Goal: Task Accomplishment & Management: Use online tool/utility

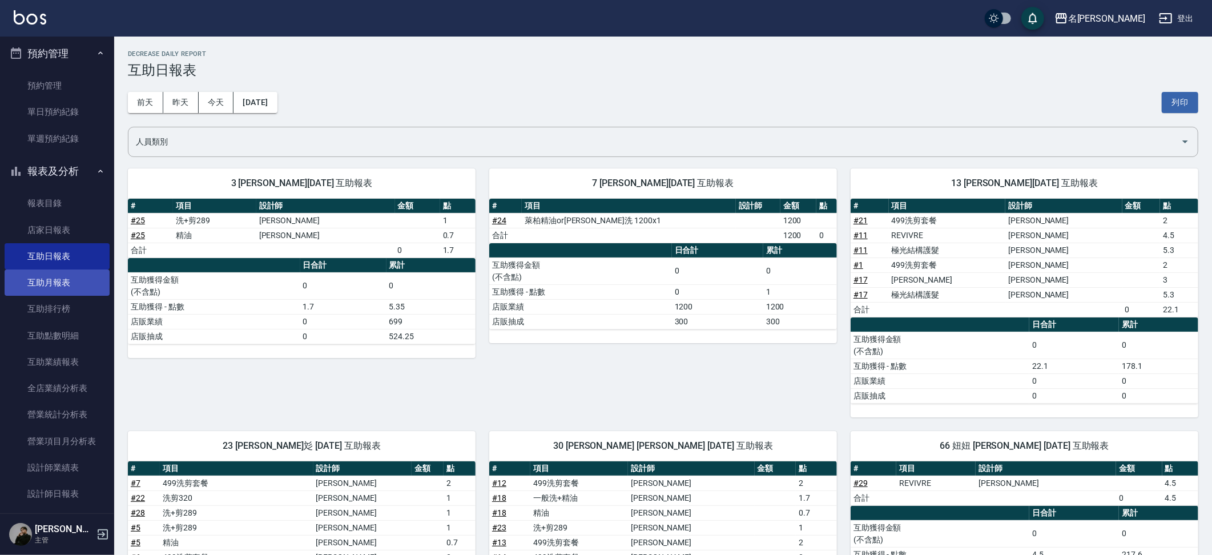
scroll to position [46, 0]
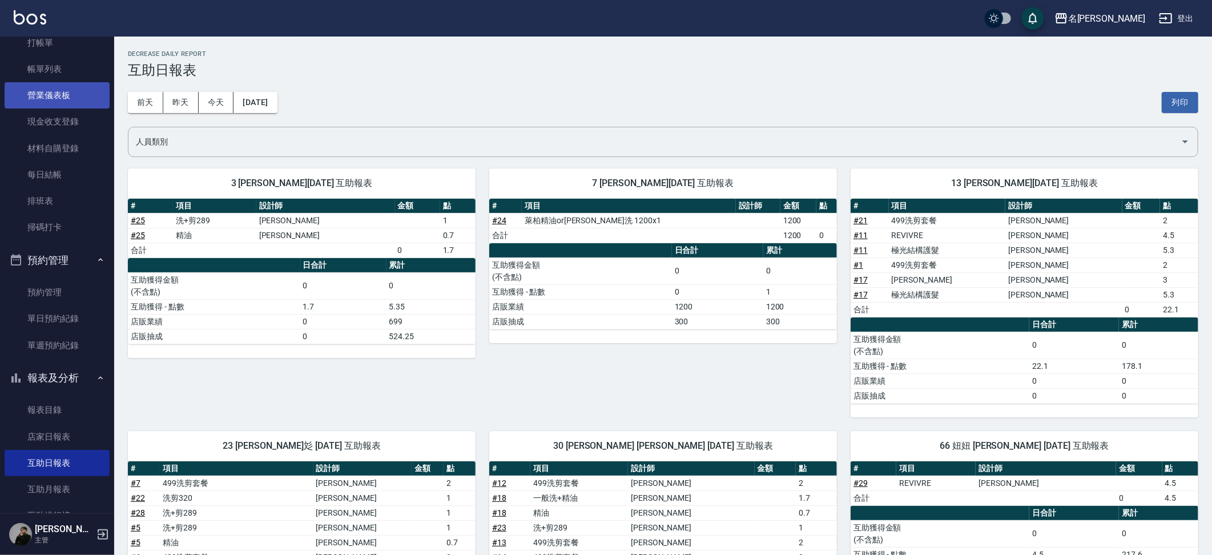
click at [80, 72] on ul "打帳單 帳單列表 營業儀表板 現金收支登錄 材料自購登錄 每日結帳 排班表 掃碼打卡" at bounding box center [57, 135] width 105 height 220
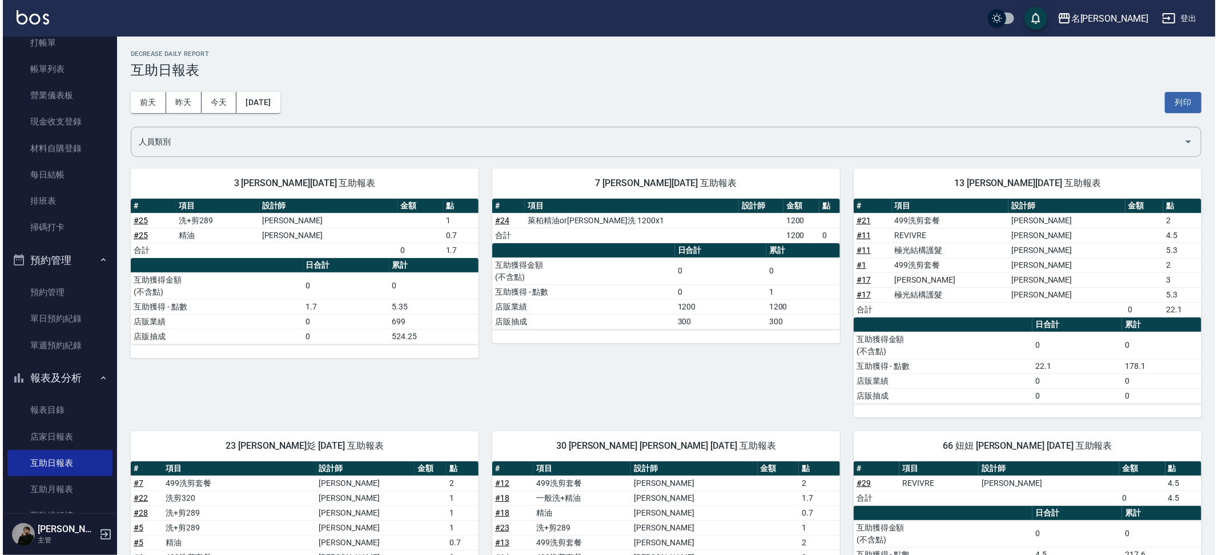
scroll to position [0, 0]
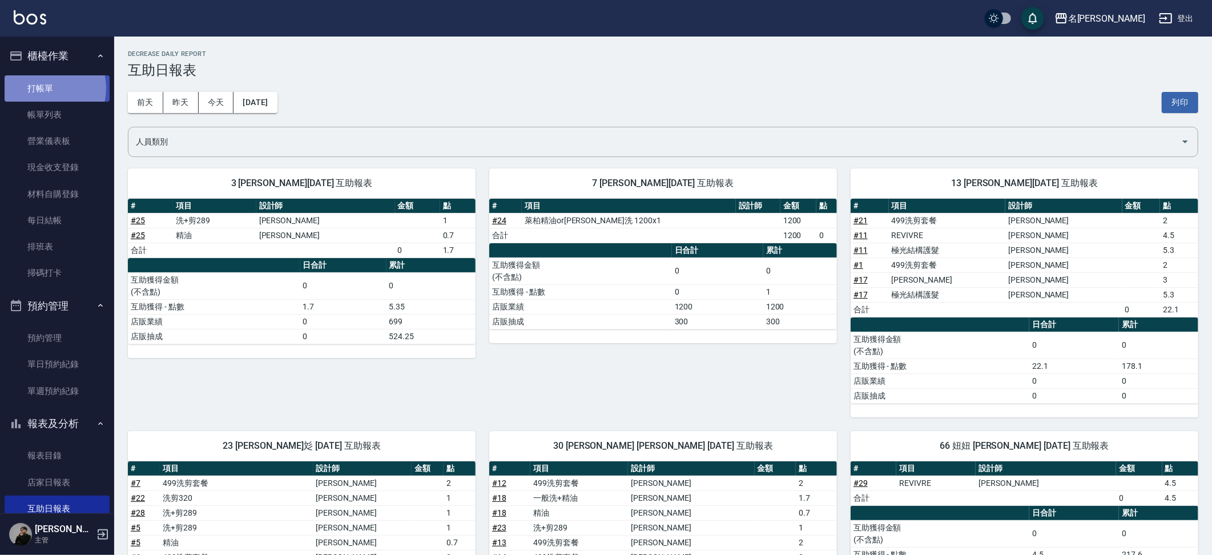
click at [44, 88] on link "打帳單" at bounding box center [57, 88] width 105 height 26
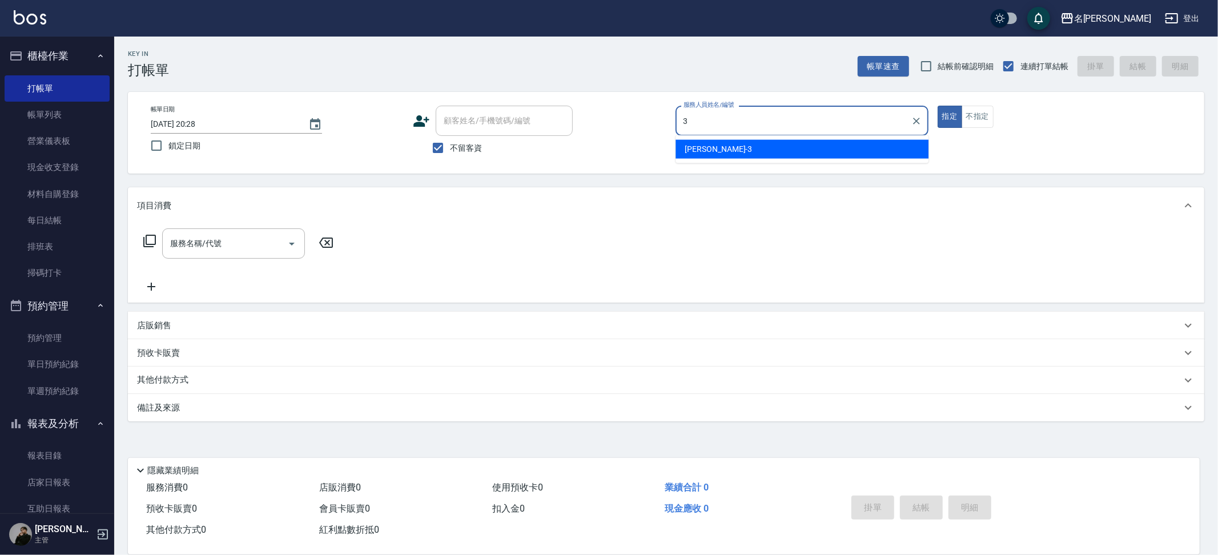
type input "3"
type button "true"
type input "Mina-3"
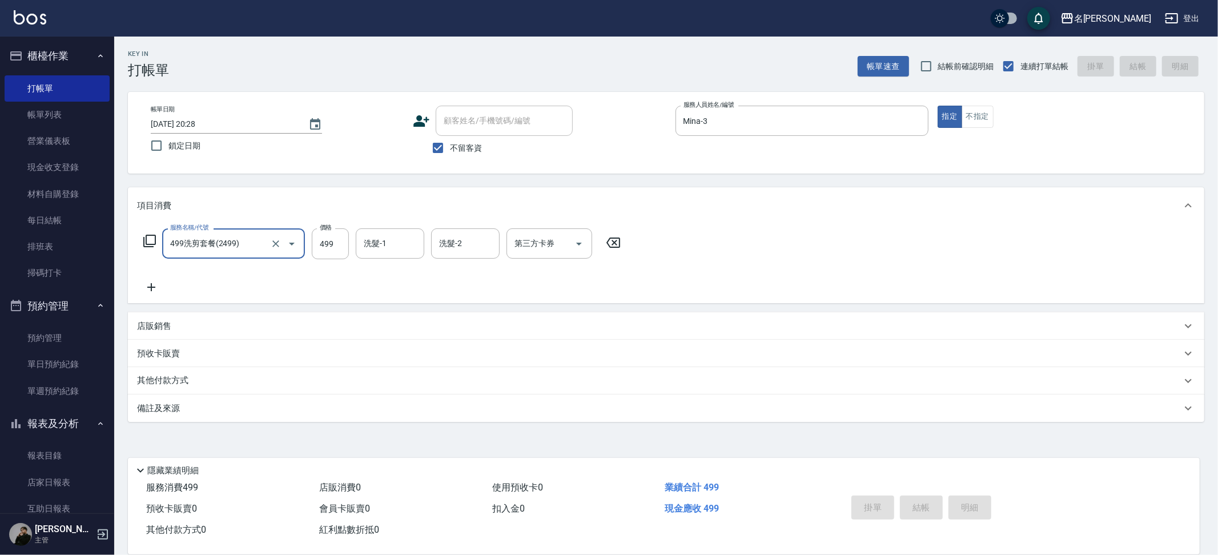
type input "499洗剪套餐(2499)"
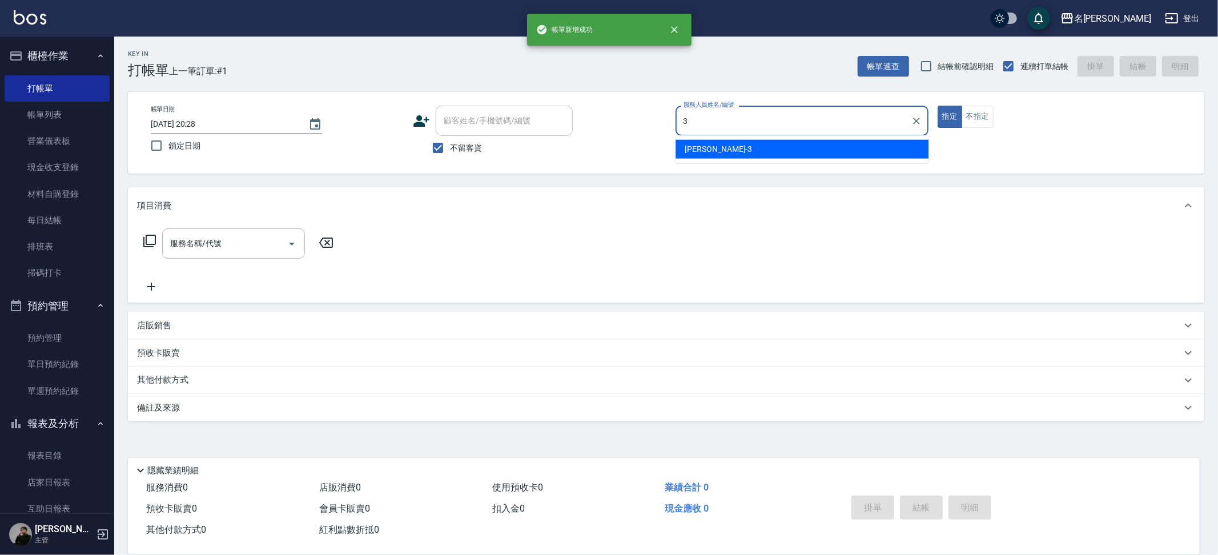
type input "Mina-3"
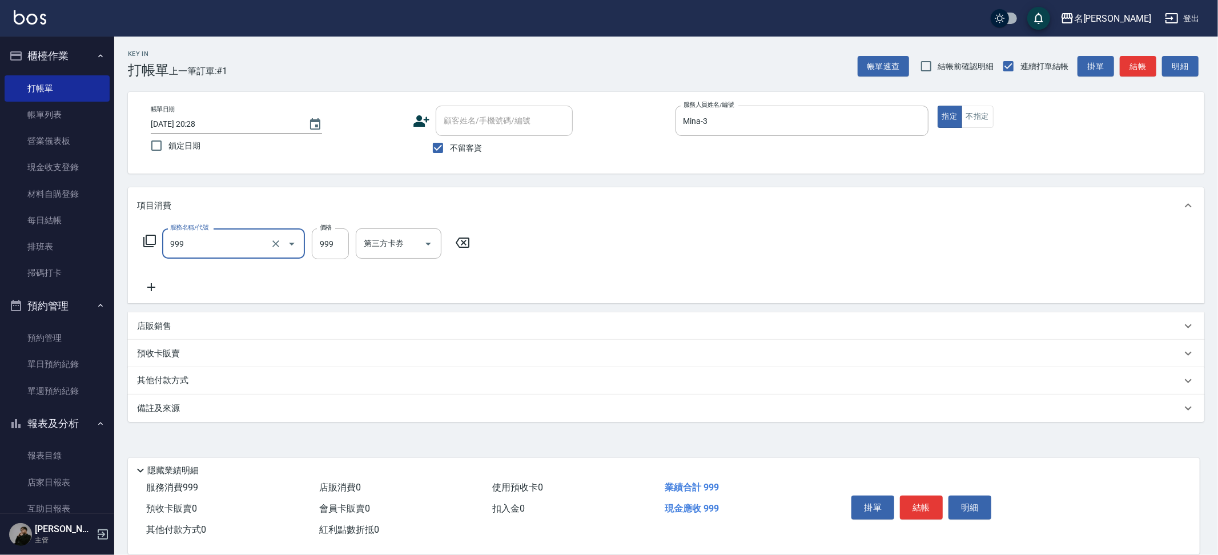
type input "精油SPA+剪髮(999)"
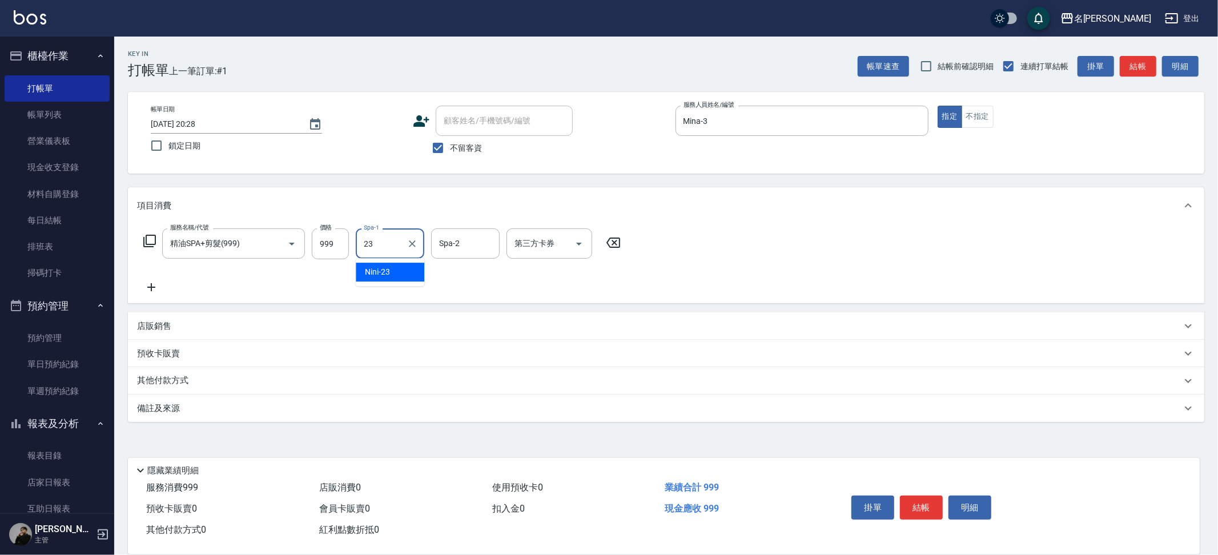
type input "Nini-23"
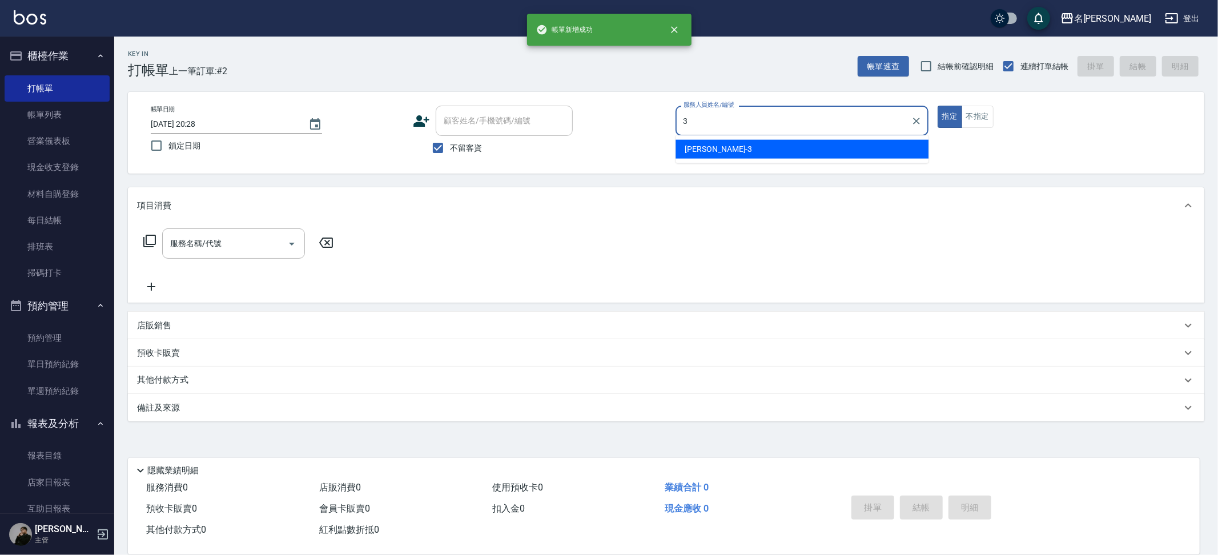
type input "Mina-3"
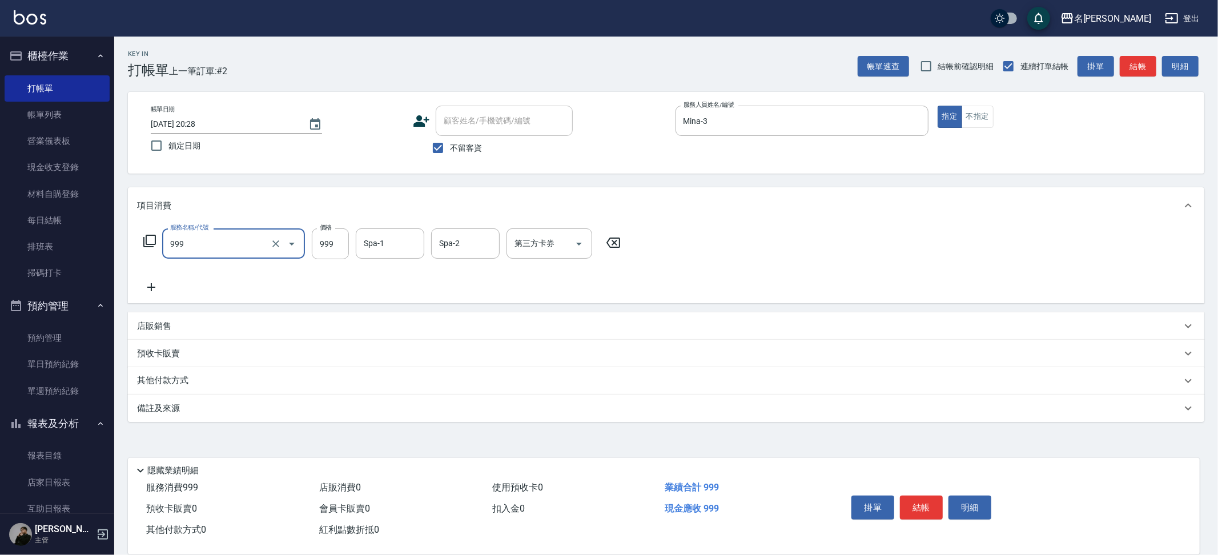
type input "精油SPA+剪髮(999)"
click at [164, 323] on p "店販銷售" at bounding box center [154, 326] width 34 height 12
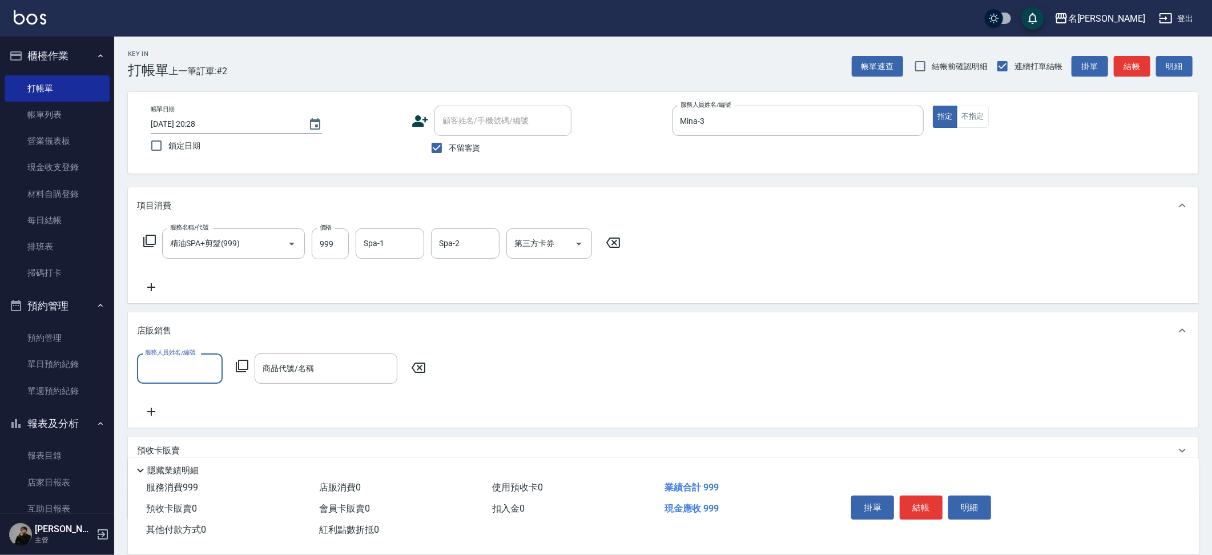
scroll to position [71, 0]
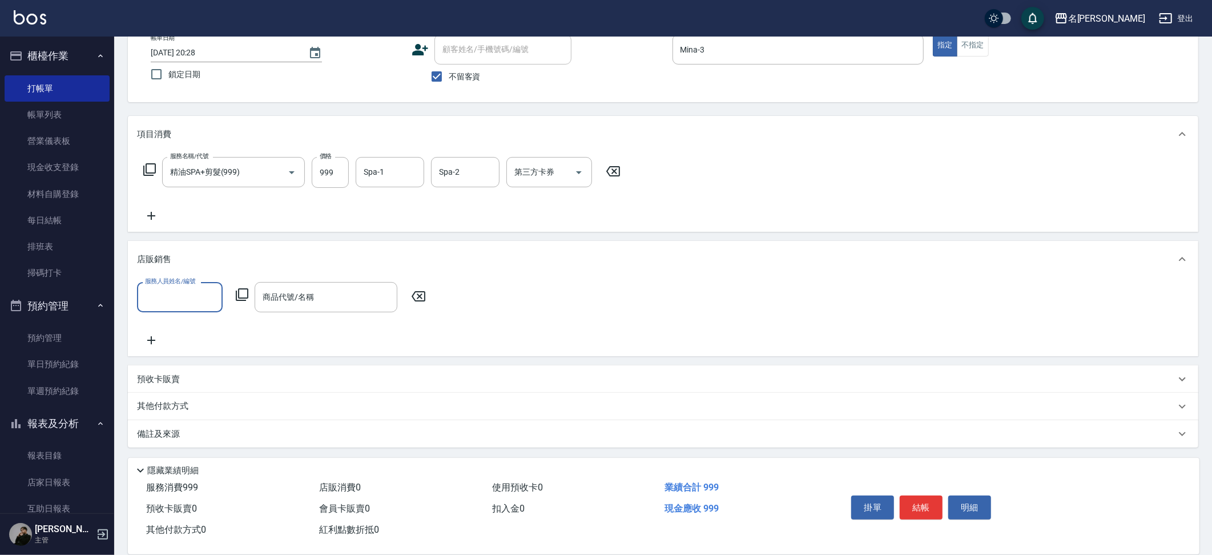
click at [180, 381] on div "預收卡販賣" at bounding box center [656, 379] width 1038 height 12
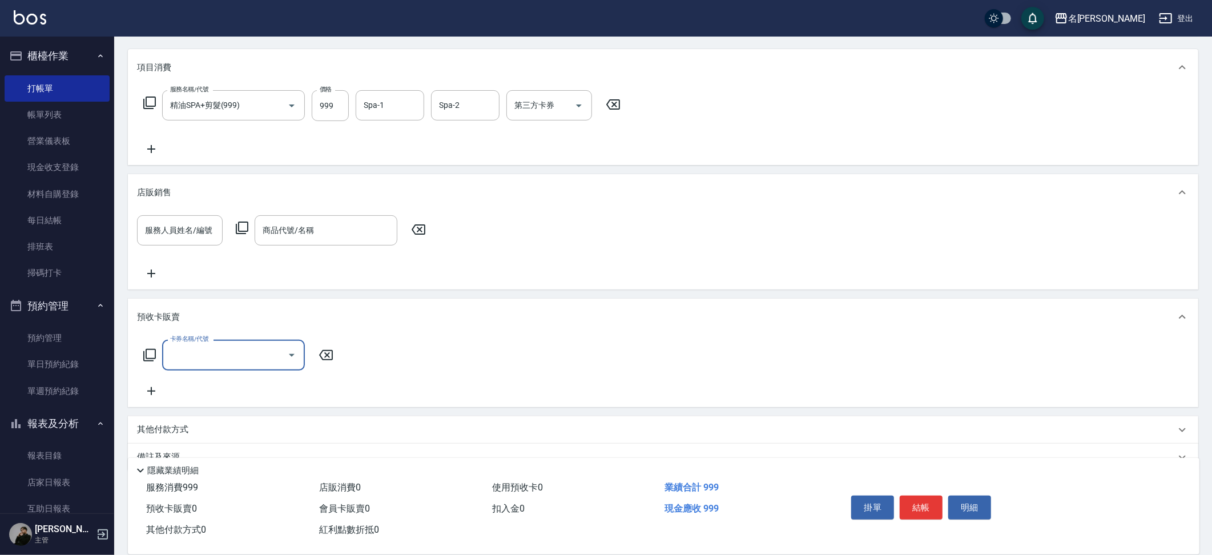
scroll to position [162, 0]
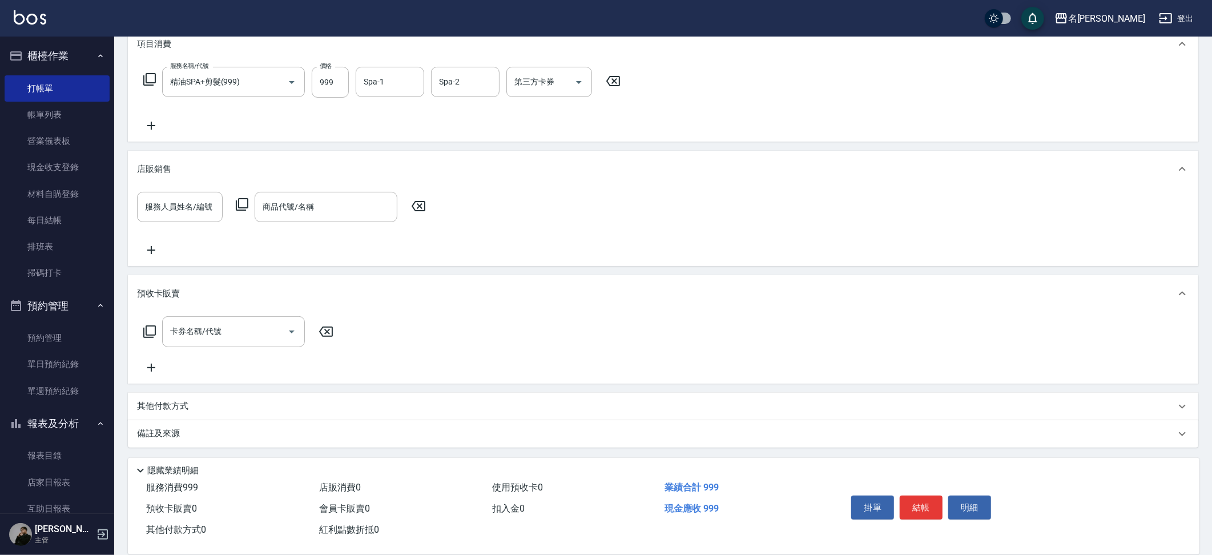
click at [194, 414] on div "其他付款方式" at bounding box center [663, 406] width 1070 height 27
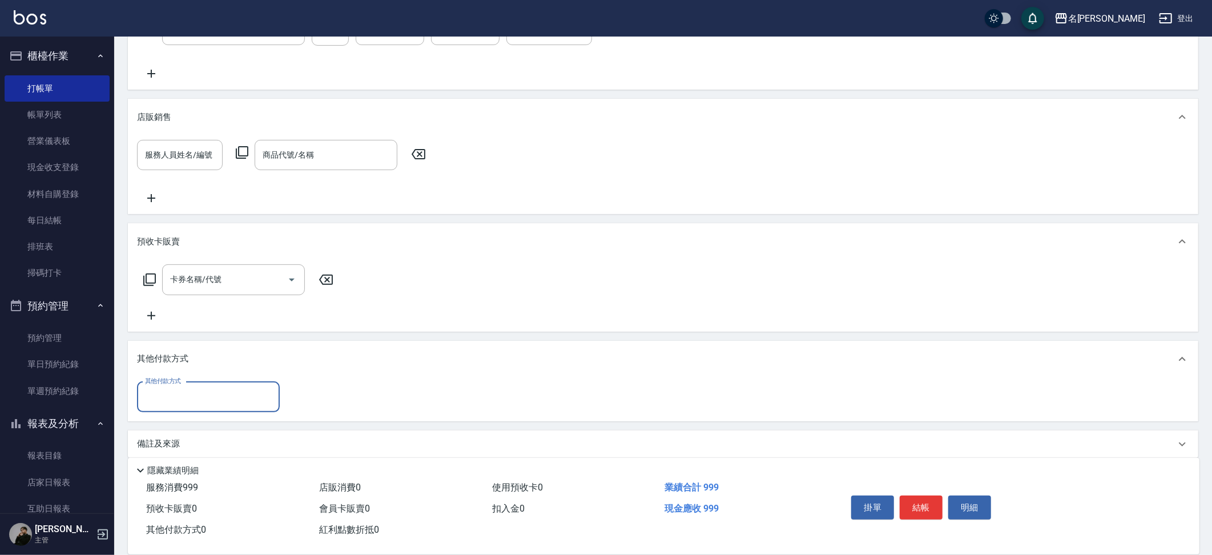
scroll to position [224, 0]
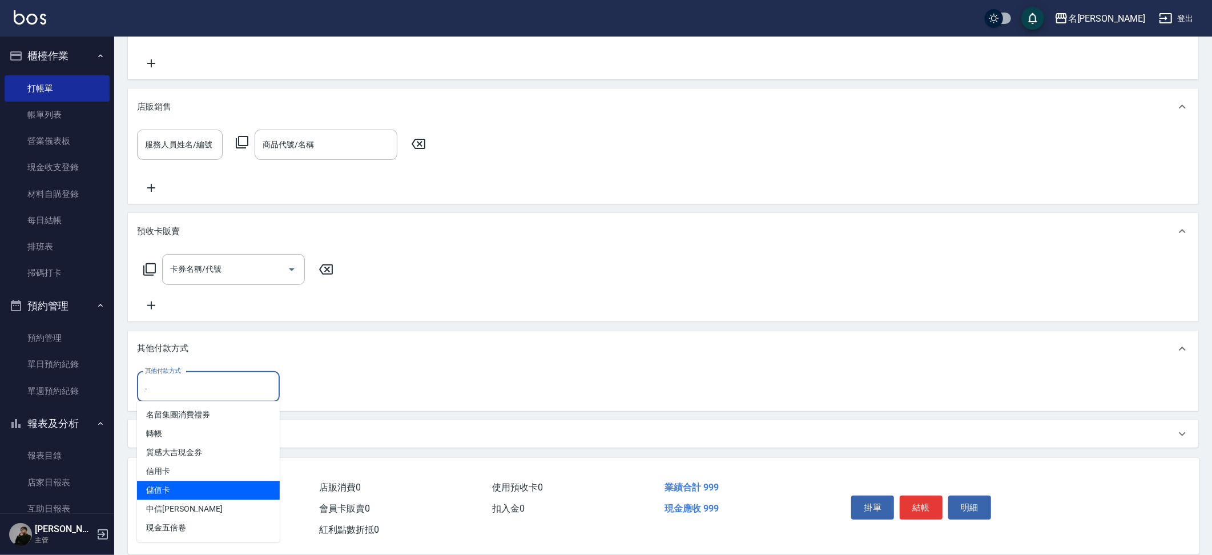
type input "undefined"
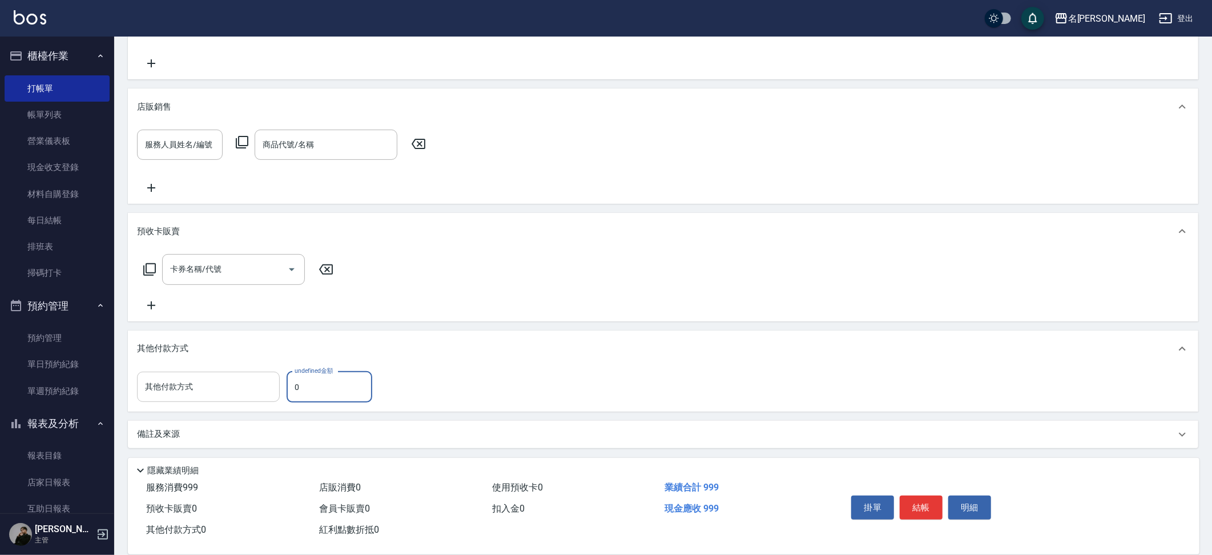
click at [181, 392] on input "其他付款方式" at bounding box center [208, 387] width 132 height 20
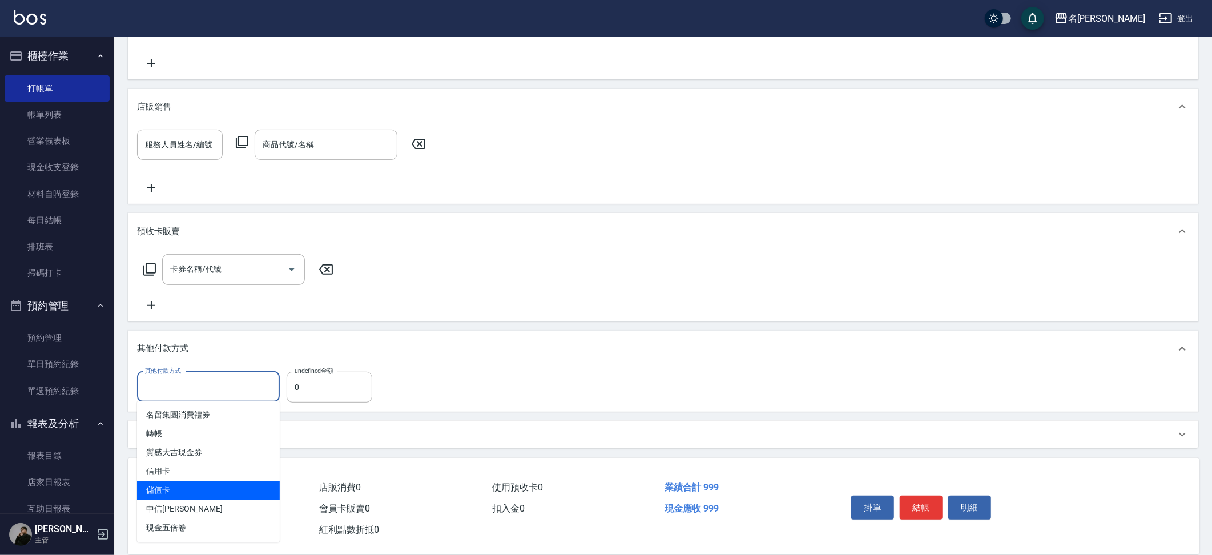
click at [171, 490] on span "儲值卡" at bounding box center [208, 490] width 143 height 19
type input "儲值卡"
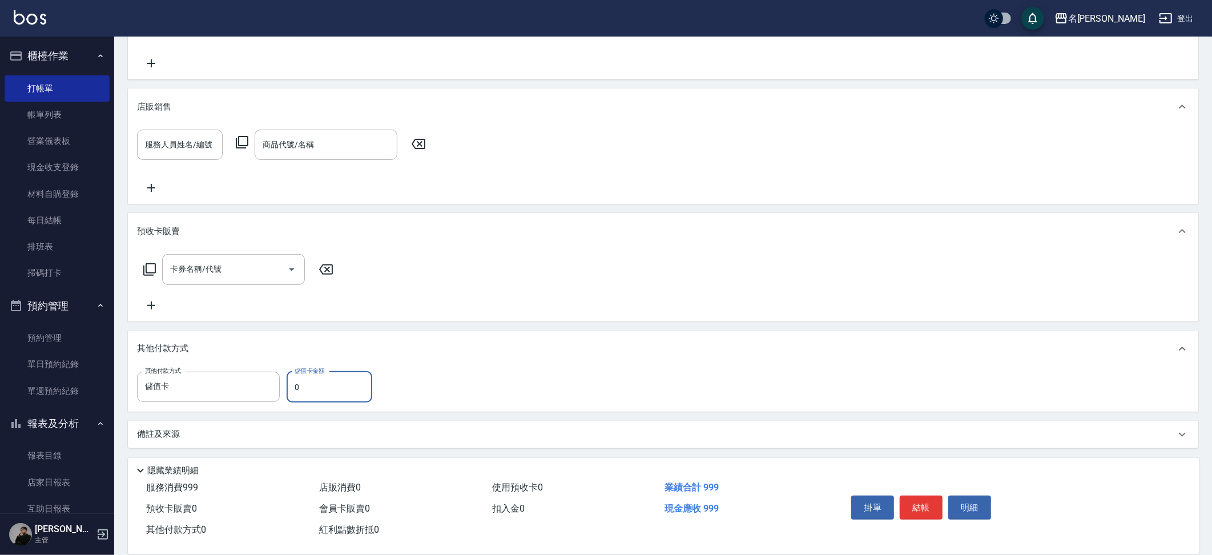
click at [322, 385] on input "0" at bounding box center [330, 387] width 86 height 31
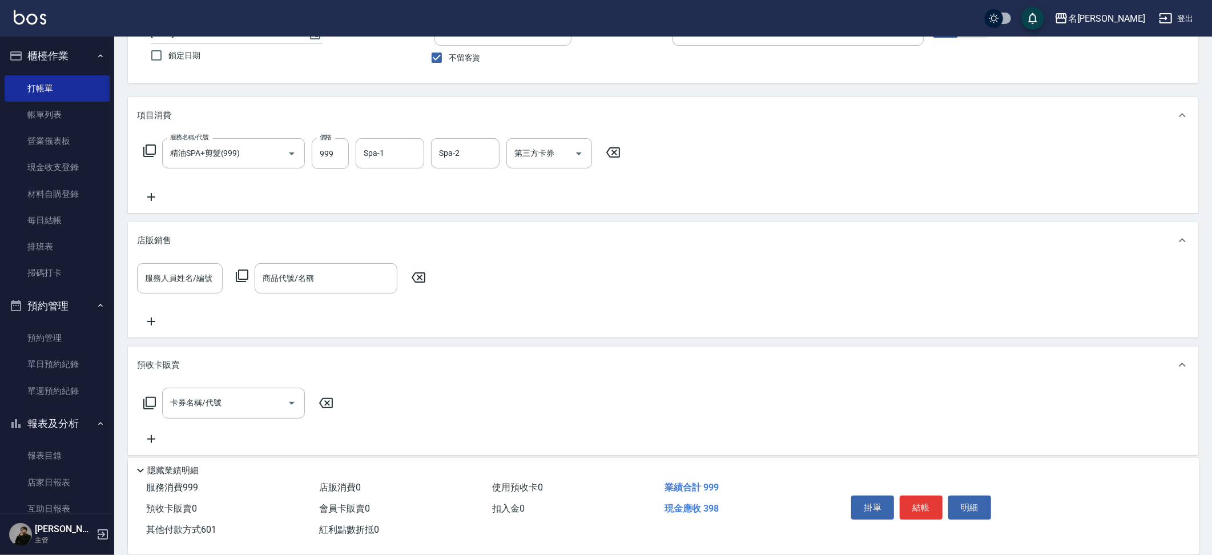
scroll to position [0, 0]
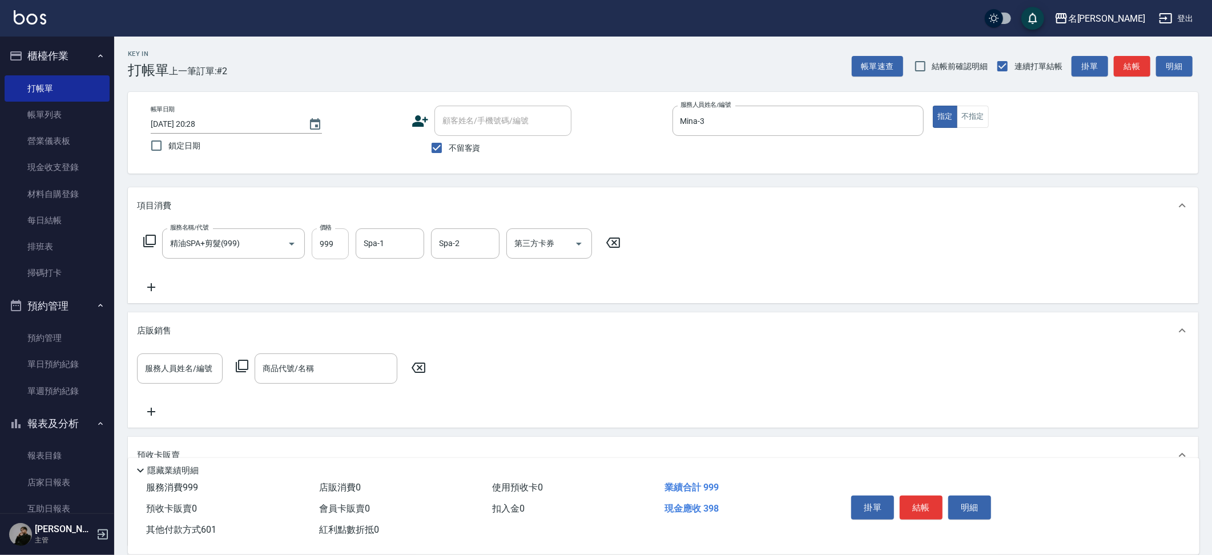
type input "601"
click at [338, 248] on input "999" at bounding box center [330, 243] width 37 height 31
type input "1"
type input "0"
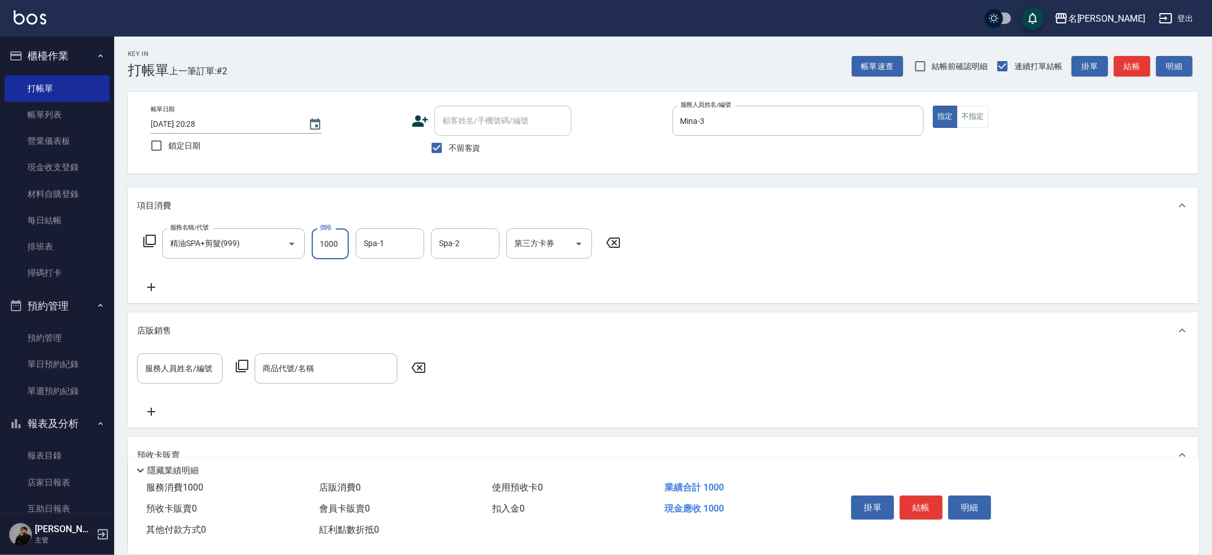
type input "1000"
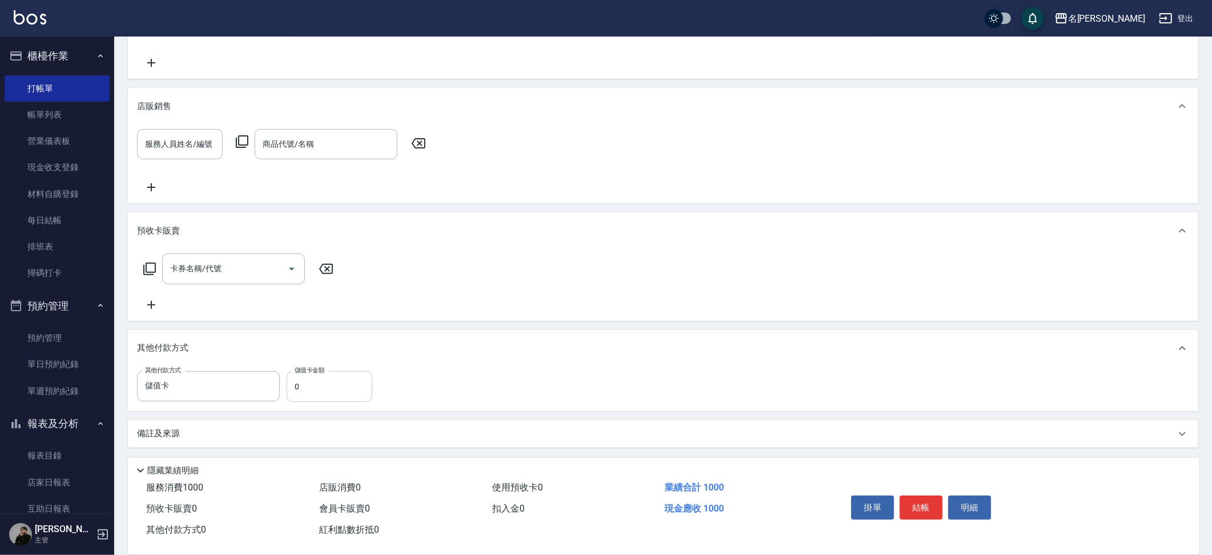
click at [330, 374] on input "0" at bounding box center [330, 386] width 86 height 31
click at [334, 378] on input "0" at bounding box center [330, 386] width 86 height 31
type input "601"
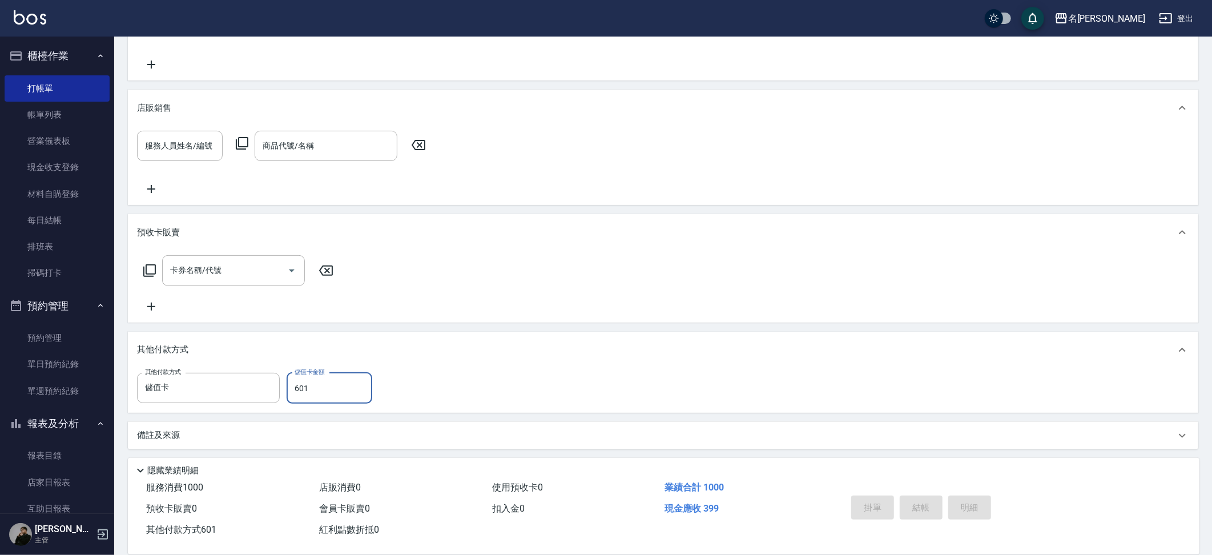
type input "[DATE] 20:29"
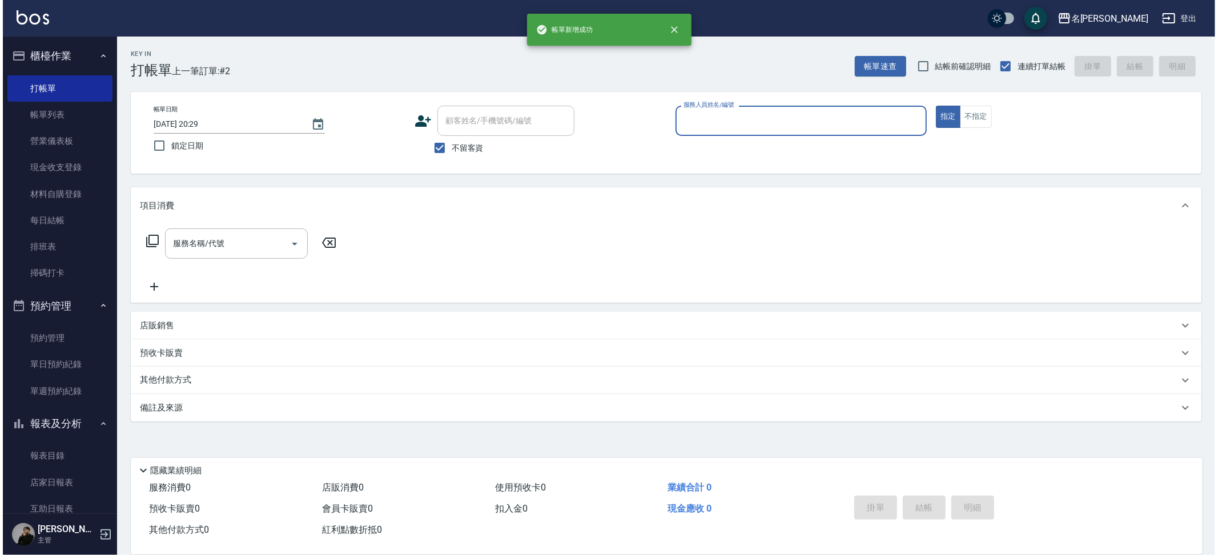
scroll to position [0, 0]
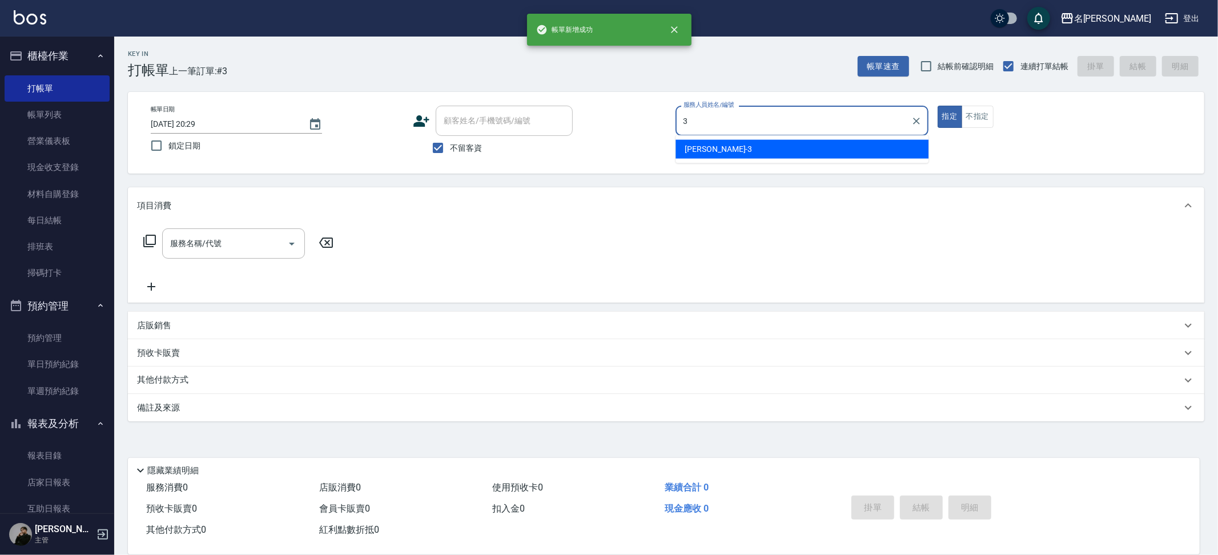
type input "Mina-3"
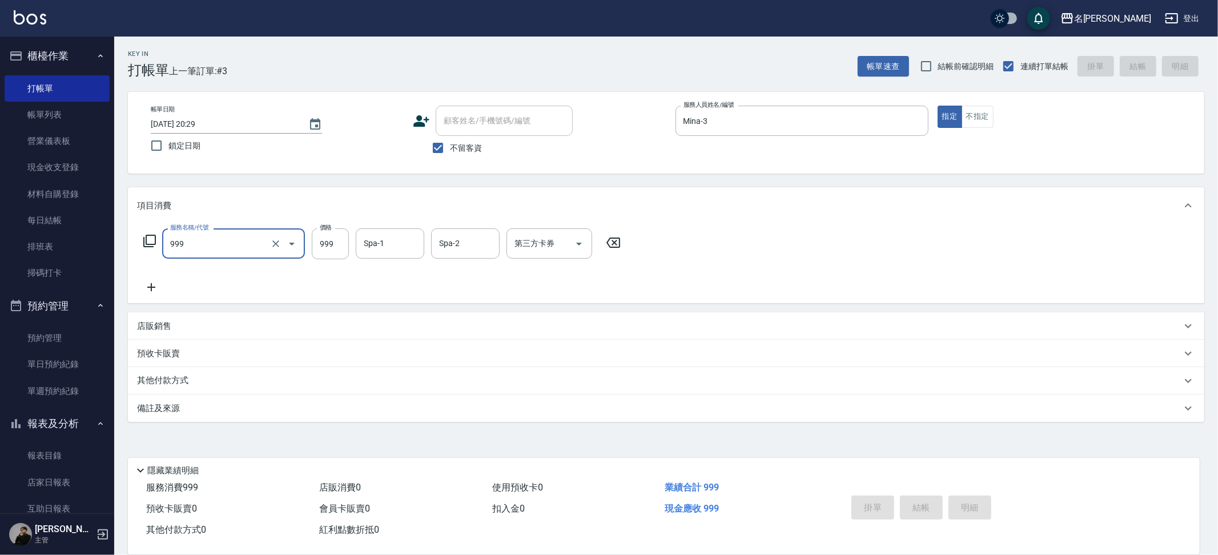
type input "999"
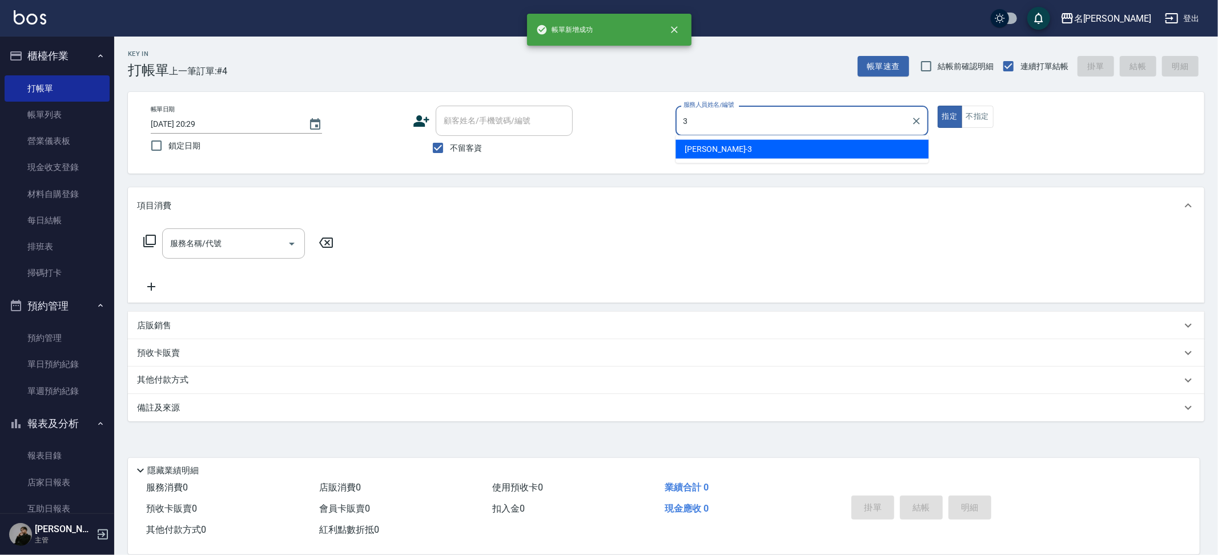
type input "Mina-3"
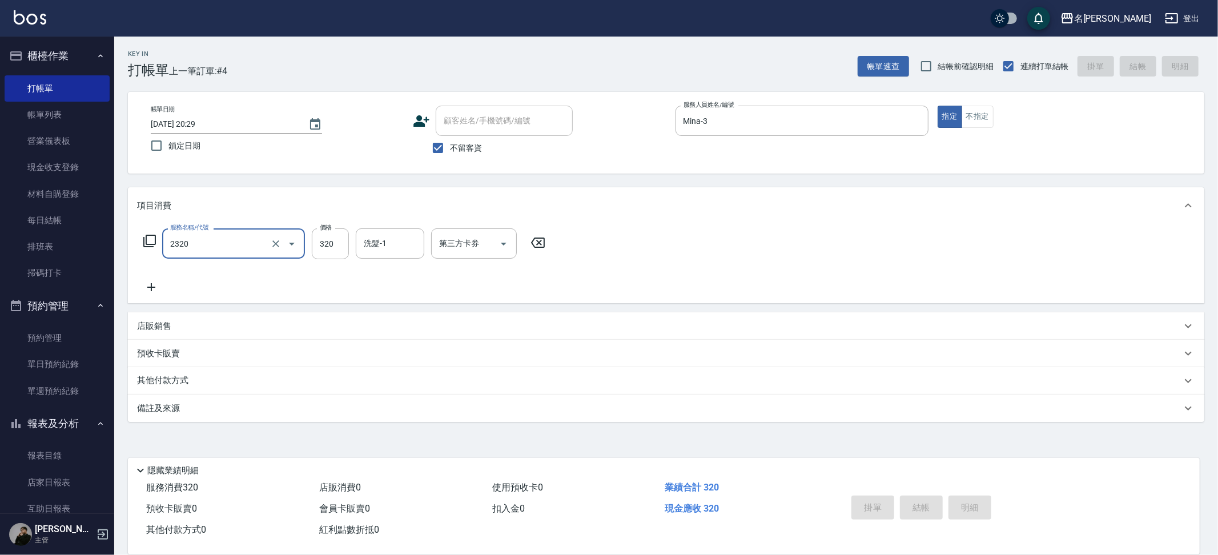
type input "2320"
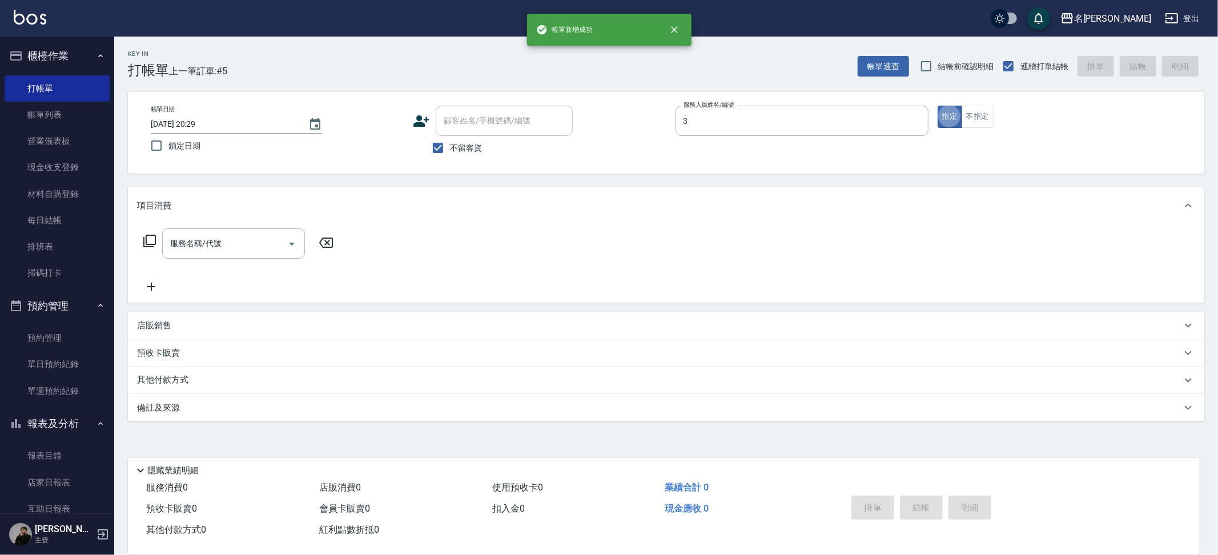
type input "Mina-3"
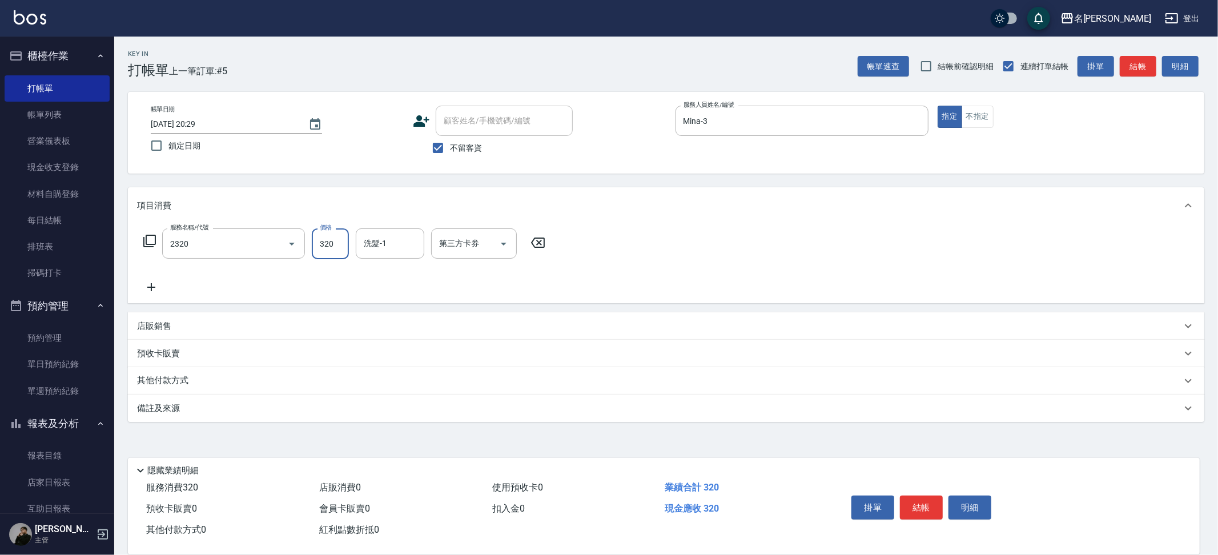
type input "洗剪320(2320)"
type input "Nini-23"
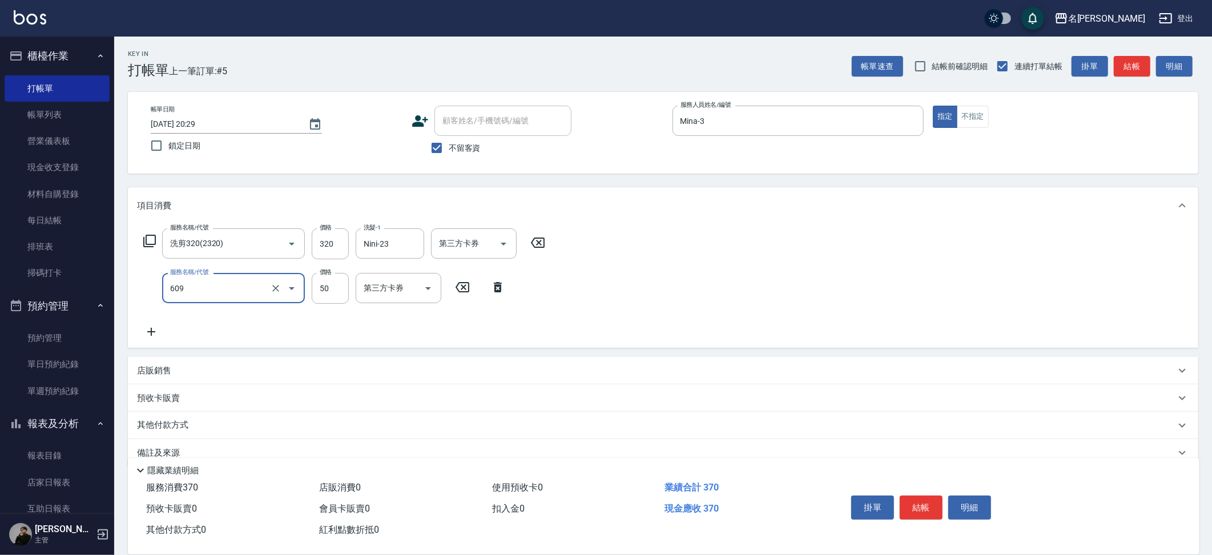
type input "精油(609)"
type input "23"
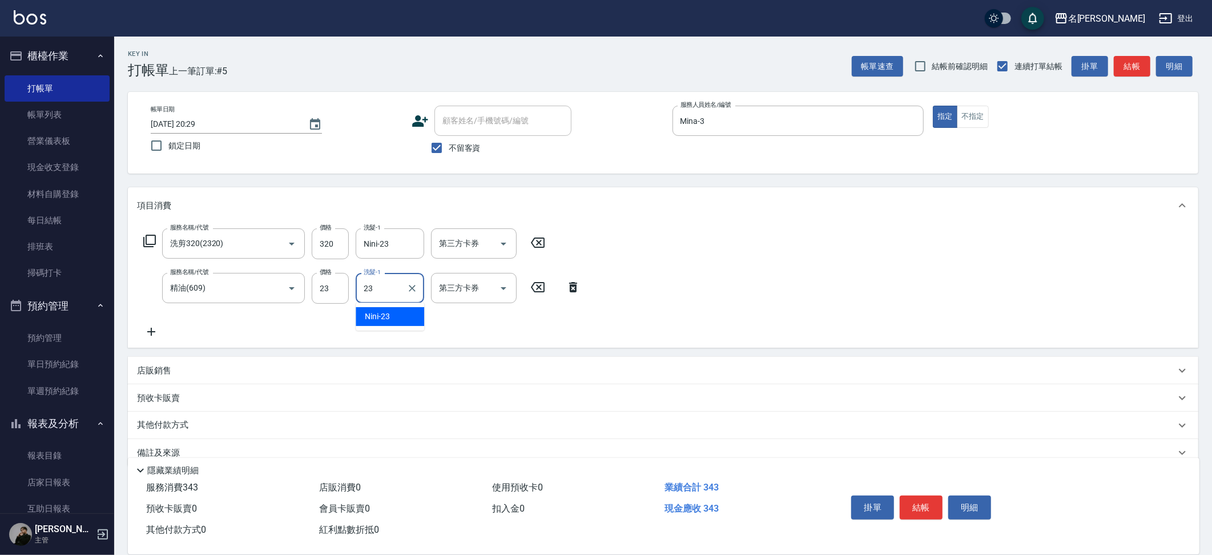
type input "Nini-23"
click at [342, 281] on input "23" at bounding box center [330, 288] width 37 height 31
click at [338, 286] on input "25023" at bounding box center [330, 288] width 37 height 31
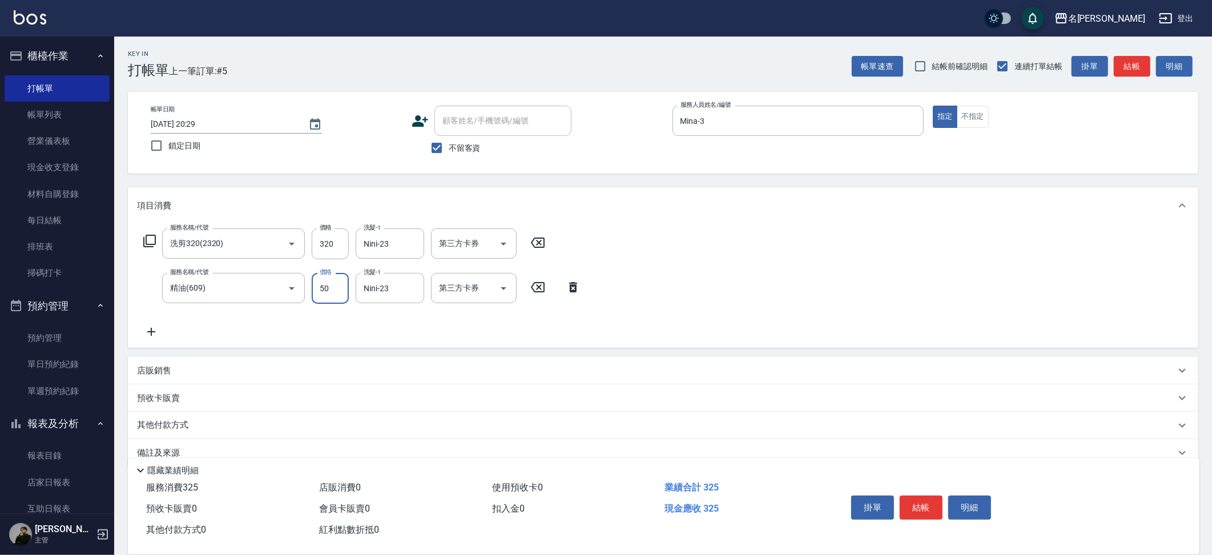
type input "50"
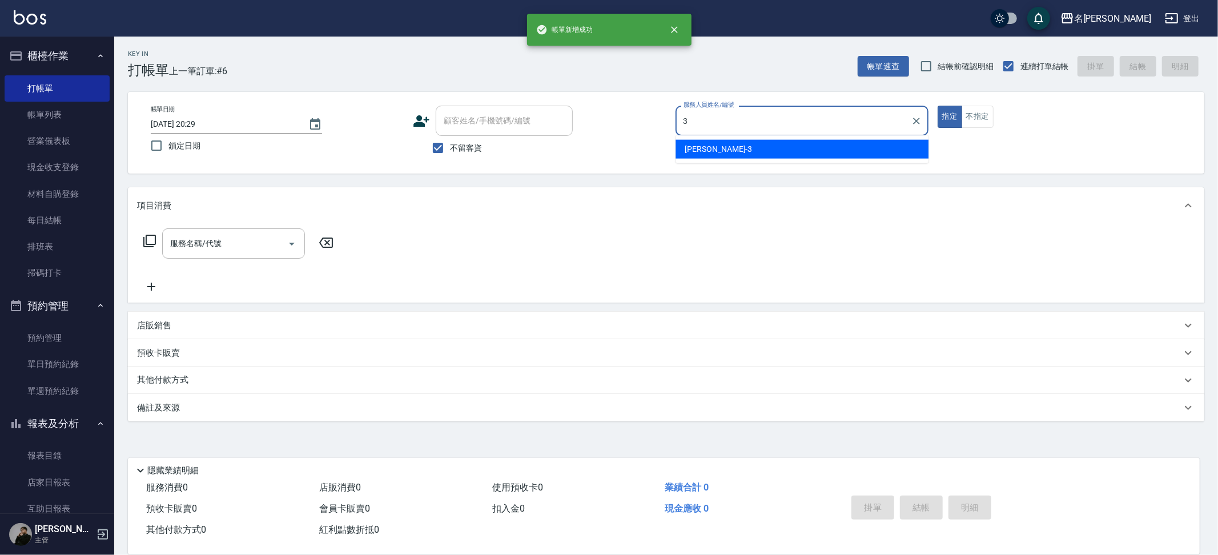
type input "Mina-3"
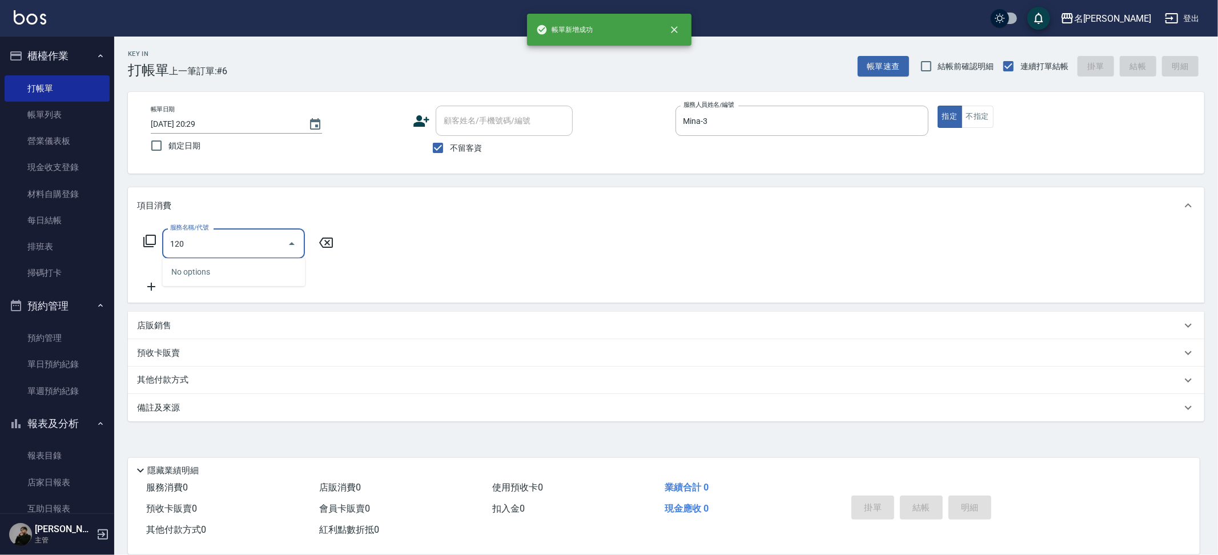
type input "1200"
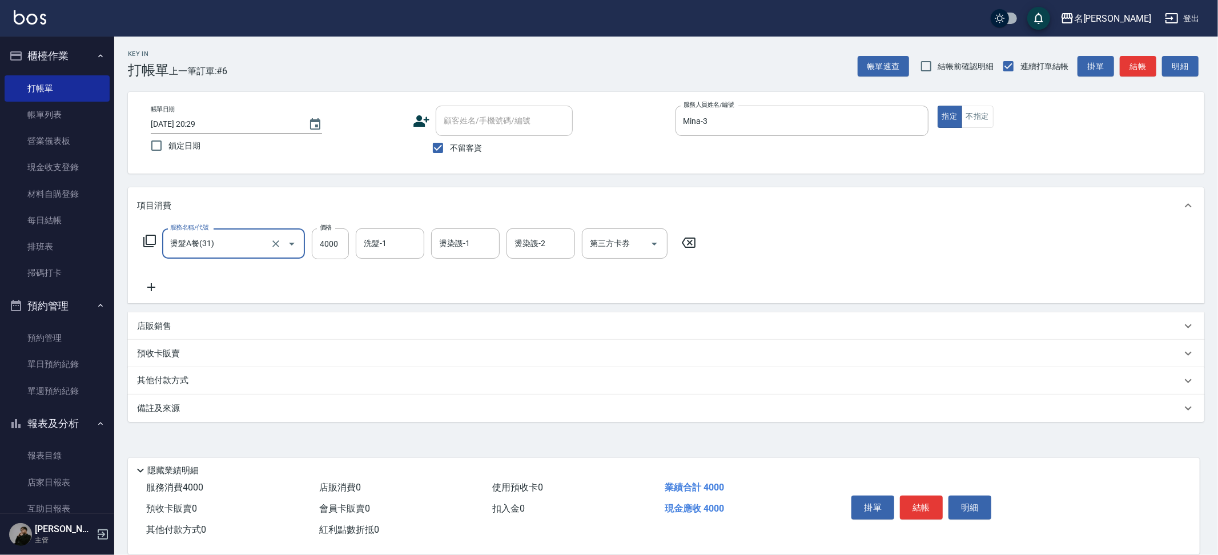
type input "燙髮A餐(31)"
click at [272, 243] on icon "Clear" at bounding box center [275, 243] width 11 height 11
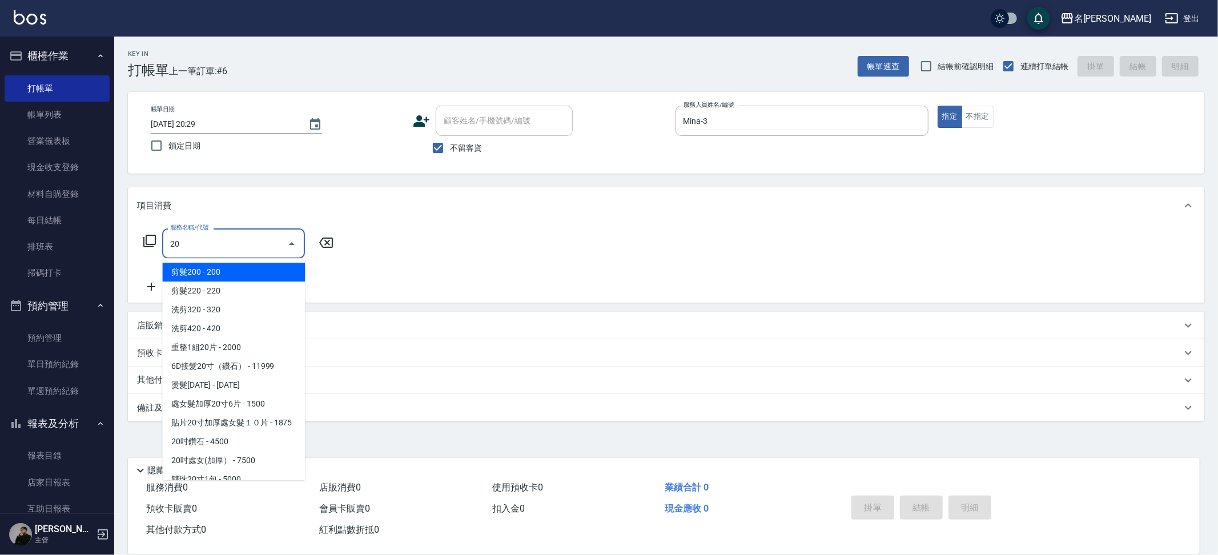
type input "2"
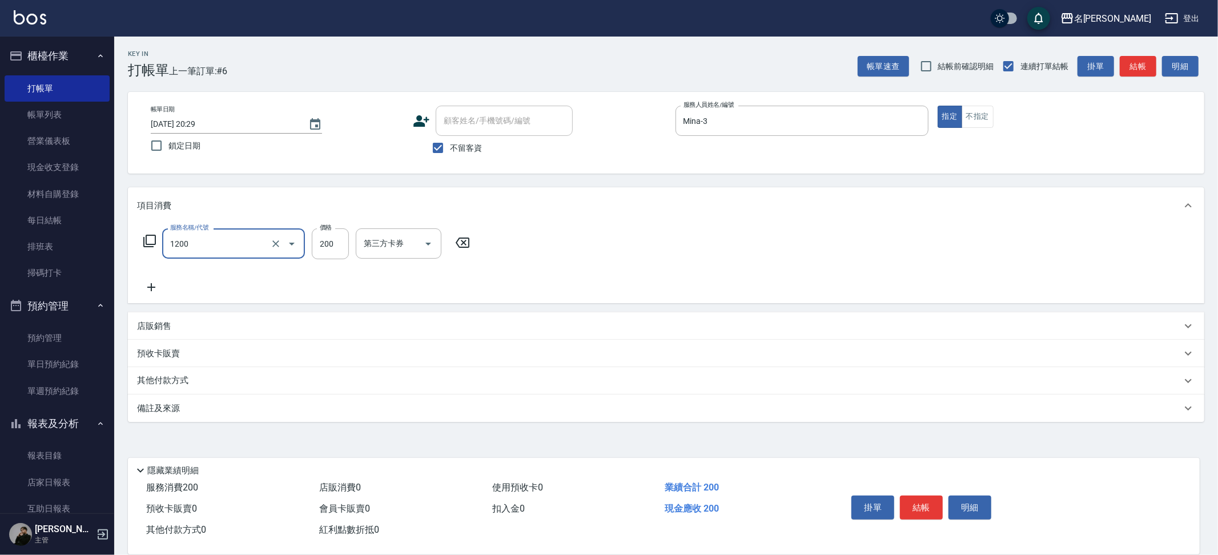
type input "一般洗+精油(1200)"
type input "250"
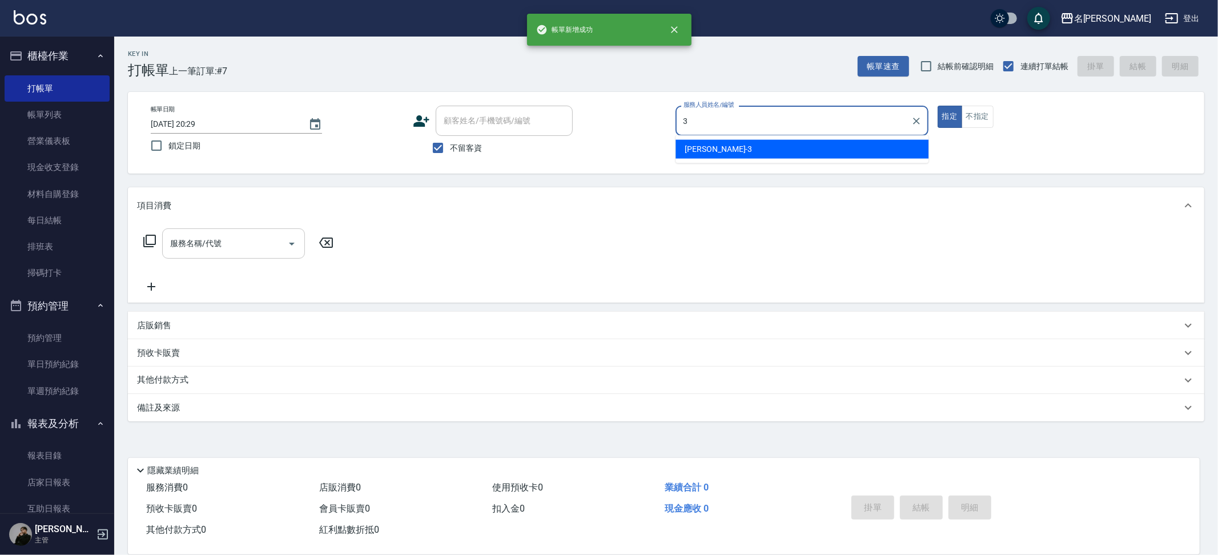
type input "Mina-3"
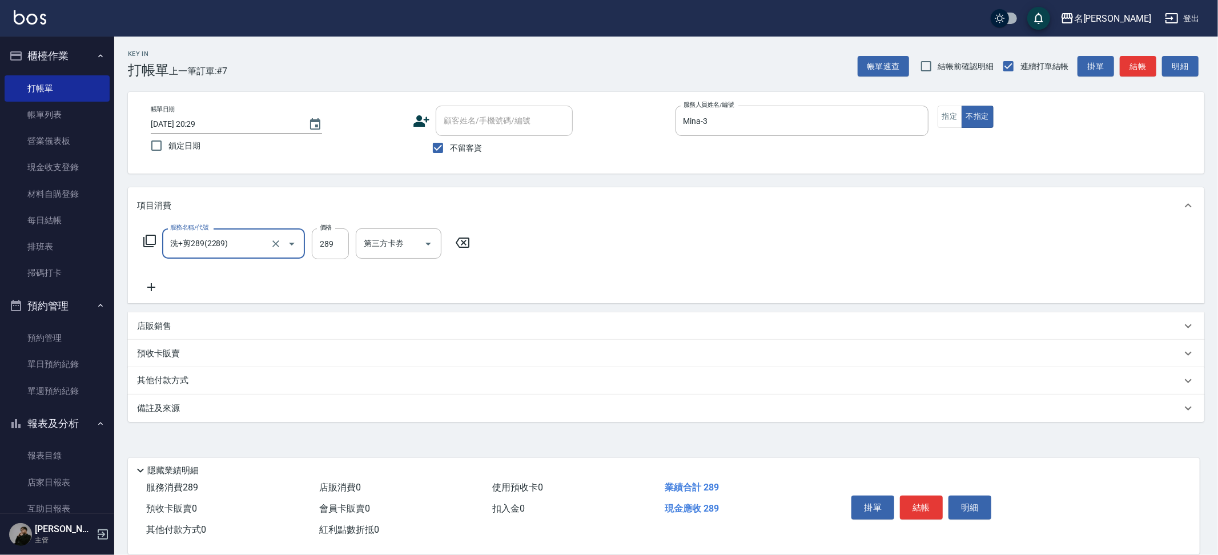
type input "洗+剪289(2289)"
type input "Nini-23"
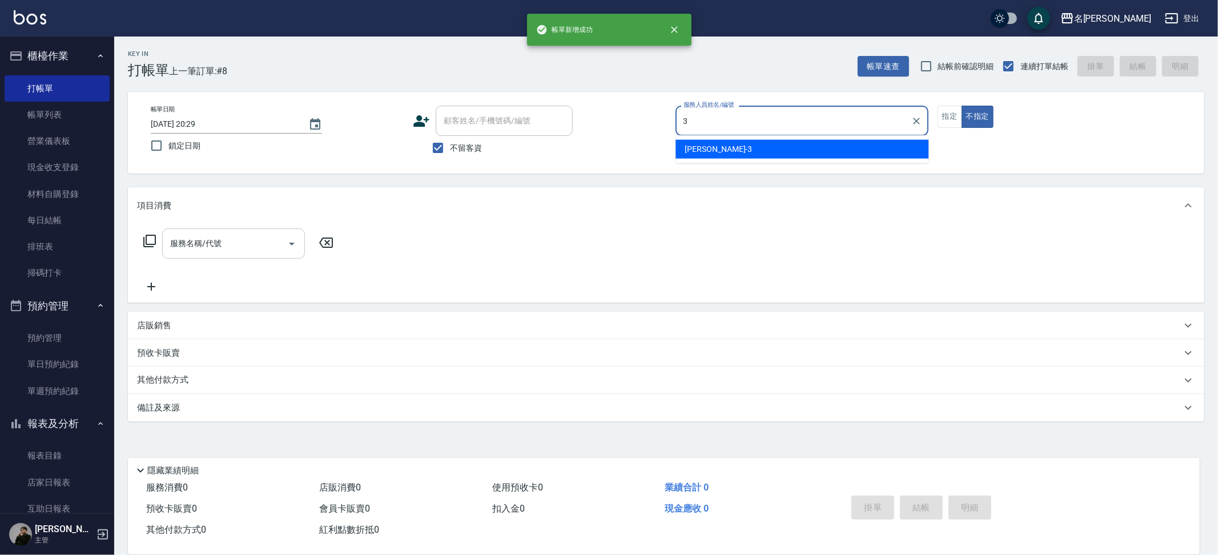
type input "Mina-3"
type button "false"
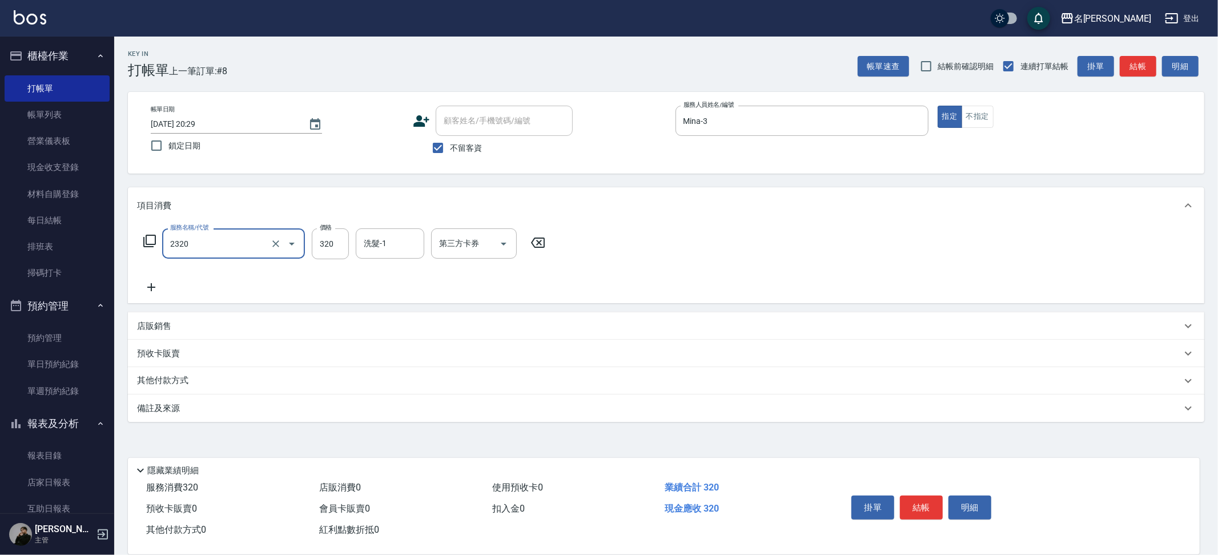
type input "洗剪320(2320)"
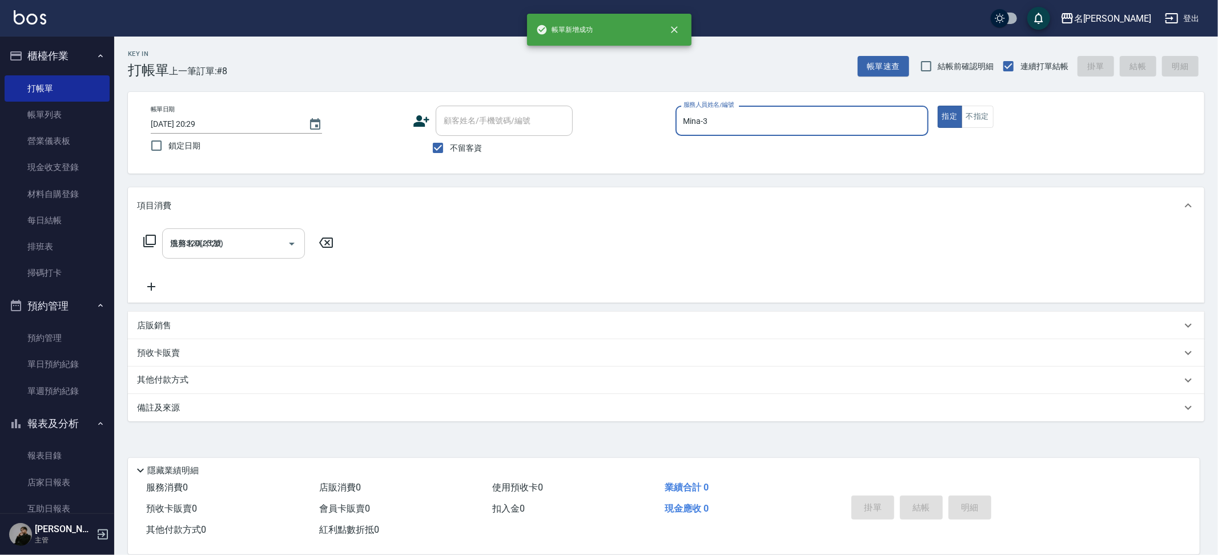
type input "[DATE] 20:30"
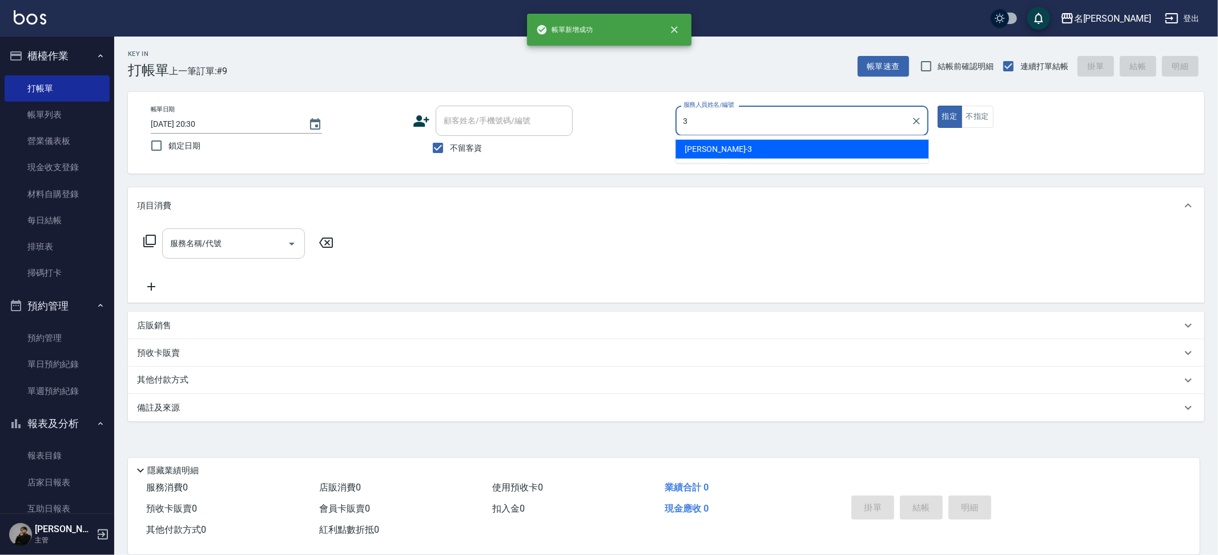
type input "Mina-3"
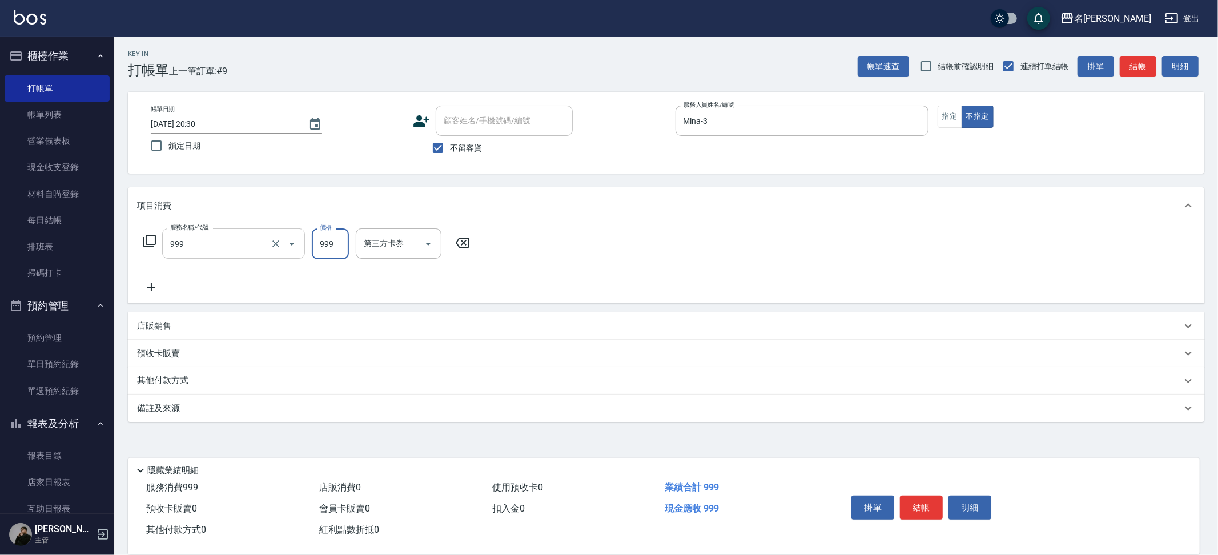
type input "精油SPA+剪髮(999)"
type input "Nini-23"
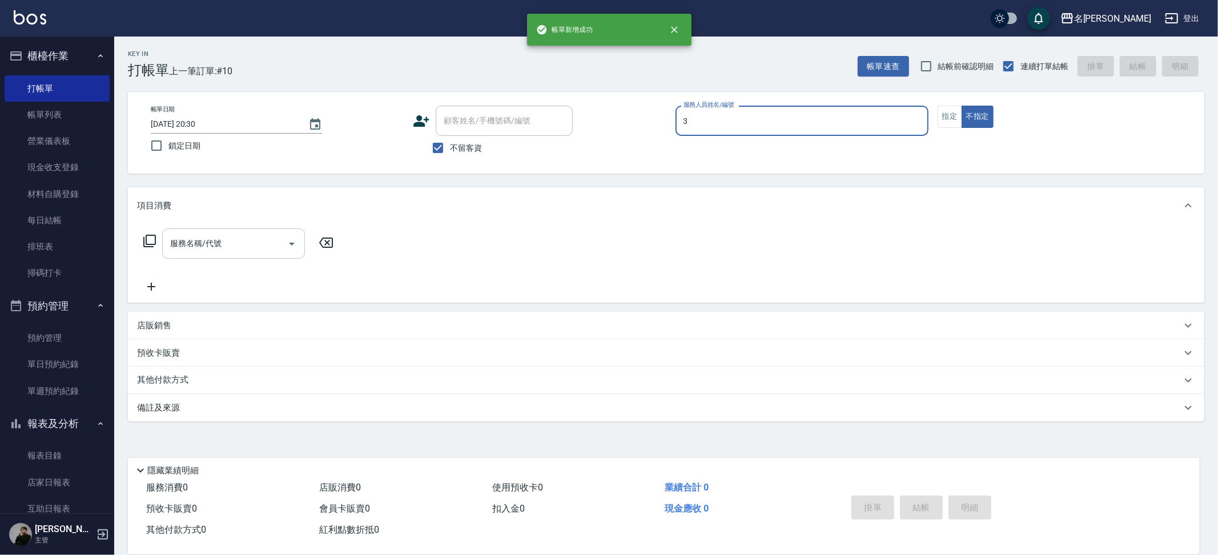
type input "Mina-3"
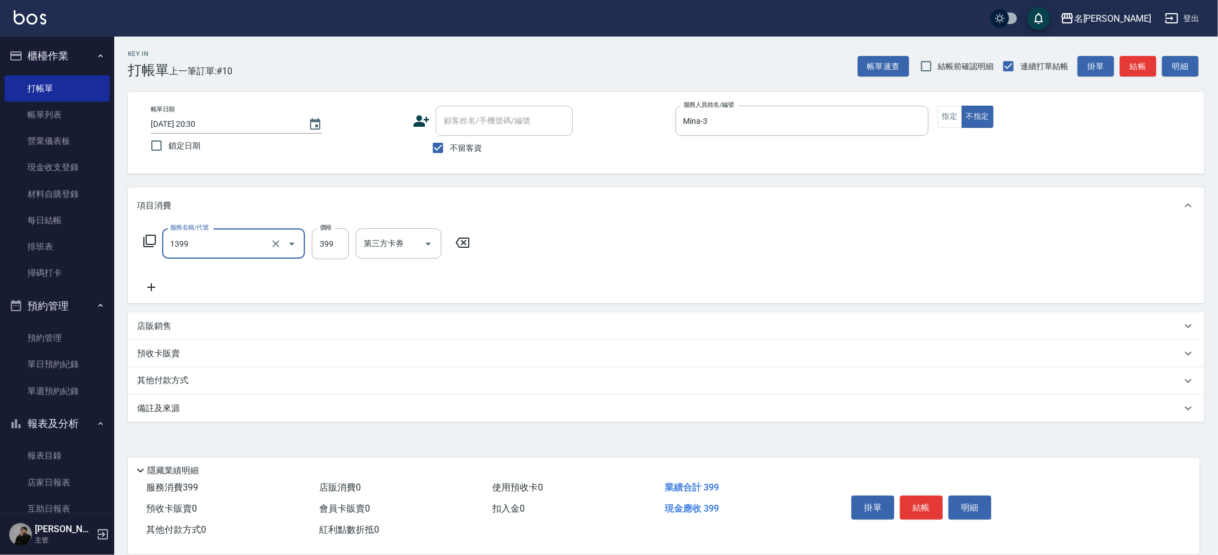
type input "海鹽洗髮(1399)"
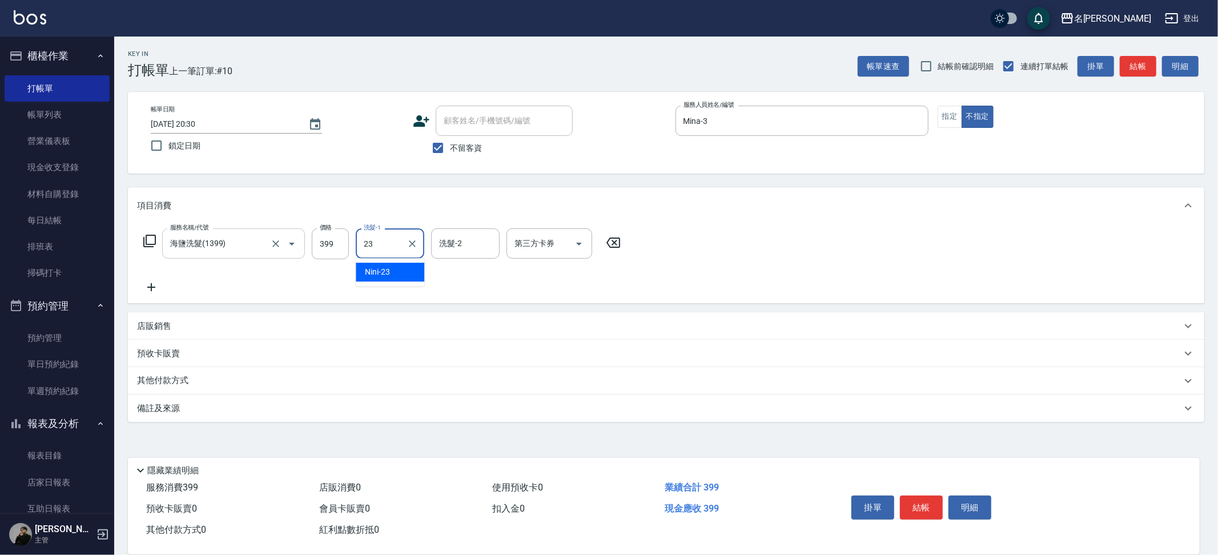
type input "Nini-23"
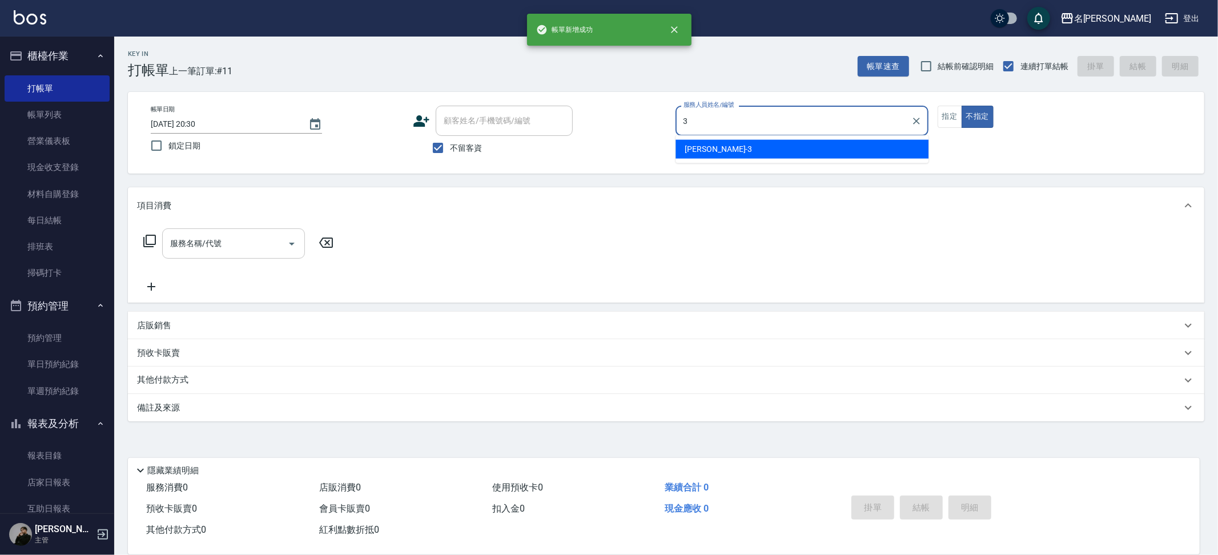
type input "Mina-3"
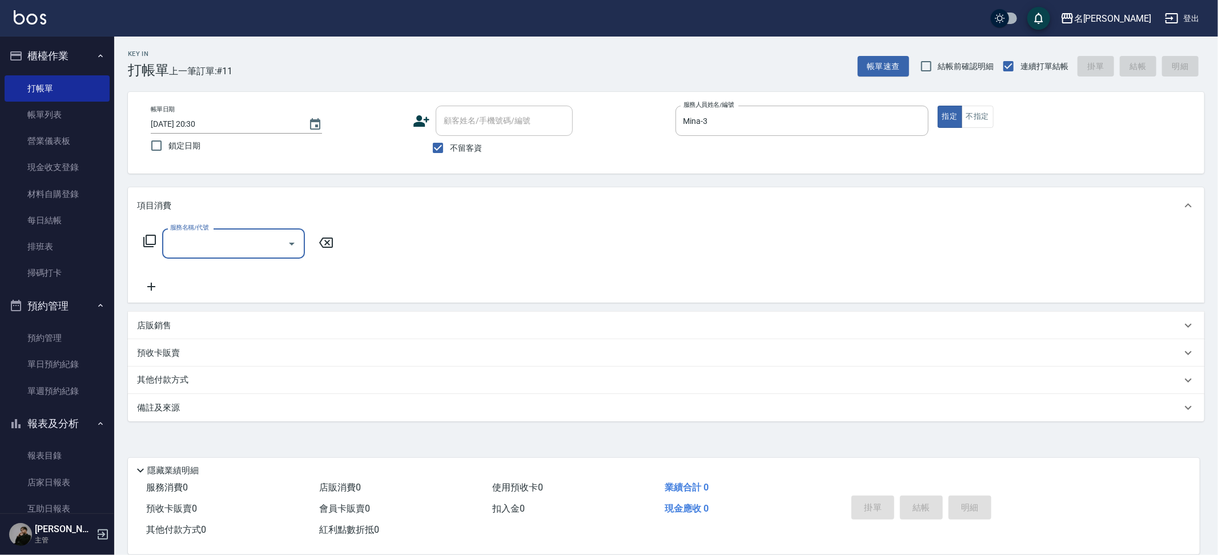
type input "5"
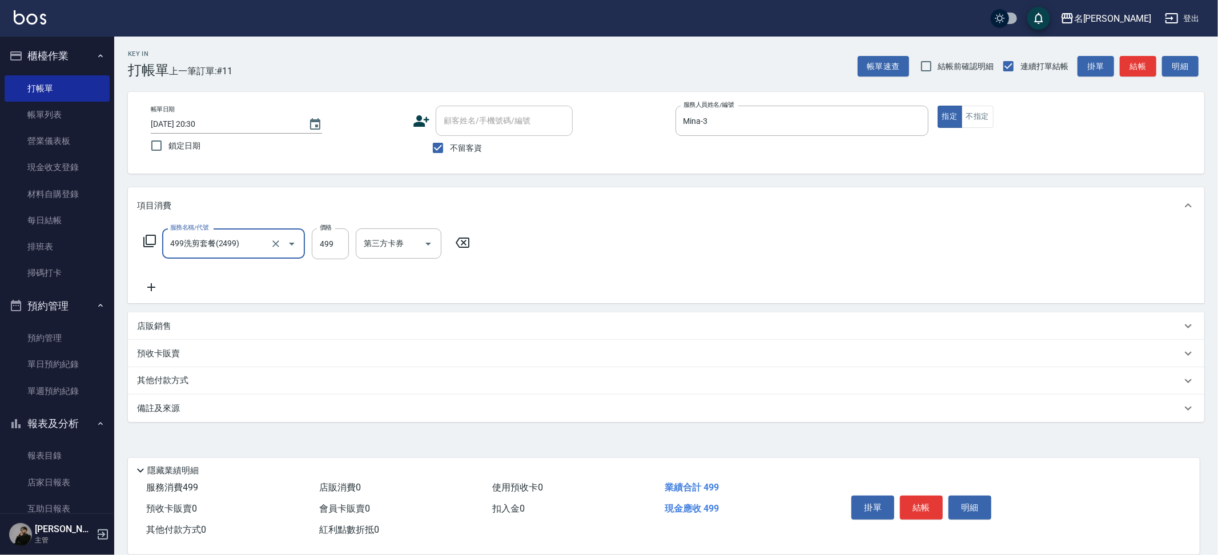
type input "499洗剪套餐(2499)"
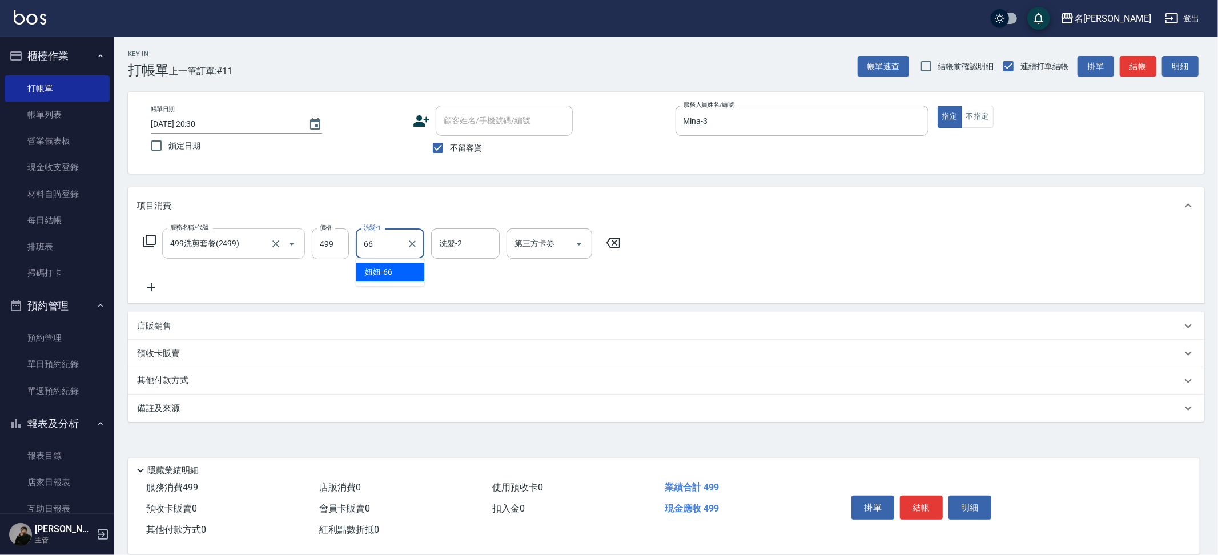
type input "妞妞-66"
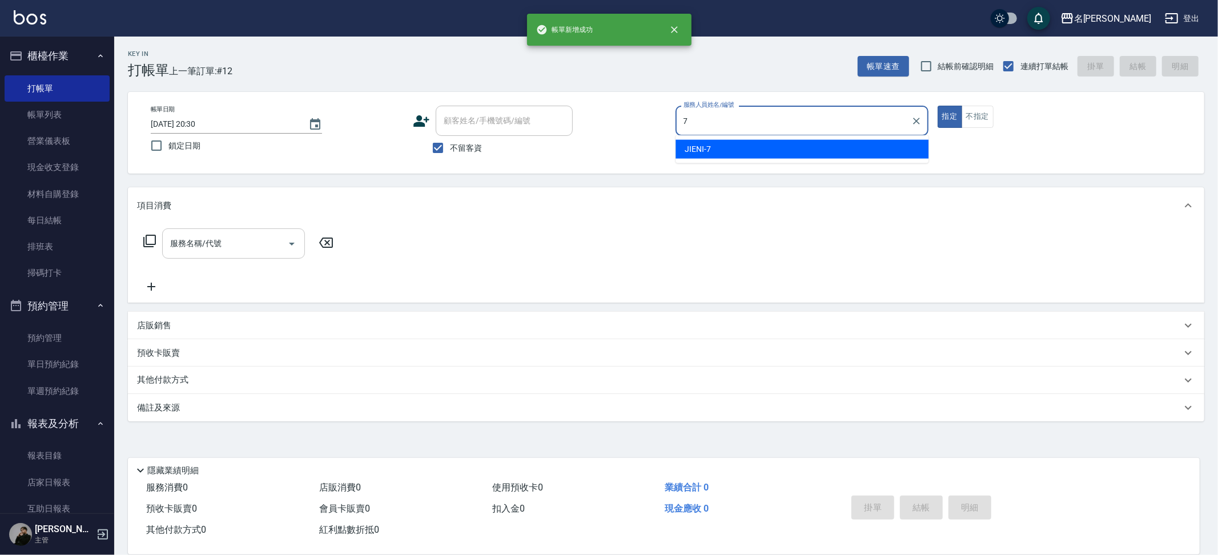
type input "JIENI-7"
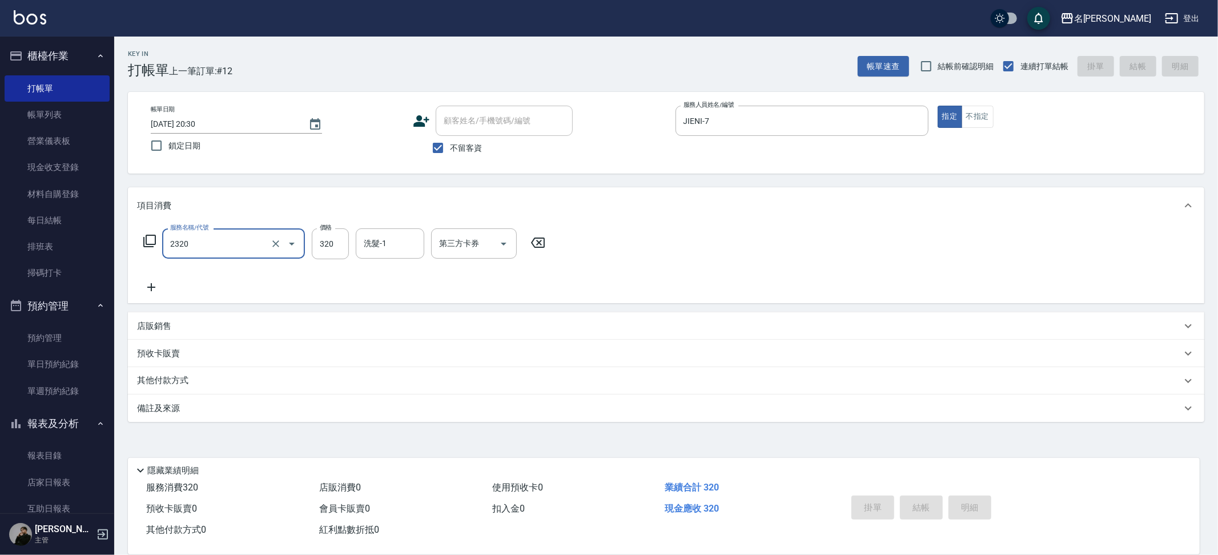
type input "2320"
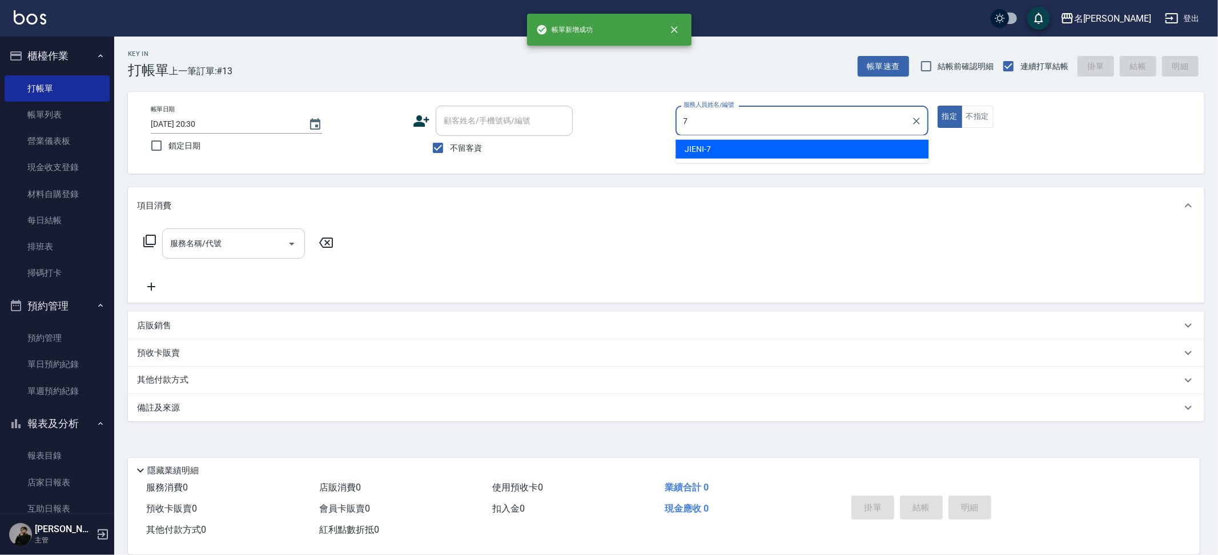
type input "JIENI-7"
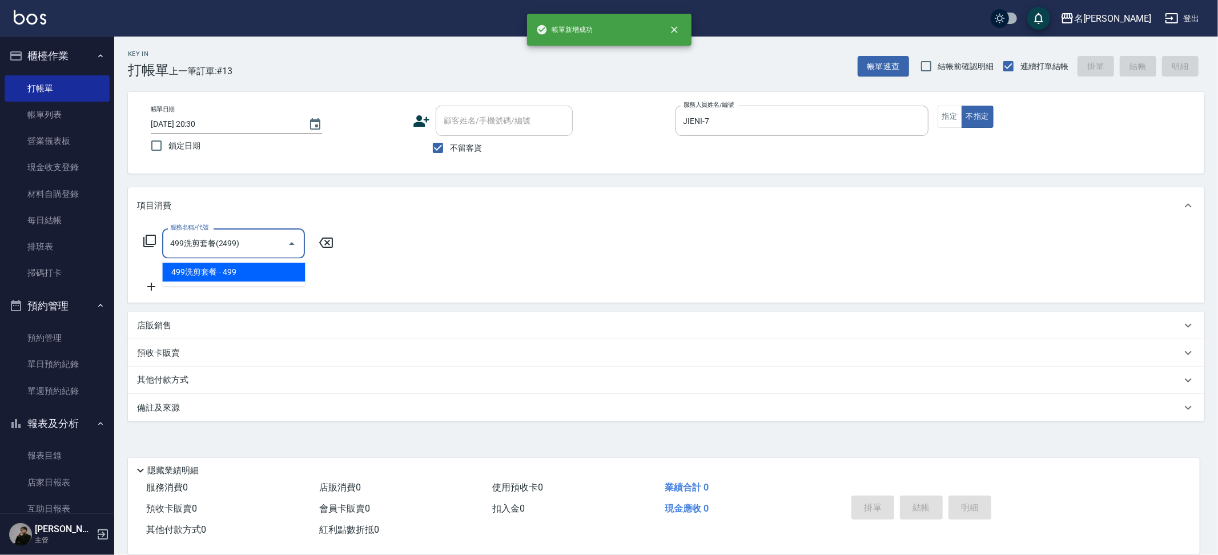
type input "499洗剪套餐(2499)"
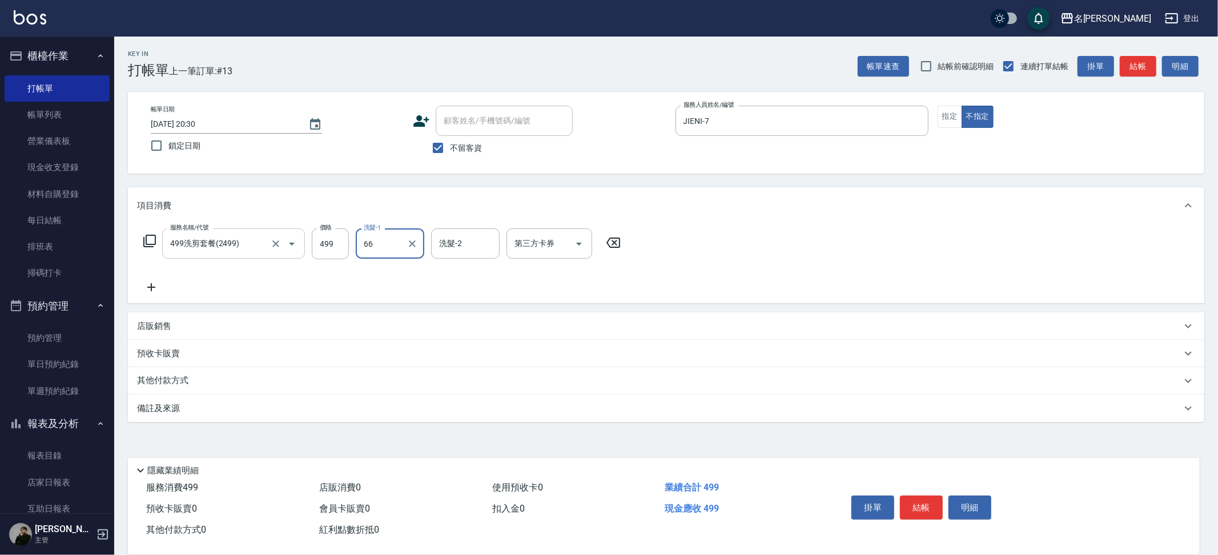
type input "妞妞-66"
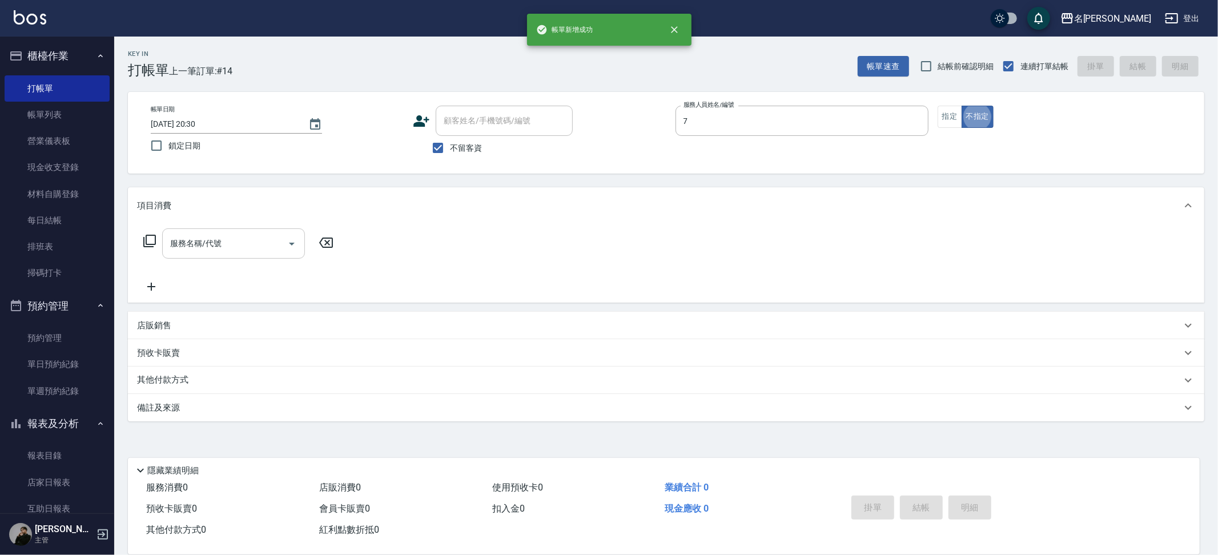
type input "JIENI-7"
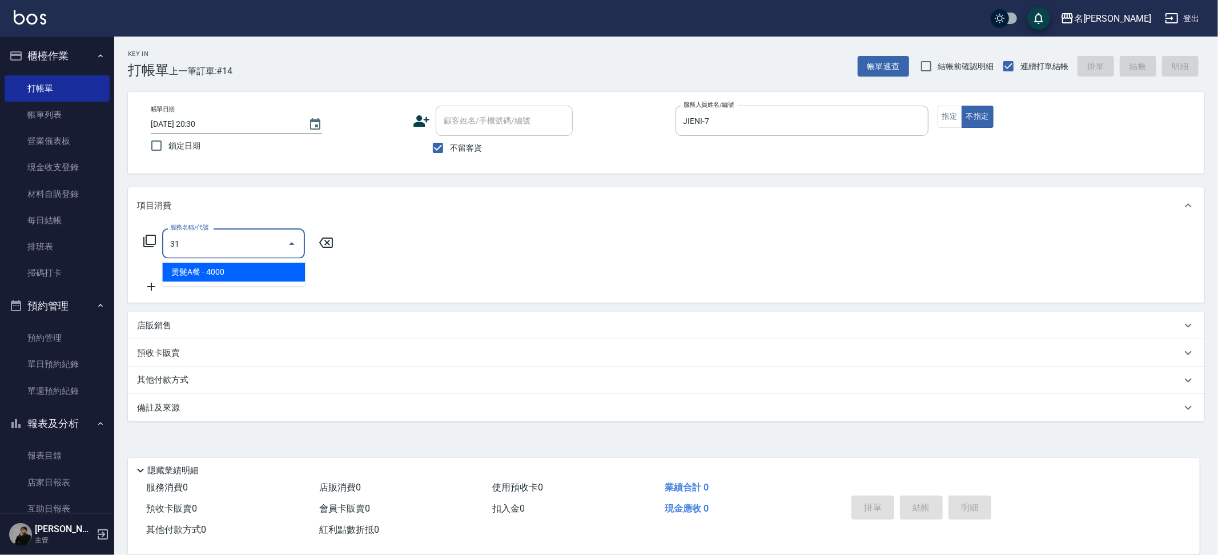
type input "3"
type input "染髮B餐(42)"
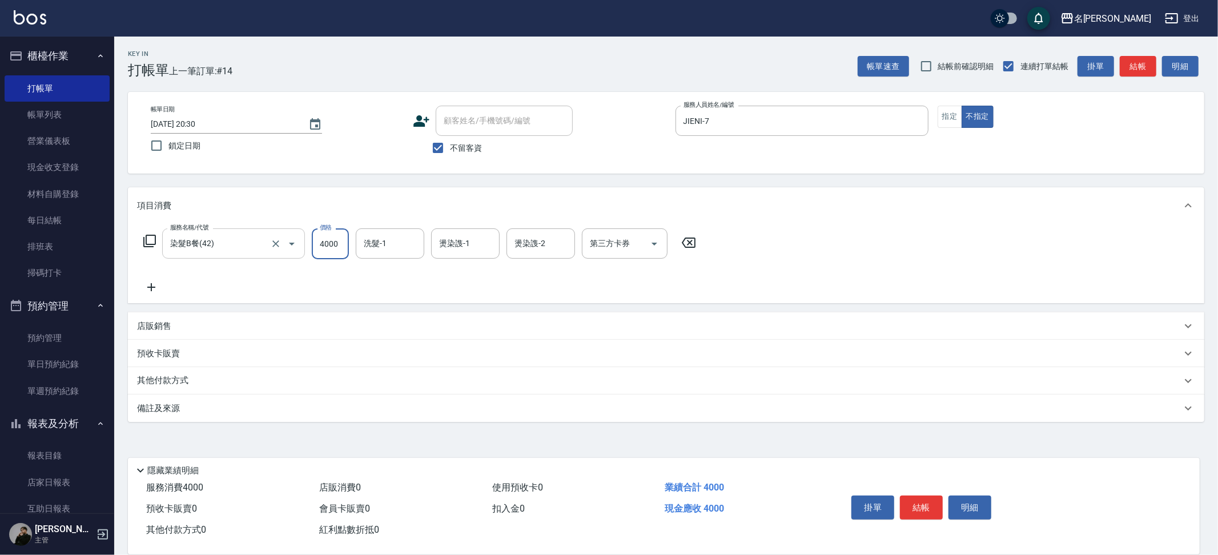
type input "4000"
type input "妞妞-66"
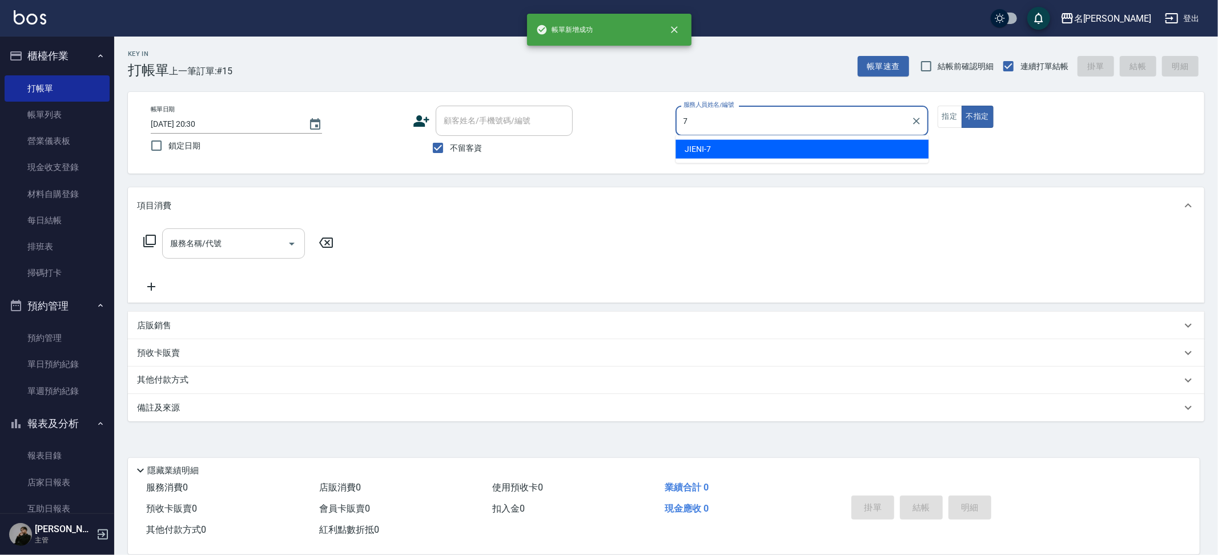
type input "JIENI-7"
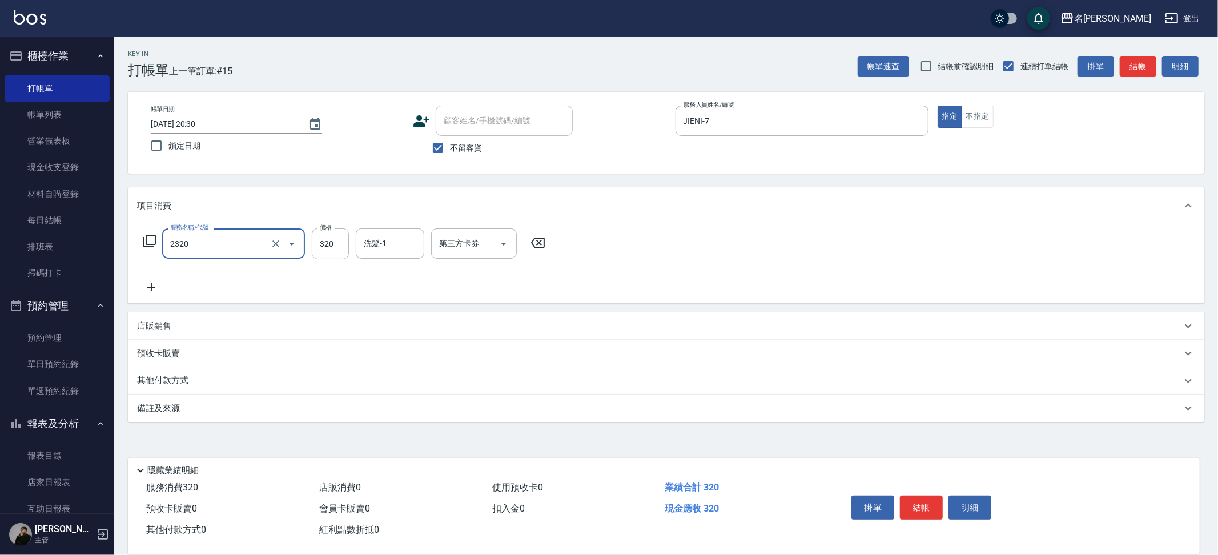
type input "洗剪320(2320)"
click at [389, 234] on input "洗髮-1" at bounding box center [390, 243] width 58 height 20
type input "妞妞-66"
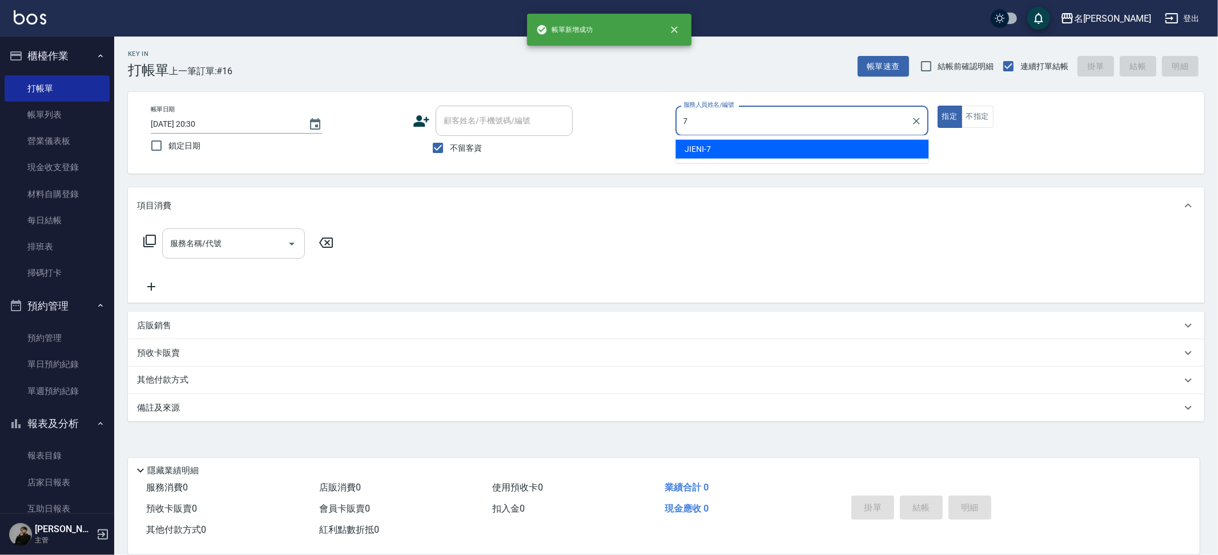
type input "JIENI-7"
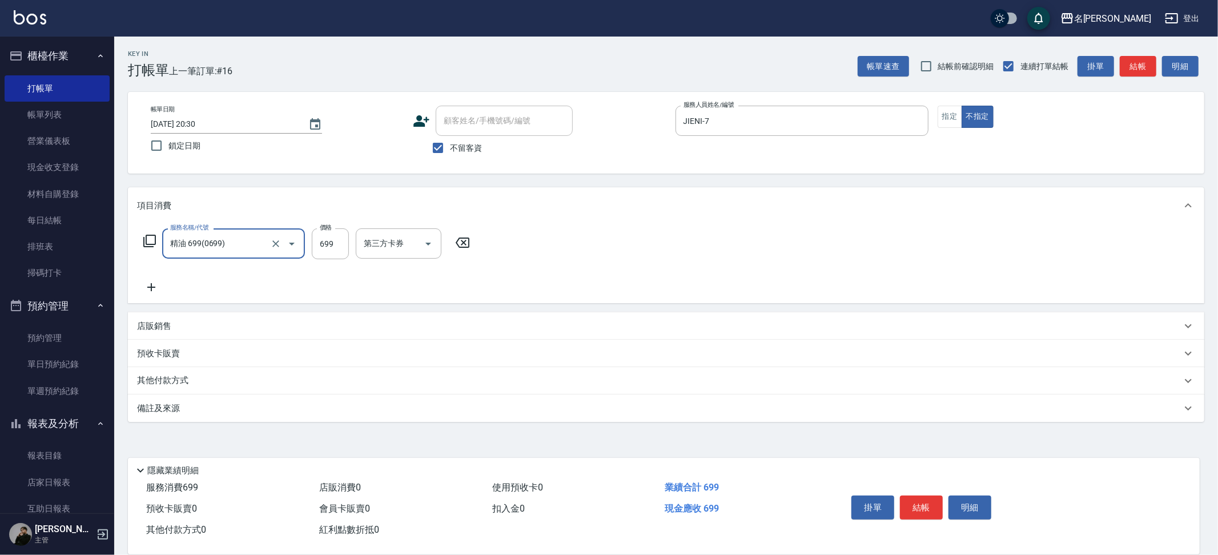
type input "精油 699(0699)"
type input "Mina-3"
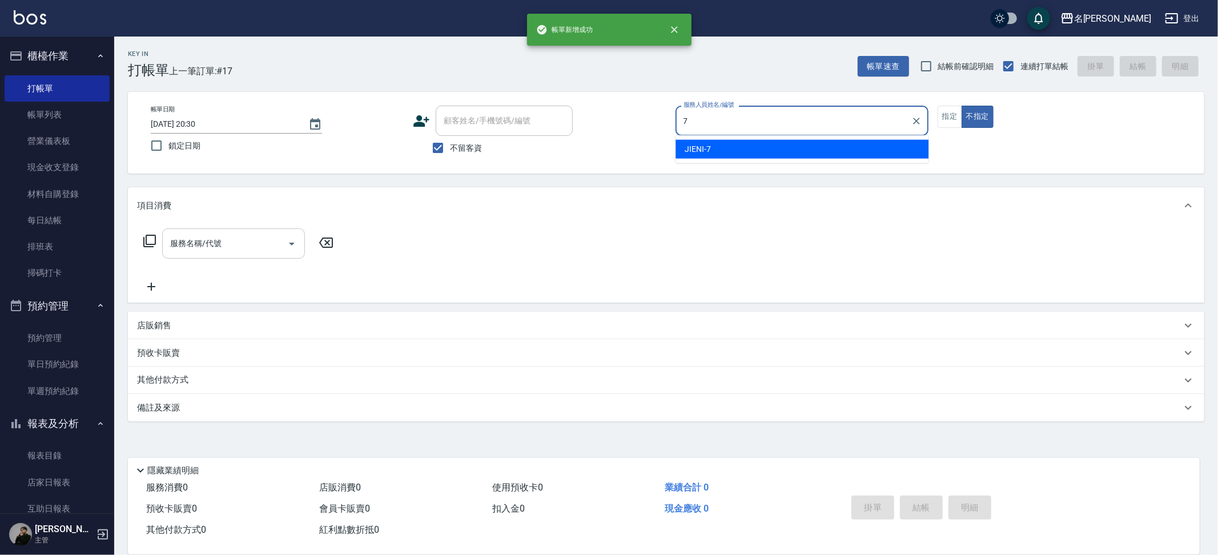
type input "JIENI-7"
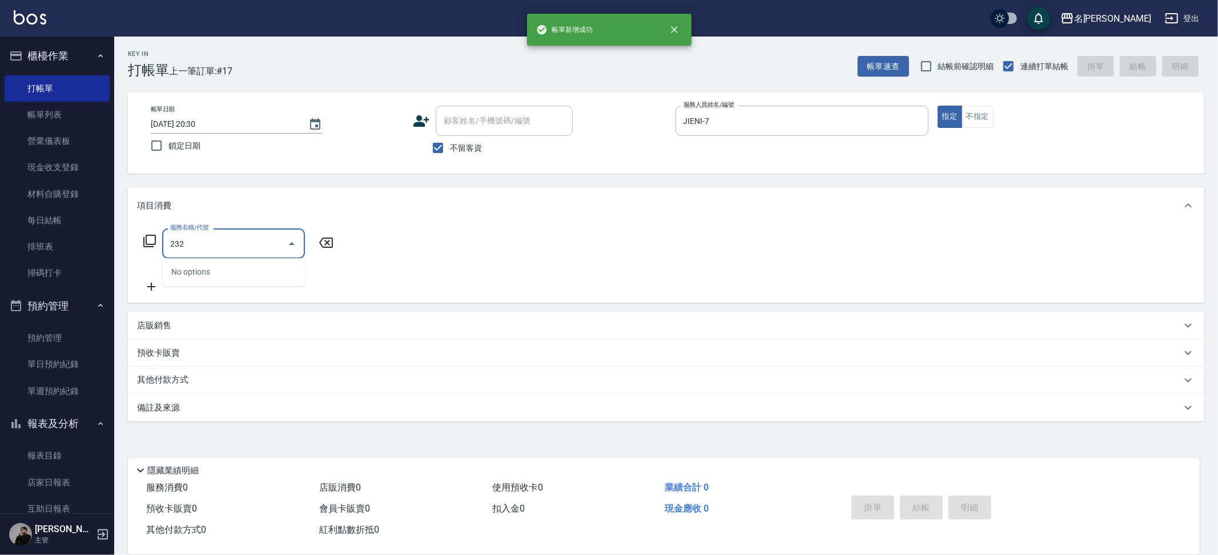
type input "2320"
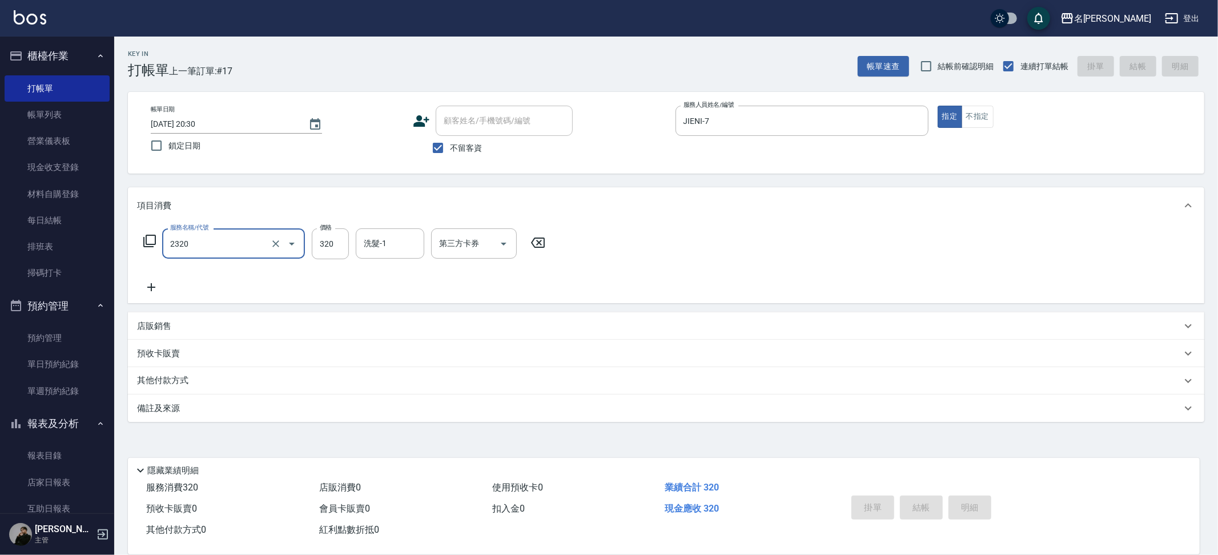
type input "2320"
type input "[DATE] 20:31"
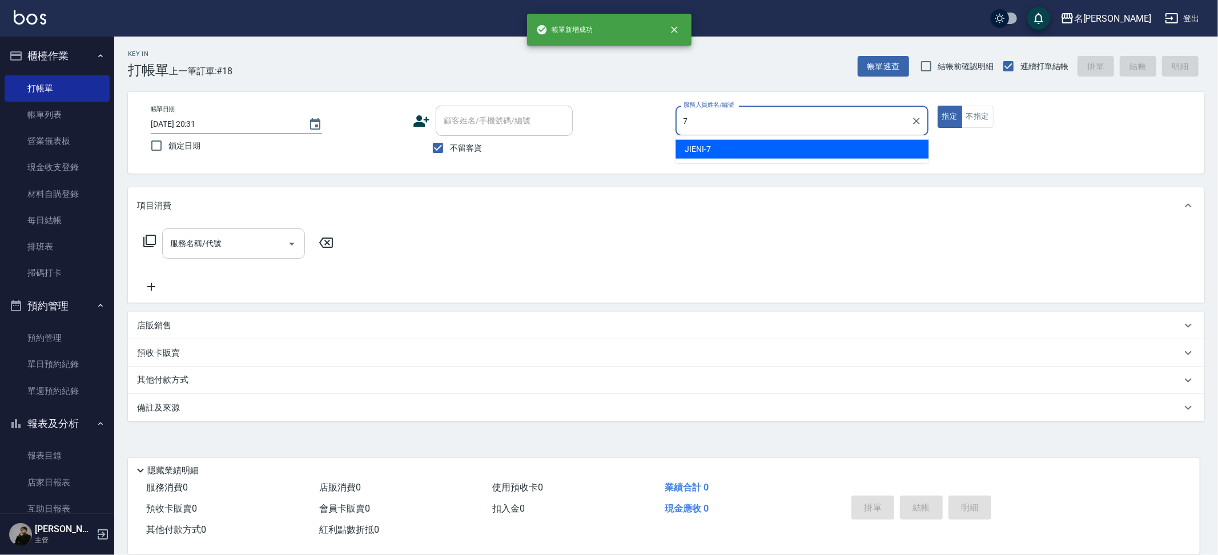
type input "JIENI-7"
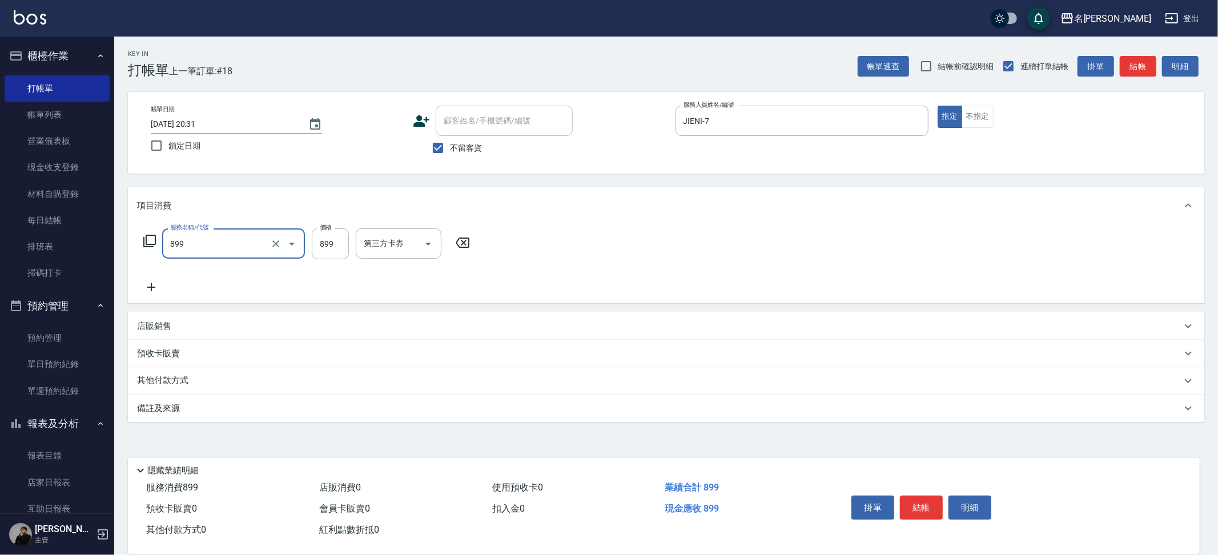
type input "[PERSON_NAME]SPA+剪髮(899)"
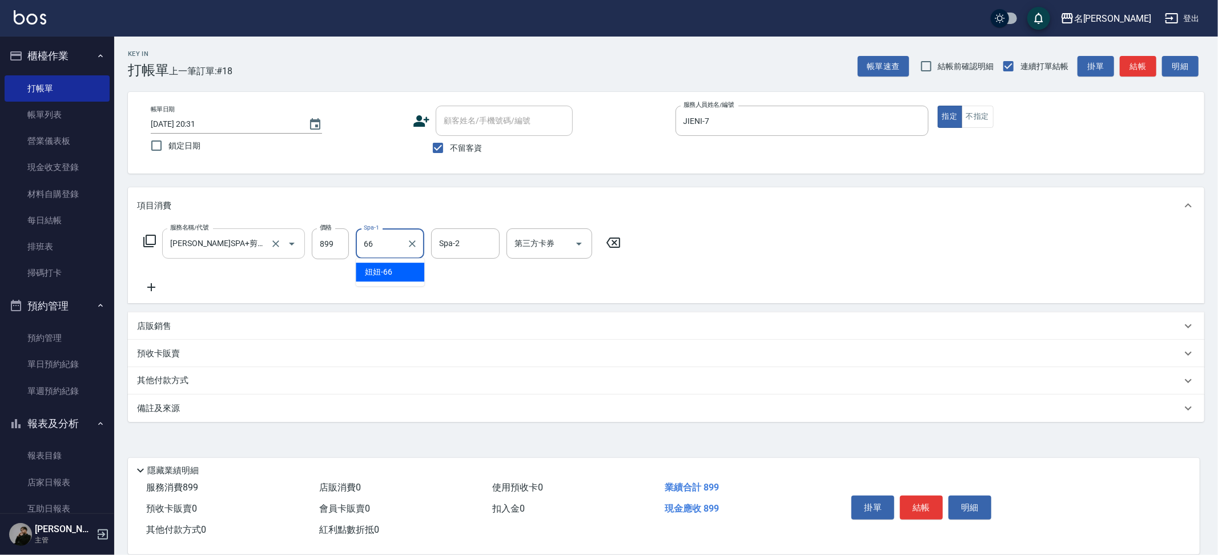
type input "妞妞-66"
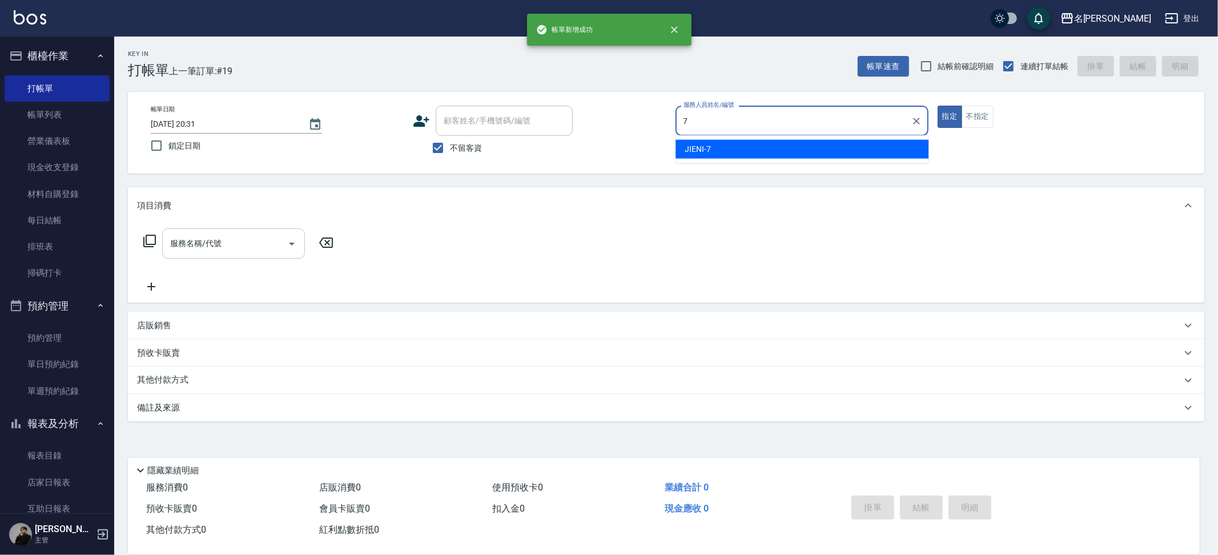
type input "JIENI-7"
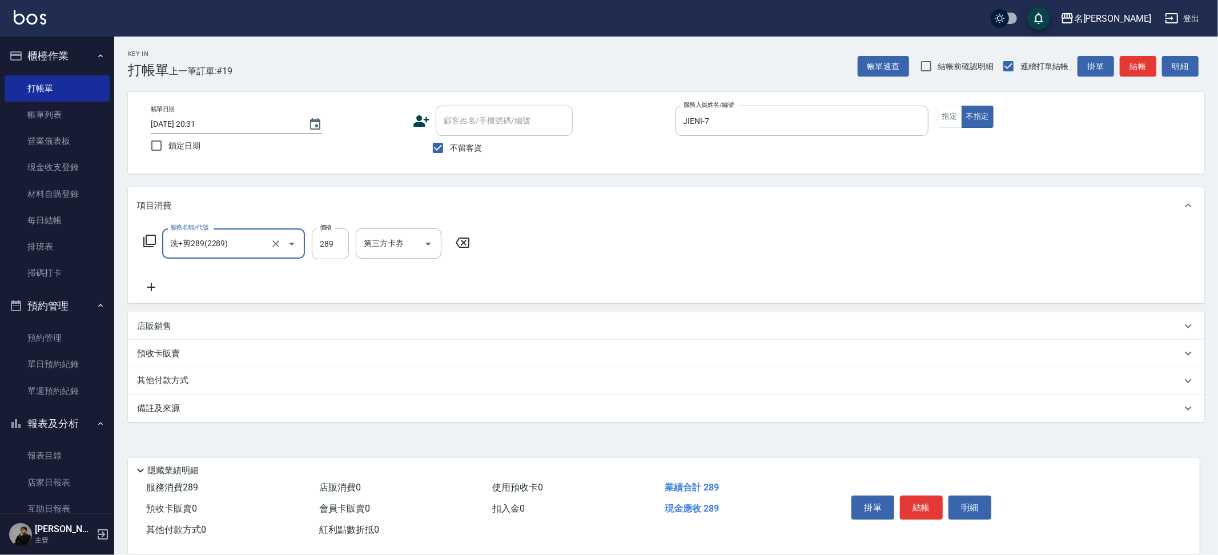
type input "洗+剪289(2289)"
type input "妞妞-66"
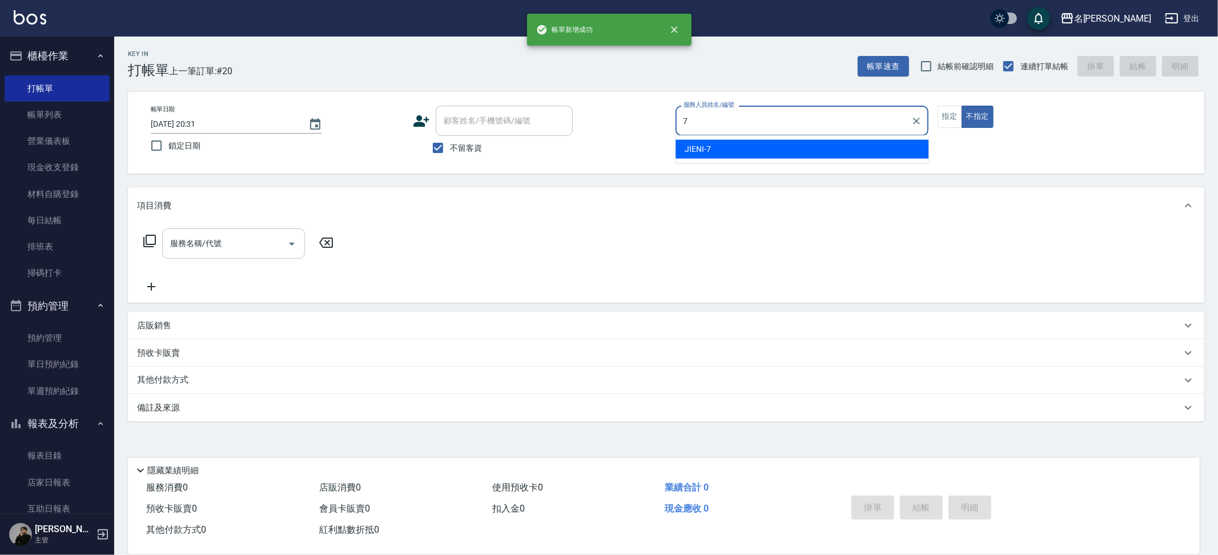
type input "JIENI-7"
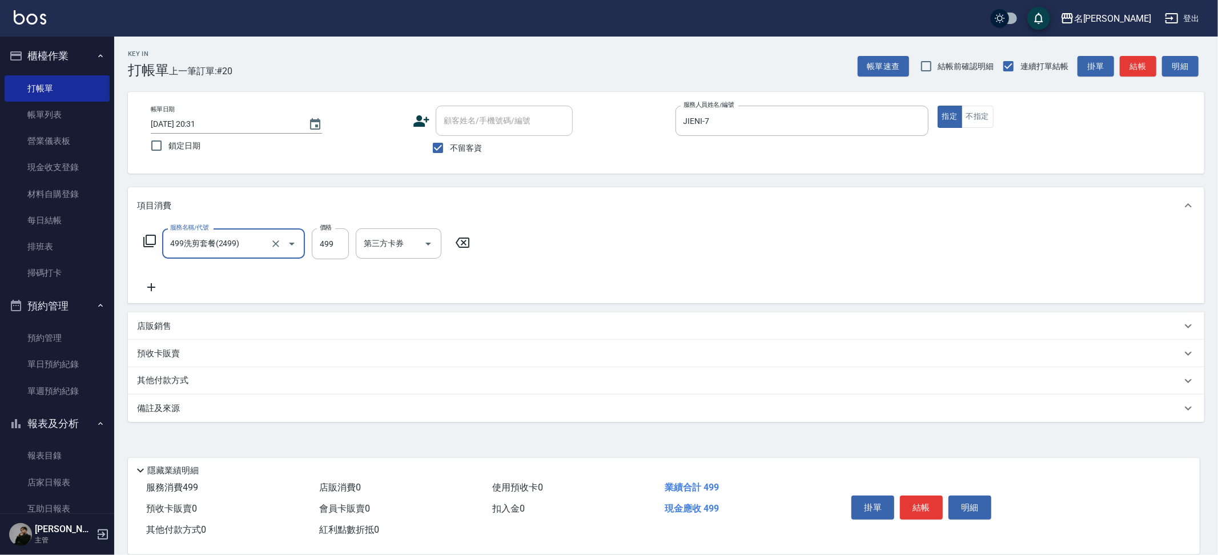
type input "499洗剪套餐(2499)"
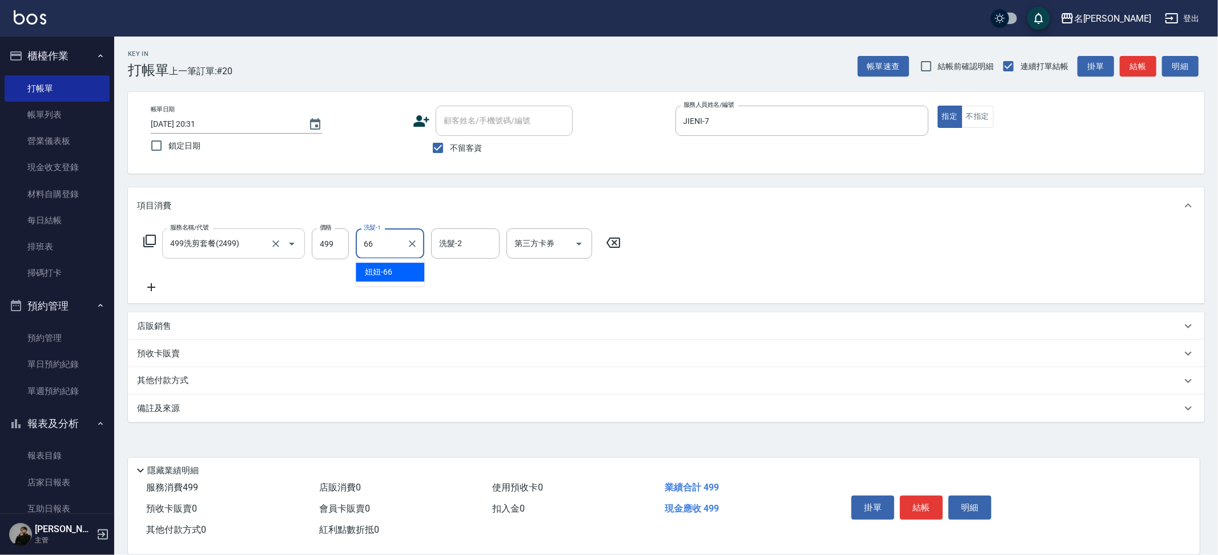
type input "妞妞-66"
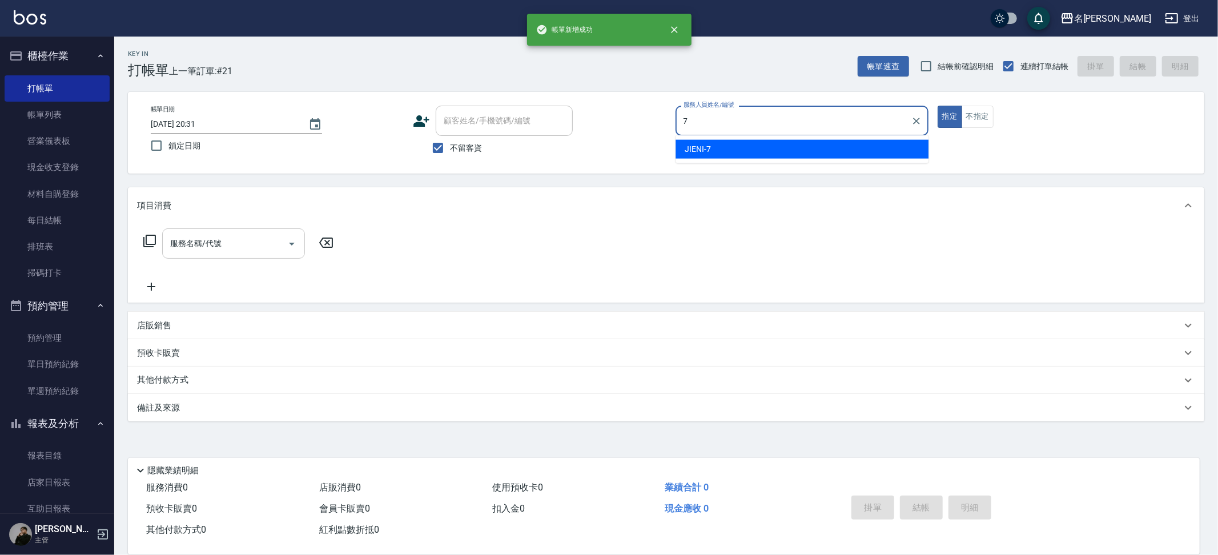
type input "JIENI-7"
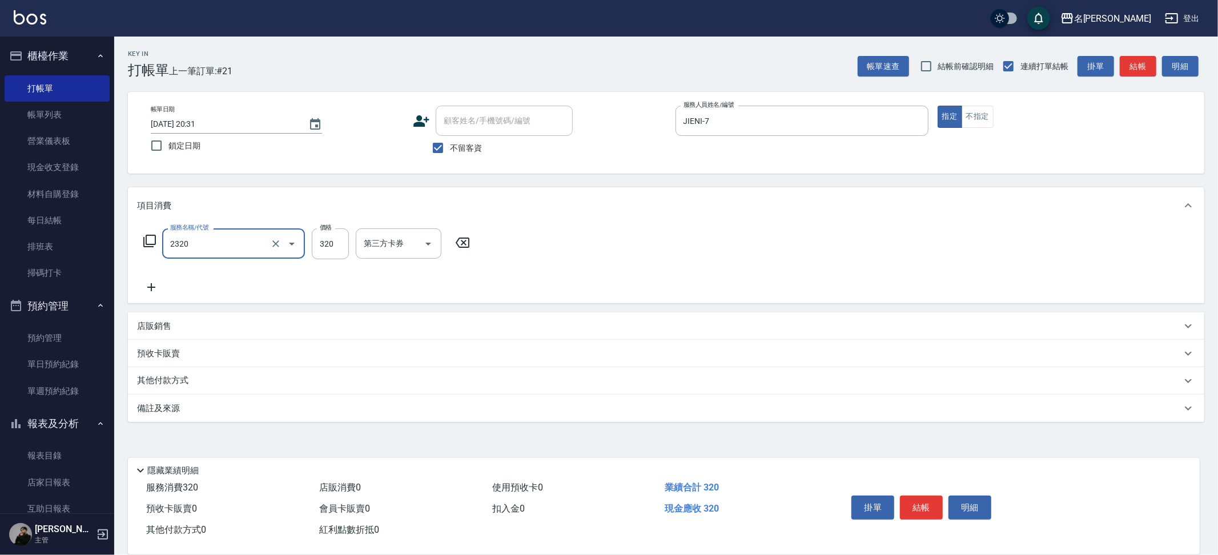
type input "洗剪320(2320)"
type input "Nini-23"
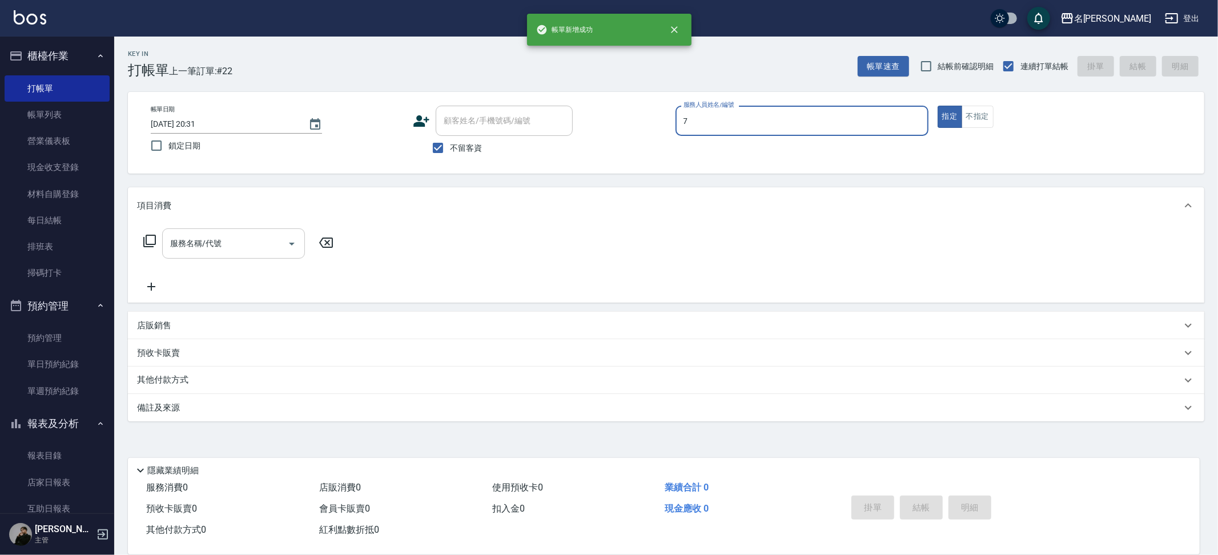
type input "JIENI-7"
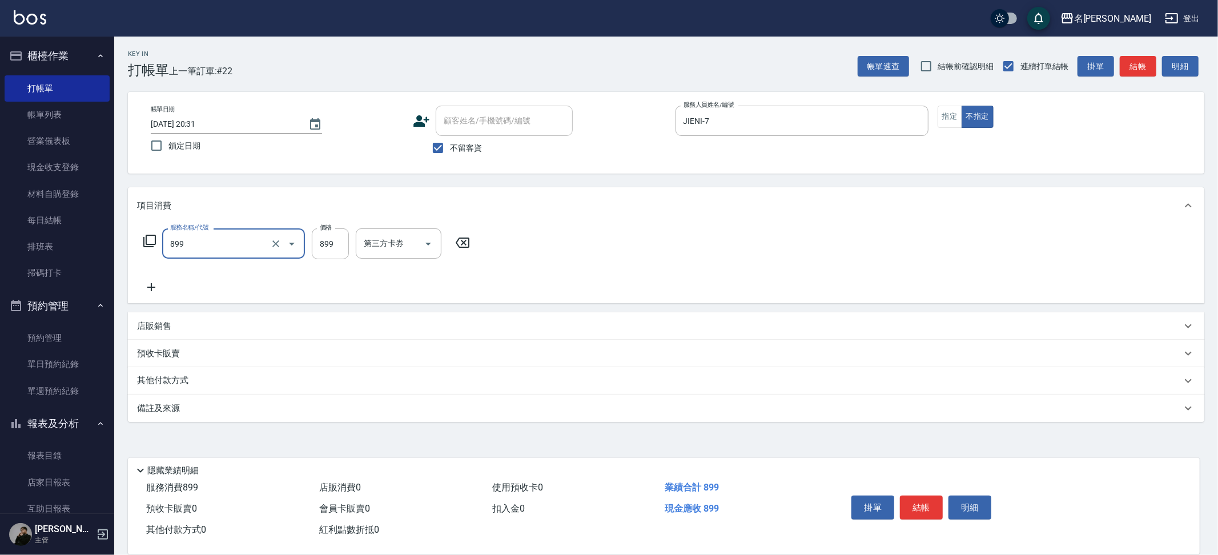
type input "[PERSON_NAME]SPA+剪髮(899)"
type input "妞妞-66"
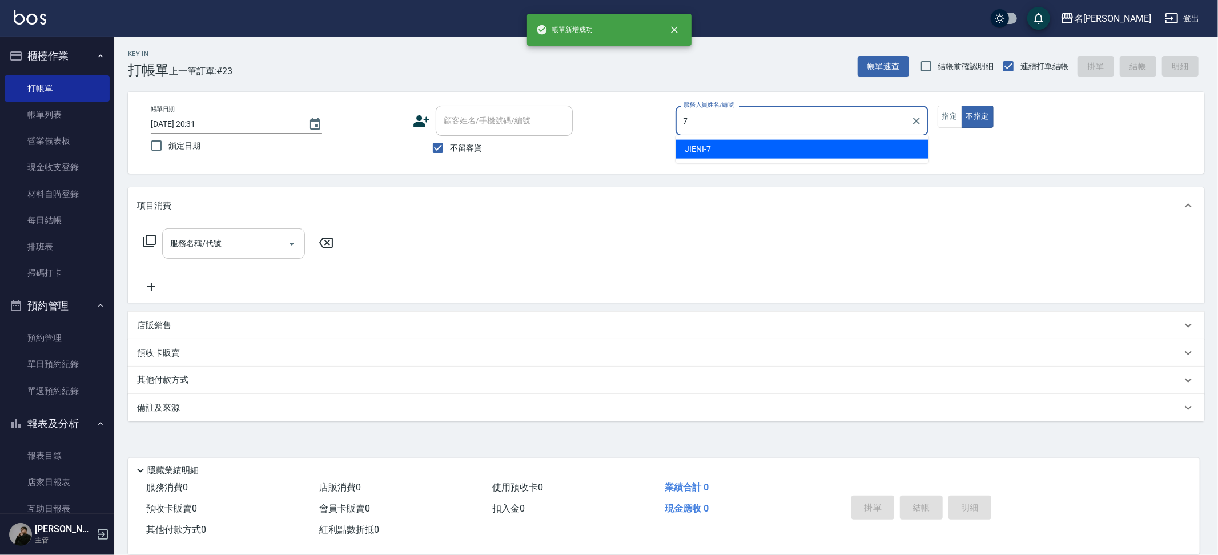
type input "JIENI-7"
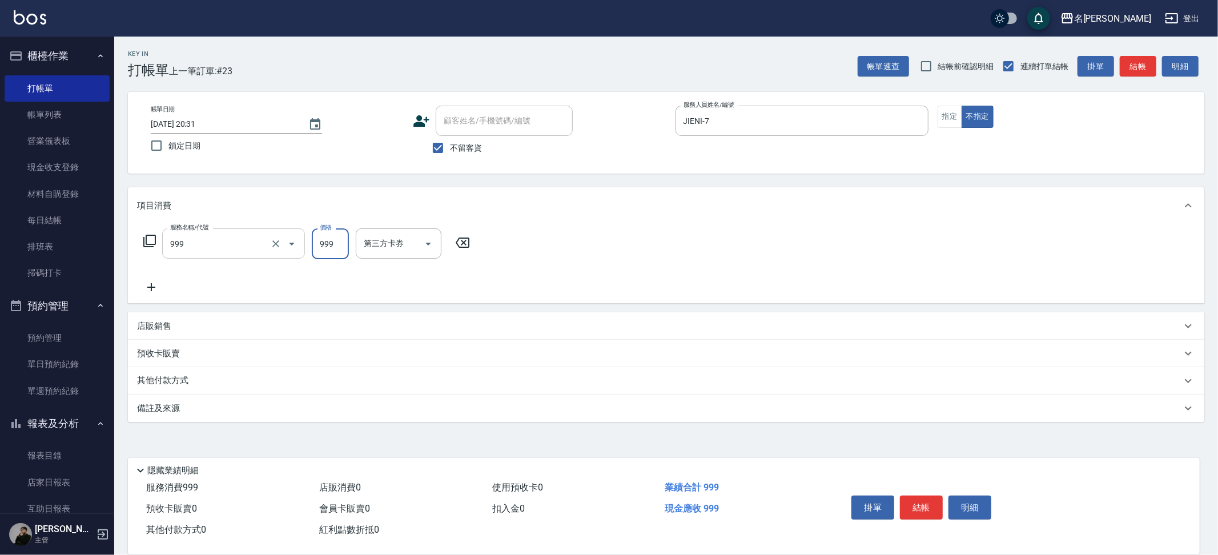
type input "精油SPA+剪髮(999)"
type input "Nini-23"
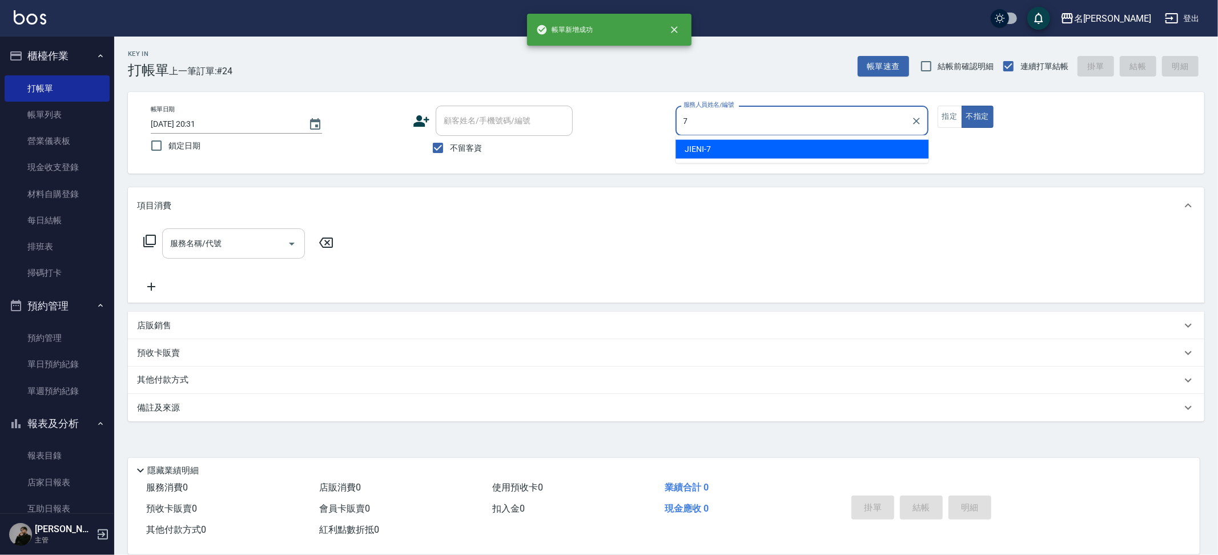
type input "JIENI-7"
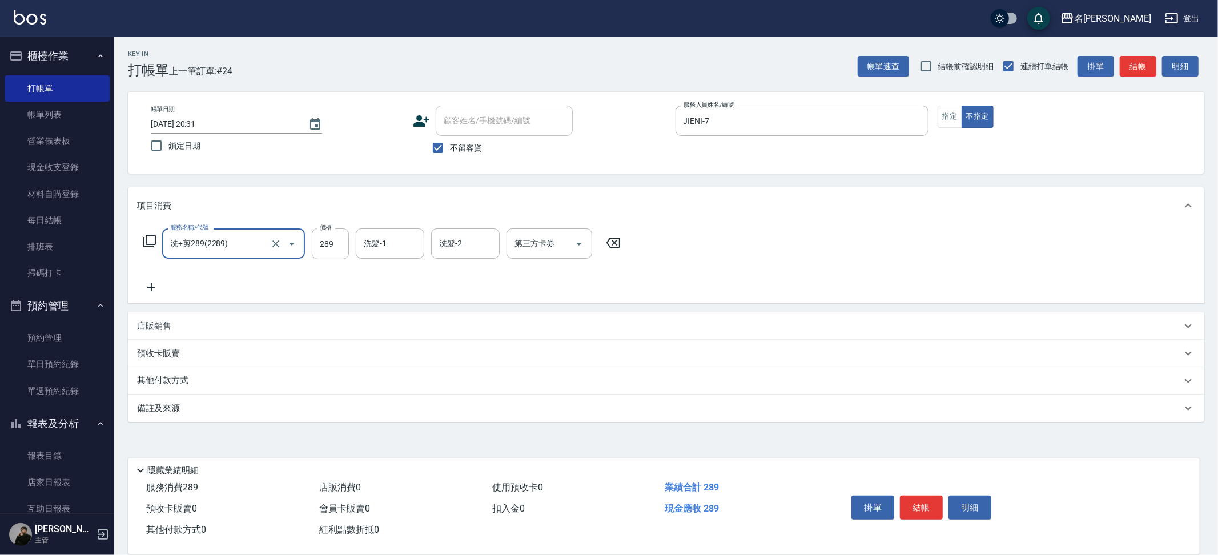
type input "洗+剪289(2289)"
type input "妞妞-66"
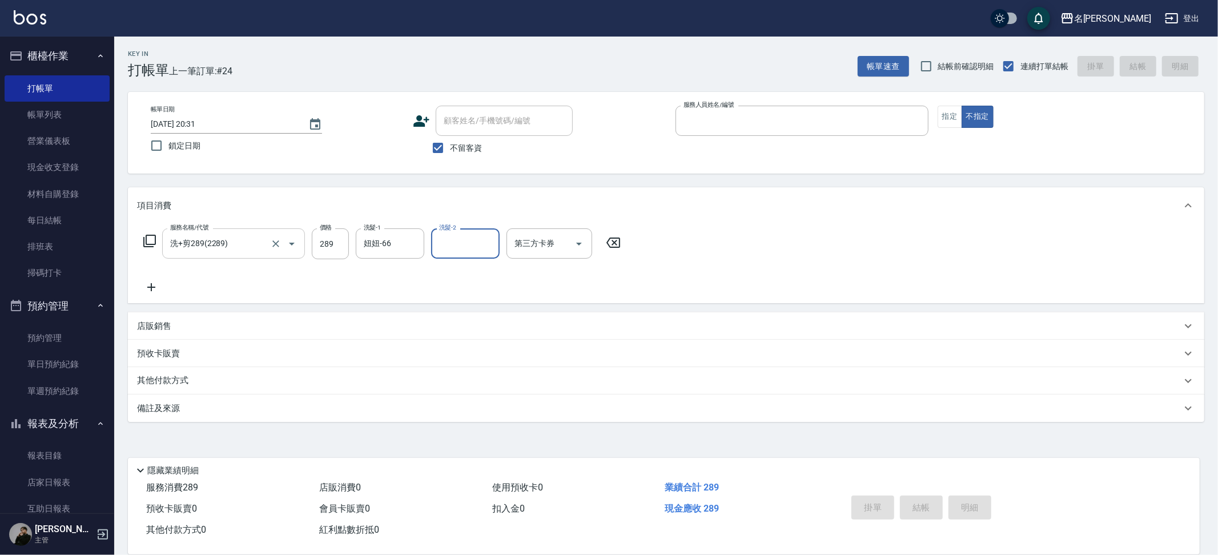
type input "8"
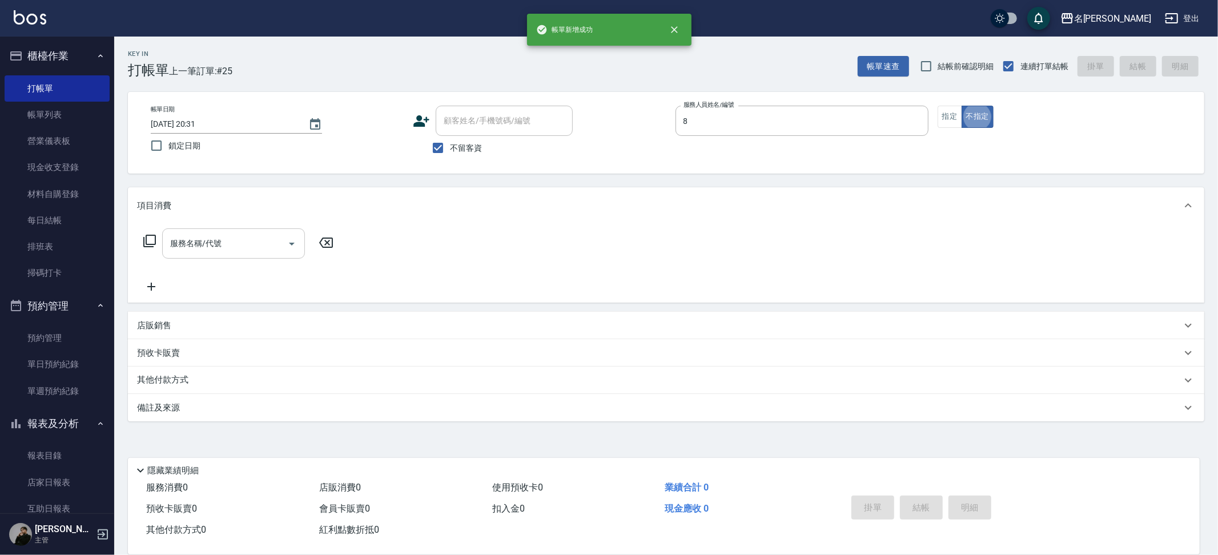
type input "Kira-8"
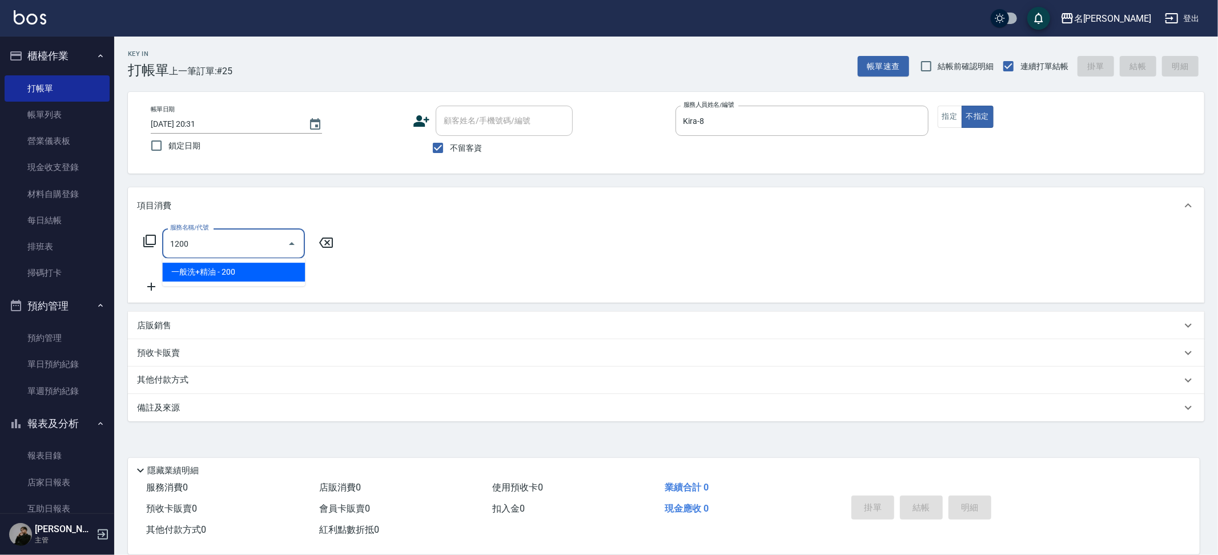
type input "一般洗+精油(1200)"
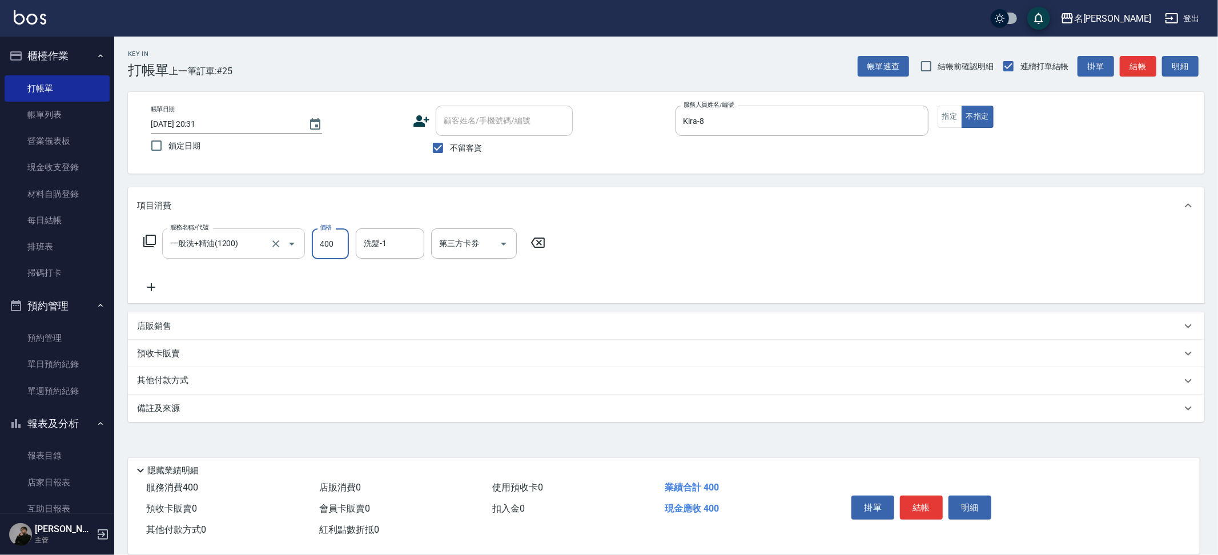
type input "400"
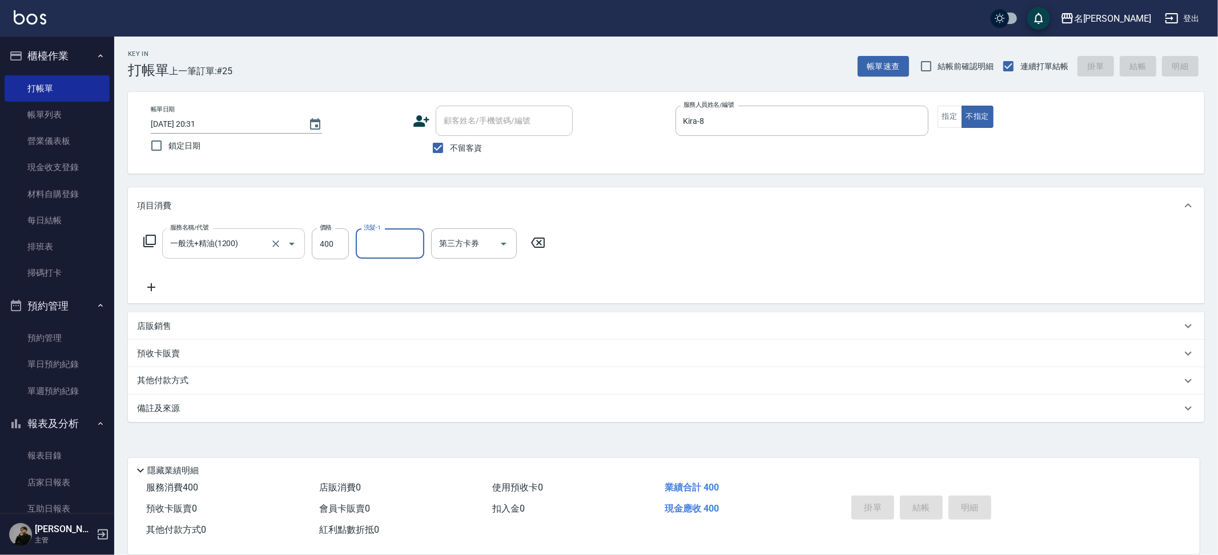
type input "[DATE] 20:32"
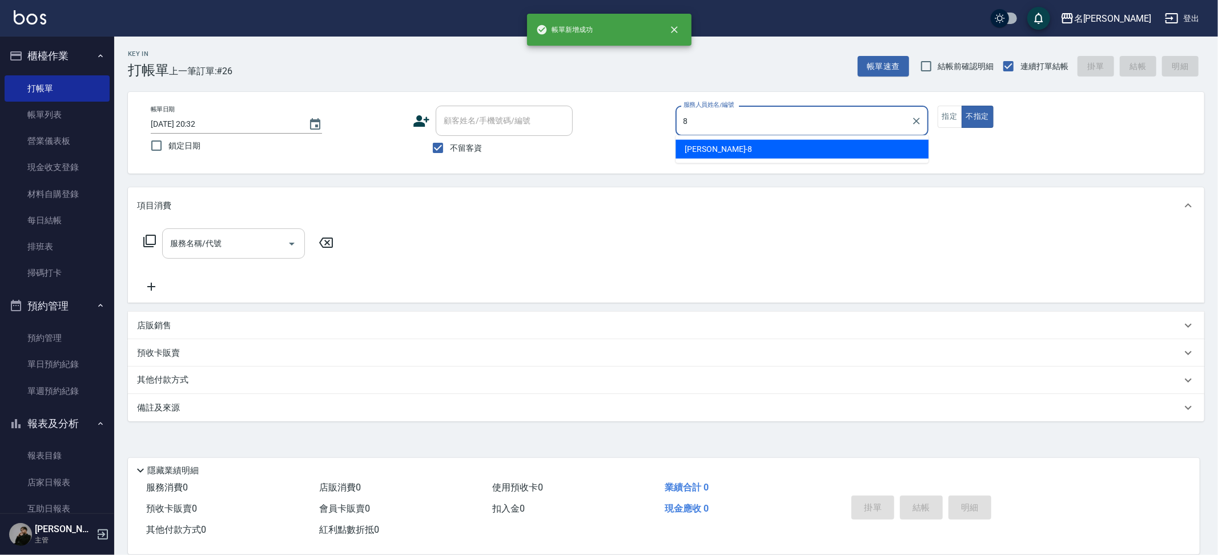
type input "Kira-8"
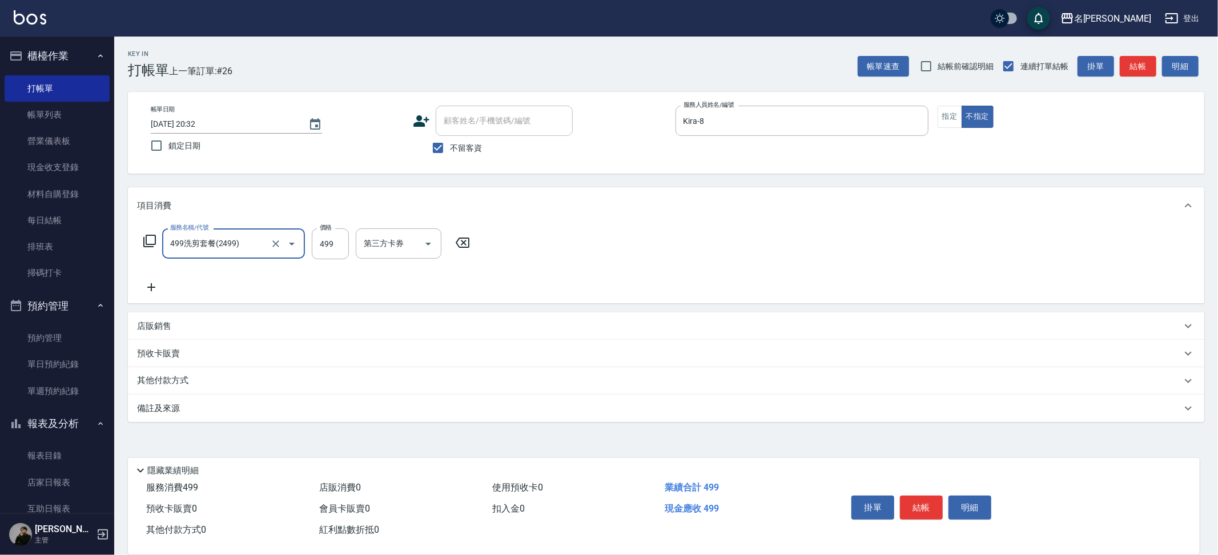
type input "499洗剪套餐(2499)"
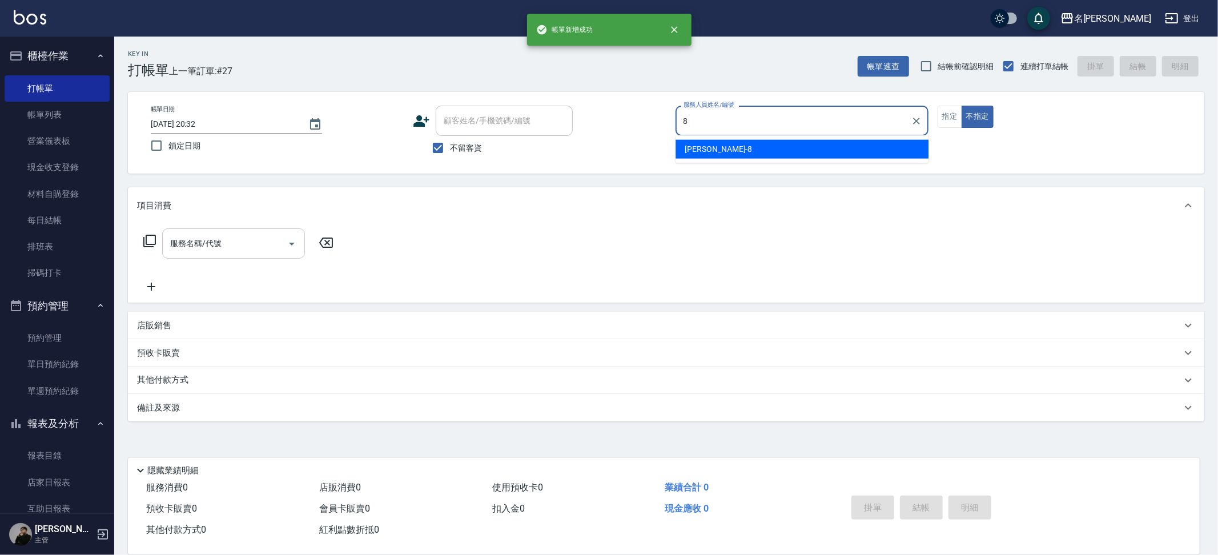
type input "Kira-8"
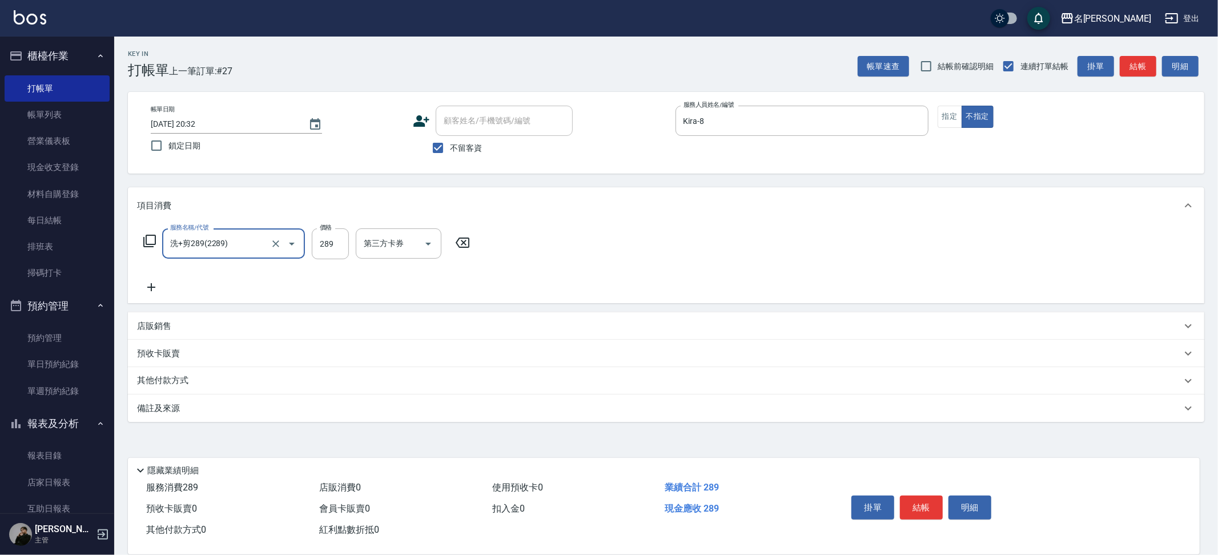
type input "洗+剪289(2289)"
type input "339"
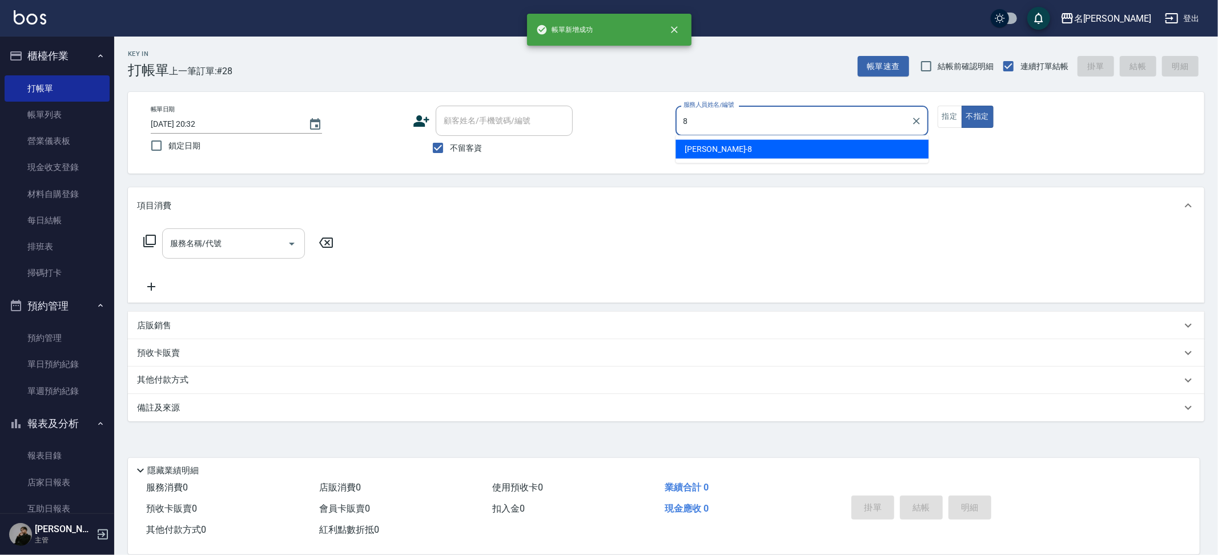
type input "Kira-8"
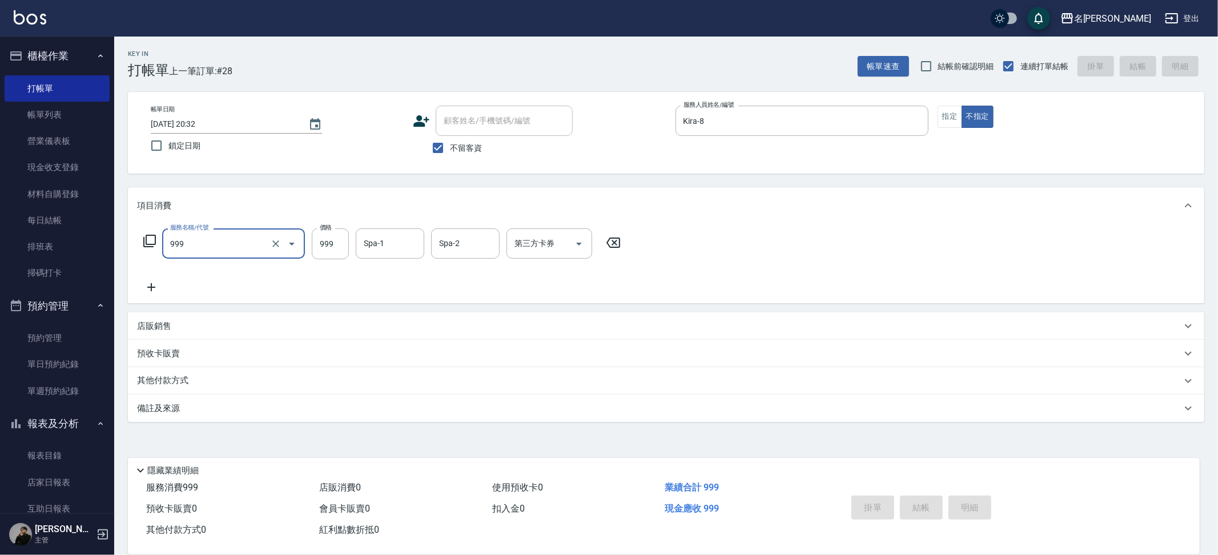
type input "999"
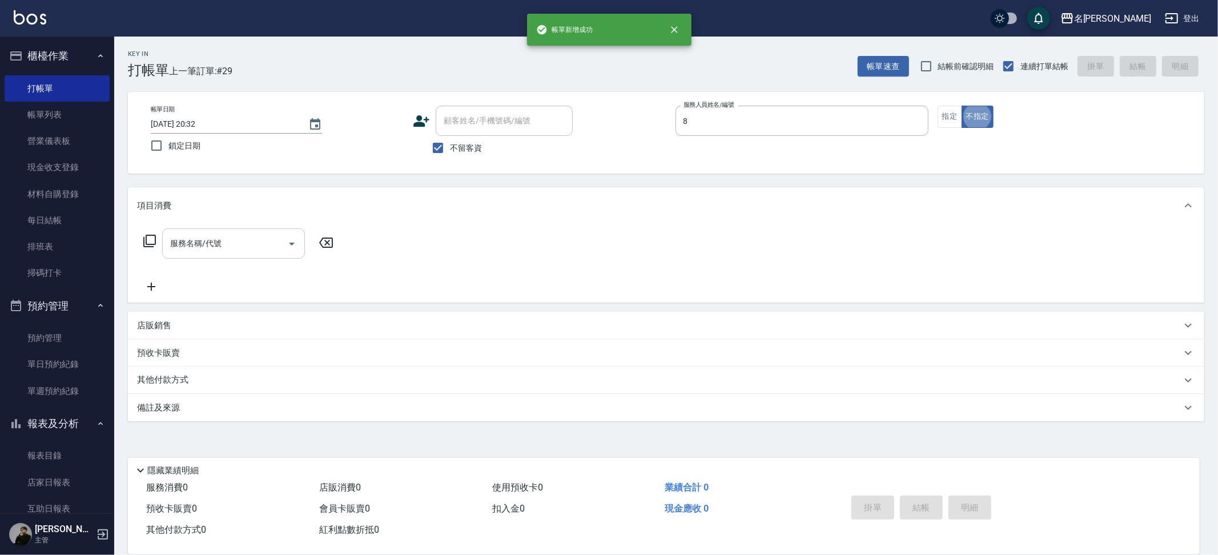
type input "Kira-8"
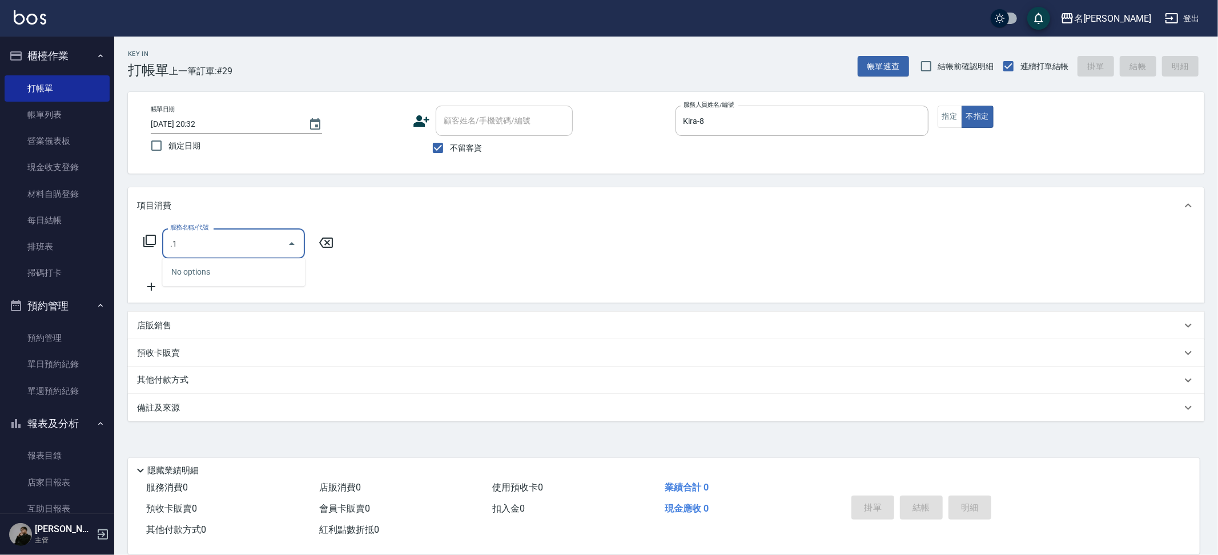
type input "."
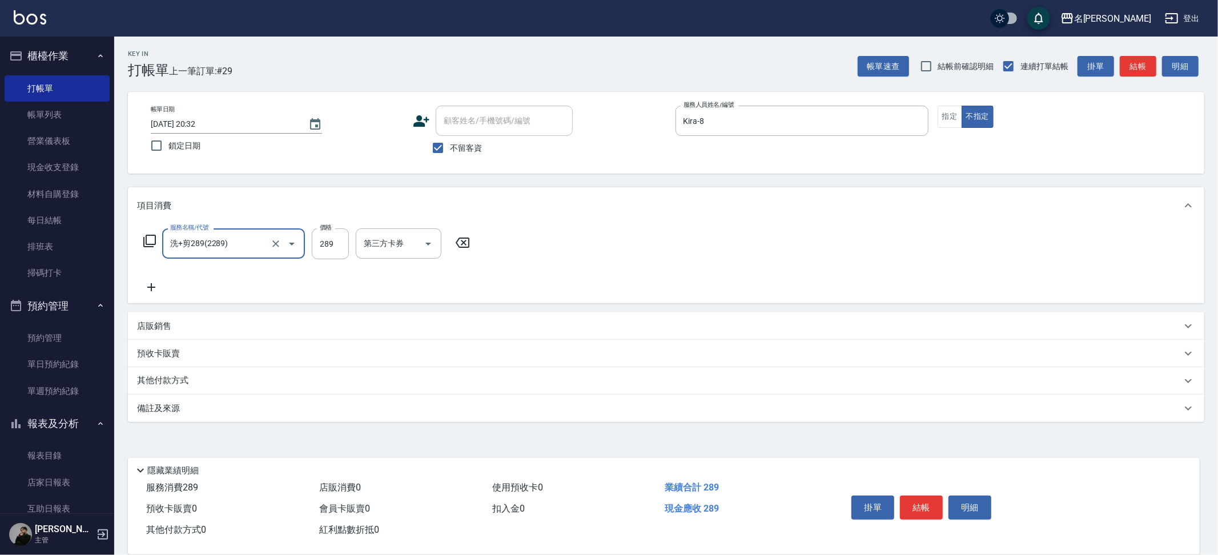
type input "洗+剪289(2289)"
type input "339"
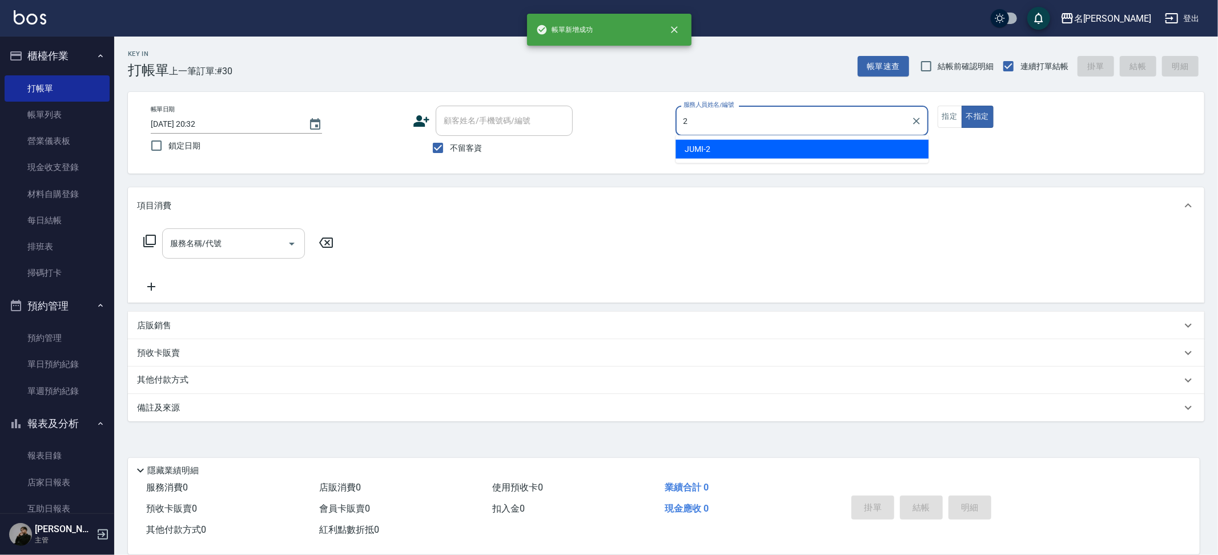
type input "JUMI-2"
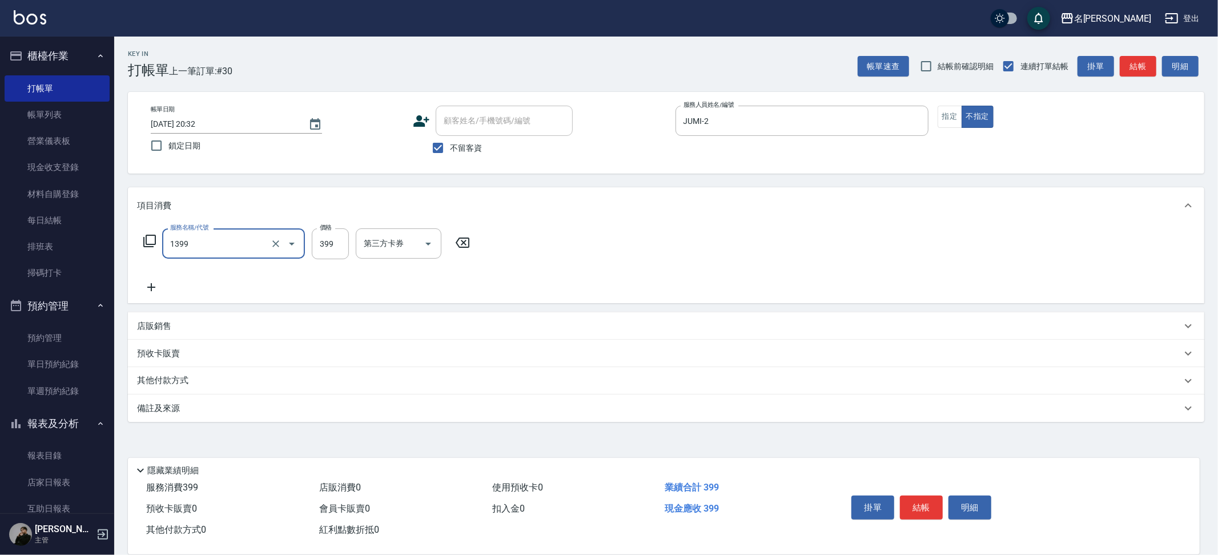
type input "海鹽洗髮(1399)"
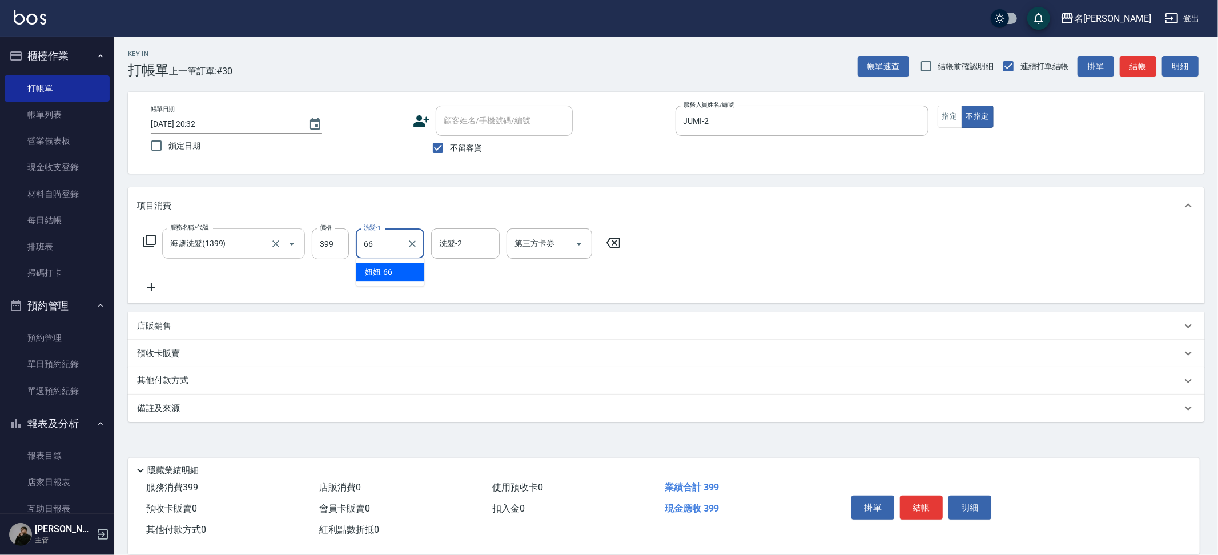
type input "妞妞-66"
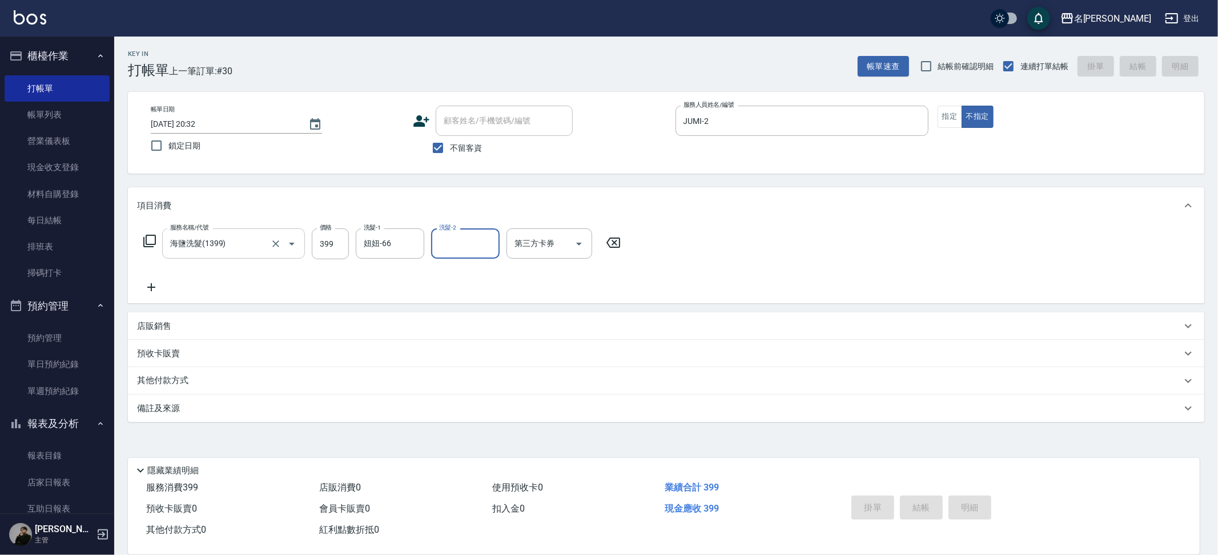
type input "[DATE] 20:33"
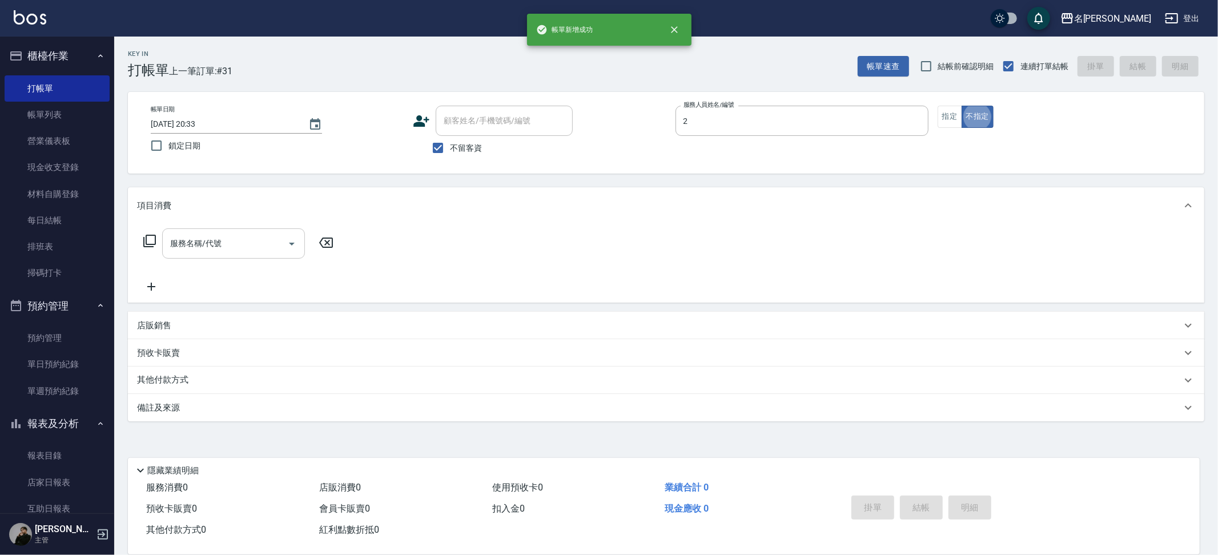
type input "JUMI-2"
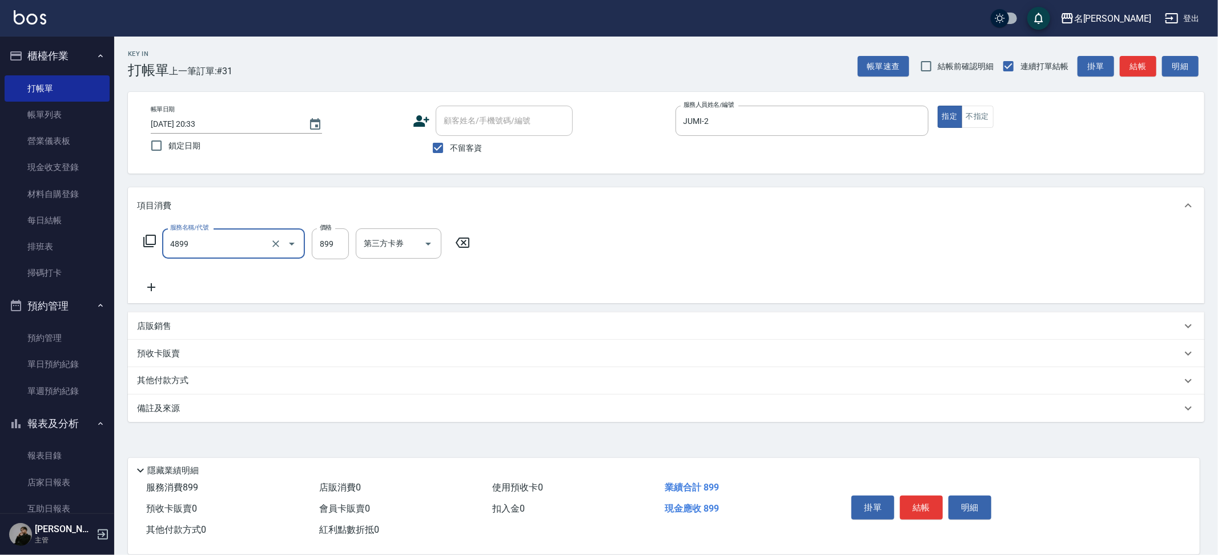
type input "染髮(4899)"
type input "1500"
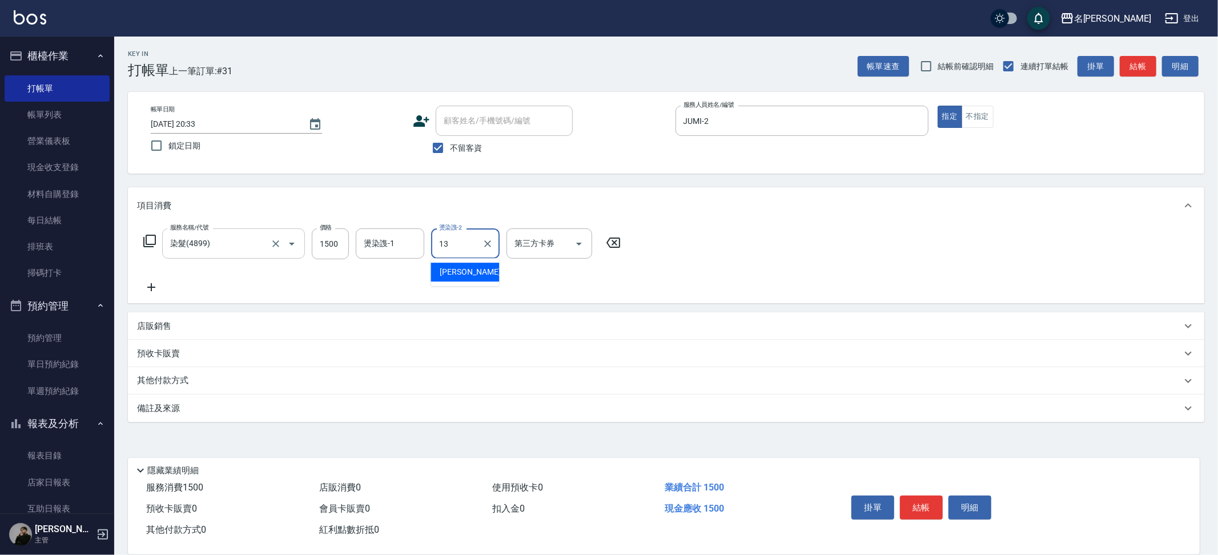
type input "[PERSON_NAME]-13"
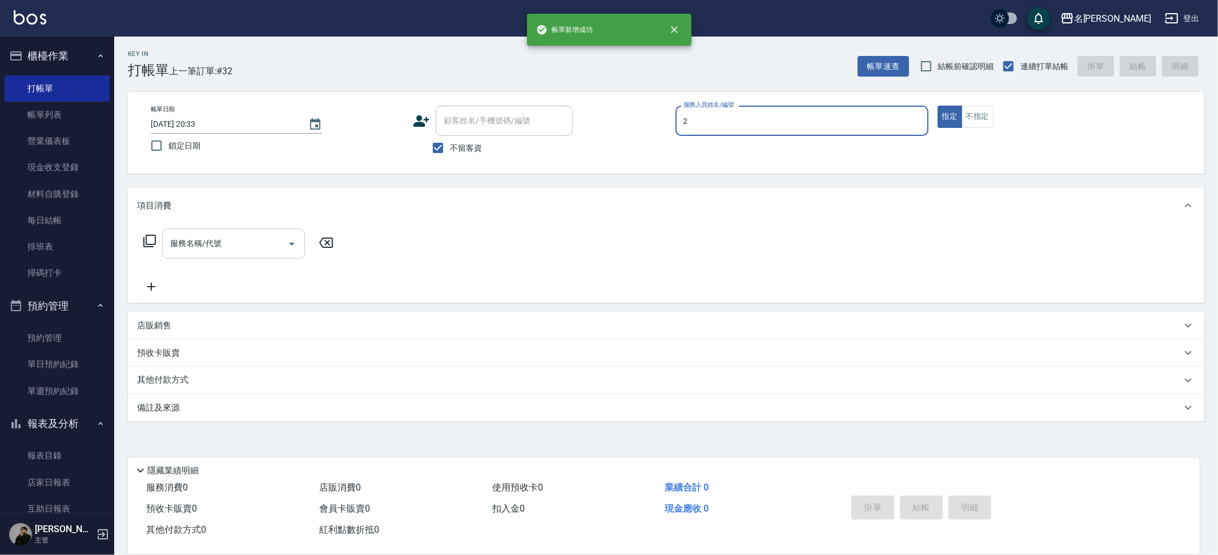
type input "JUMI-2"
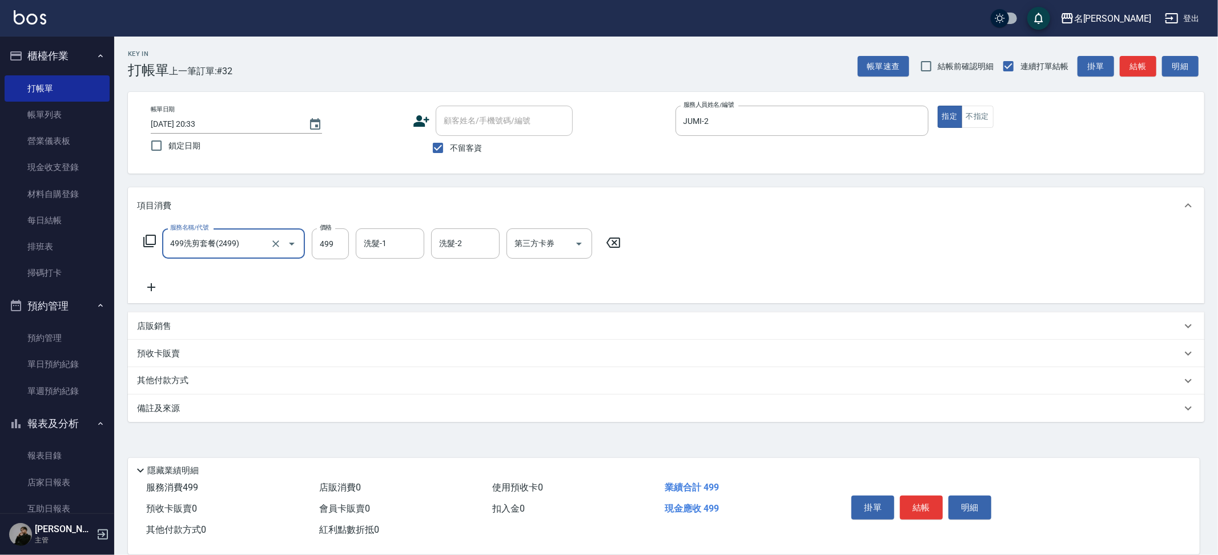
type input "499洗剪套餐(2499)"
type input "Nini-23"
click at [345, 247] on input "499" at bounding box center [330, 243] width 37 height 31
type input "500"
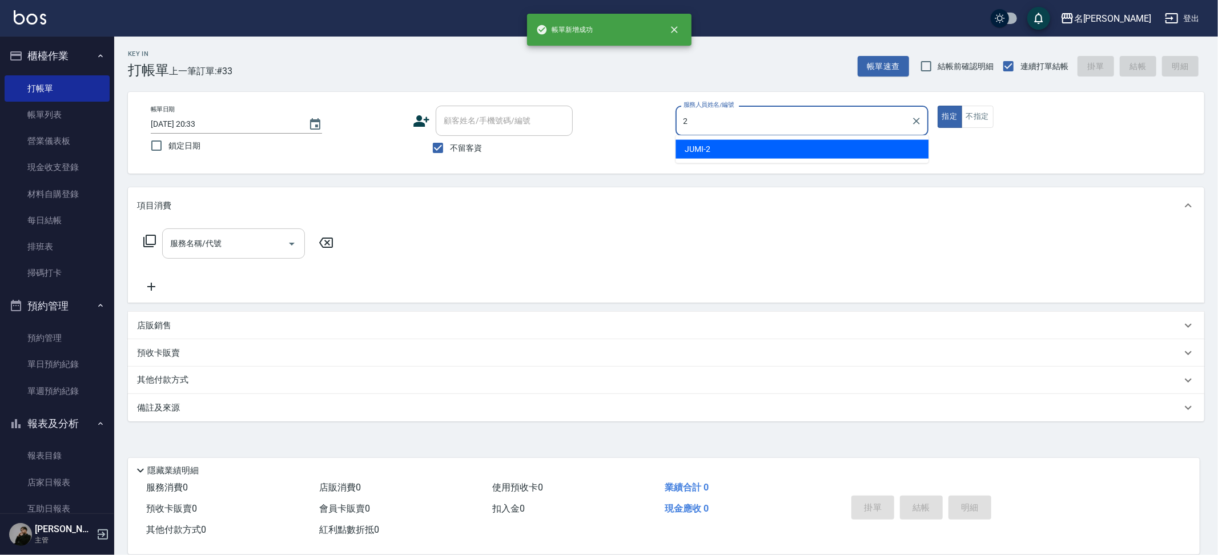
type input "JUMI-2"
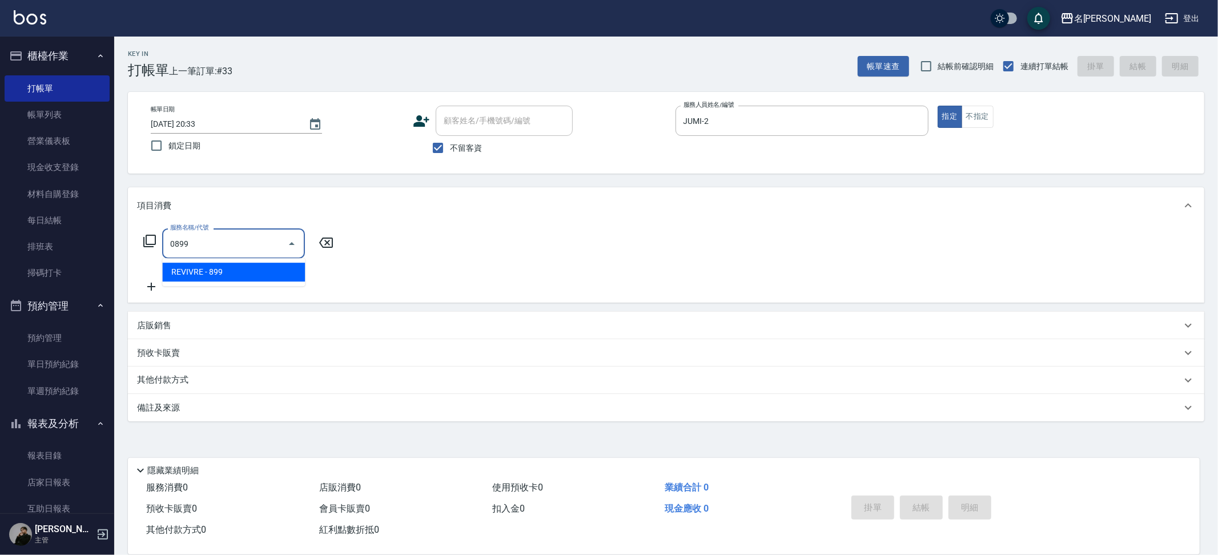
type input "REVIVRE(0899)"
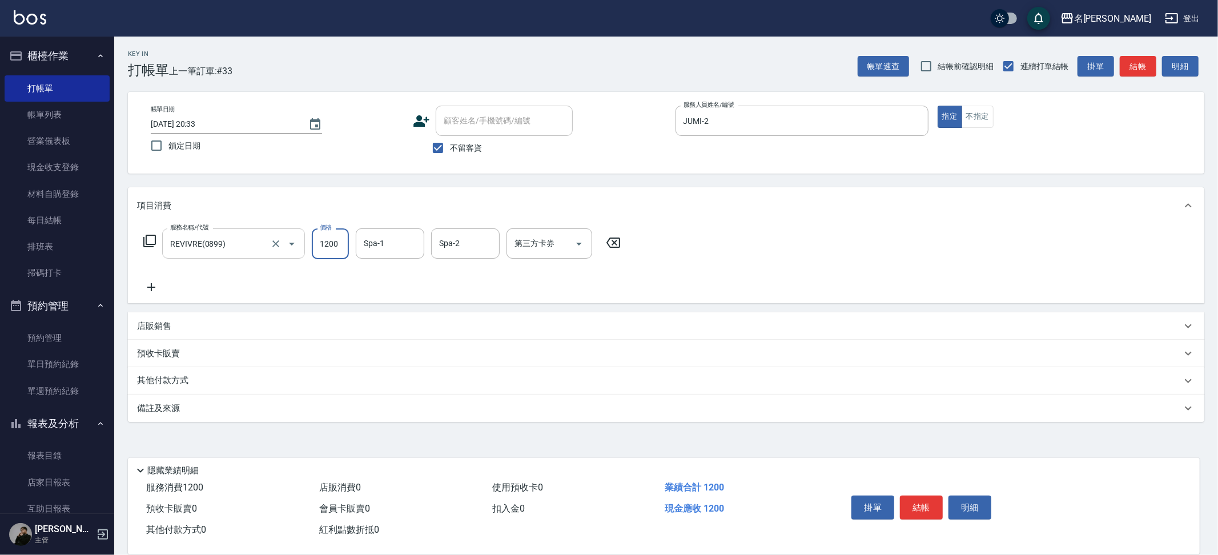
type input "1200"
type input "Nini-23"
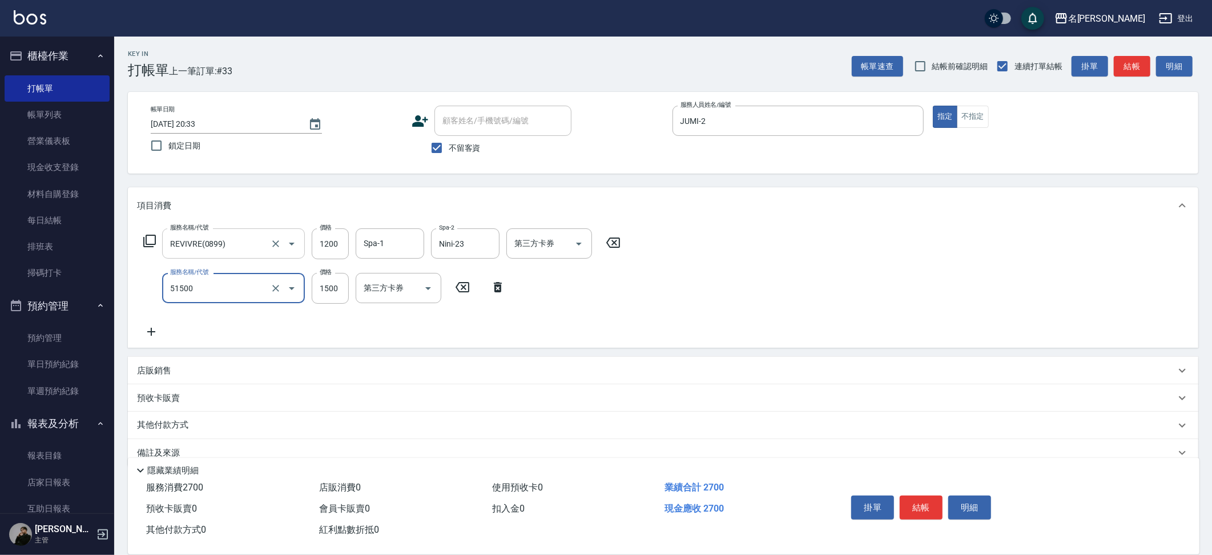
type input "鉑金護髮(51500)"
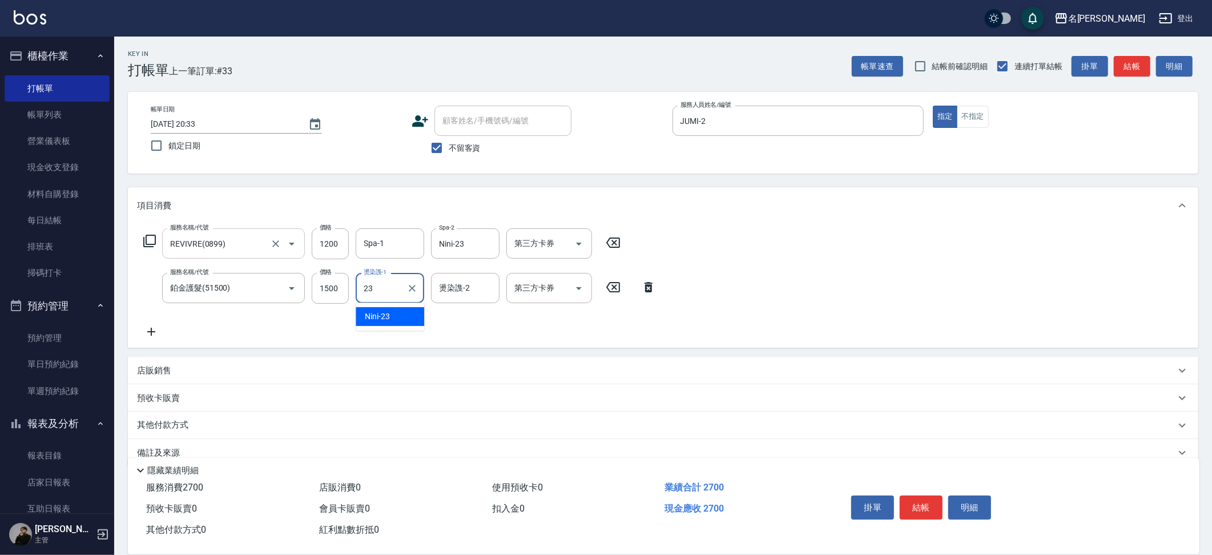
type input "Nini-23"
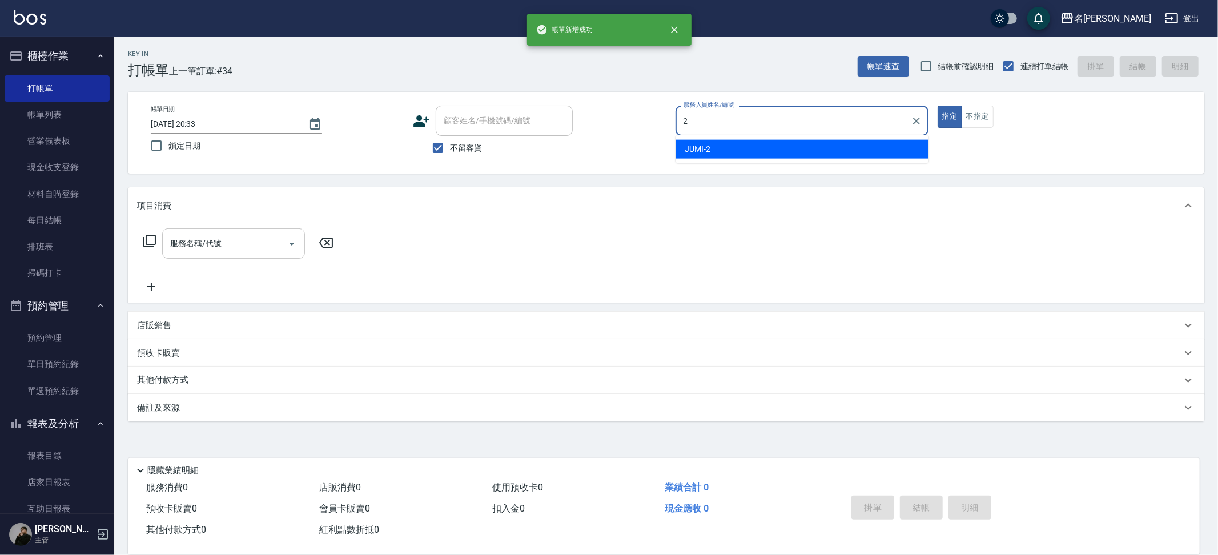
type input "JUMI-2"
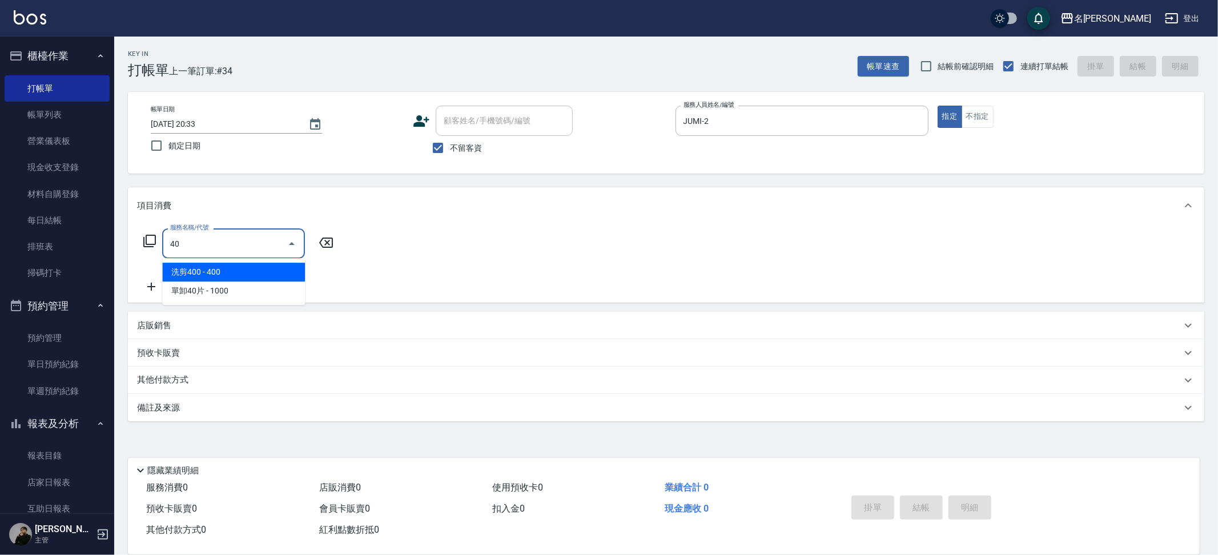
type input "4"
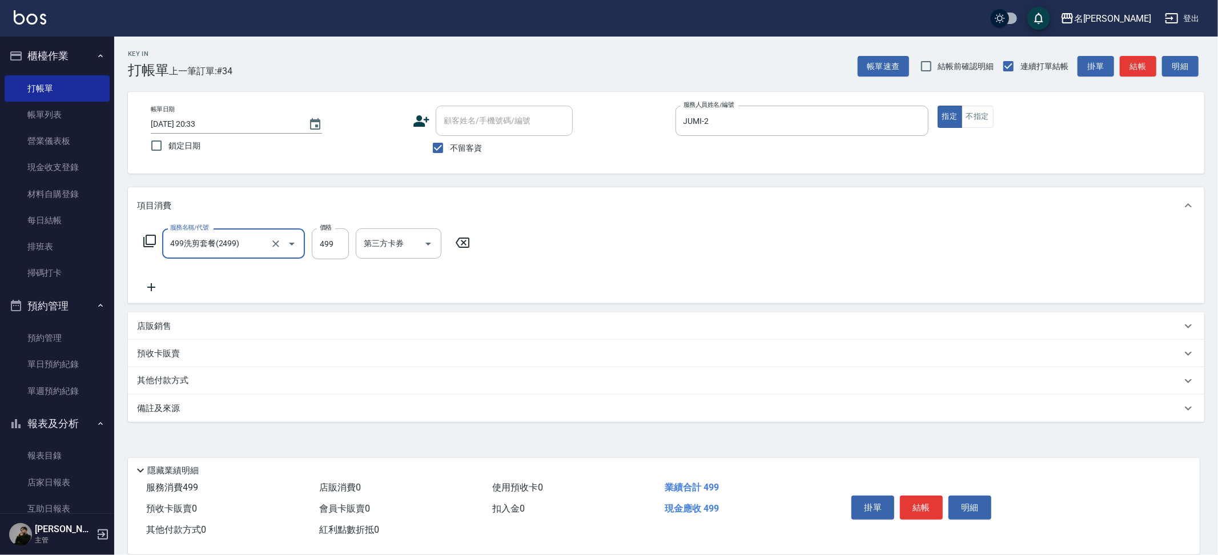
type input "499洗剪套餐(2499)"
type input "0"
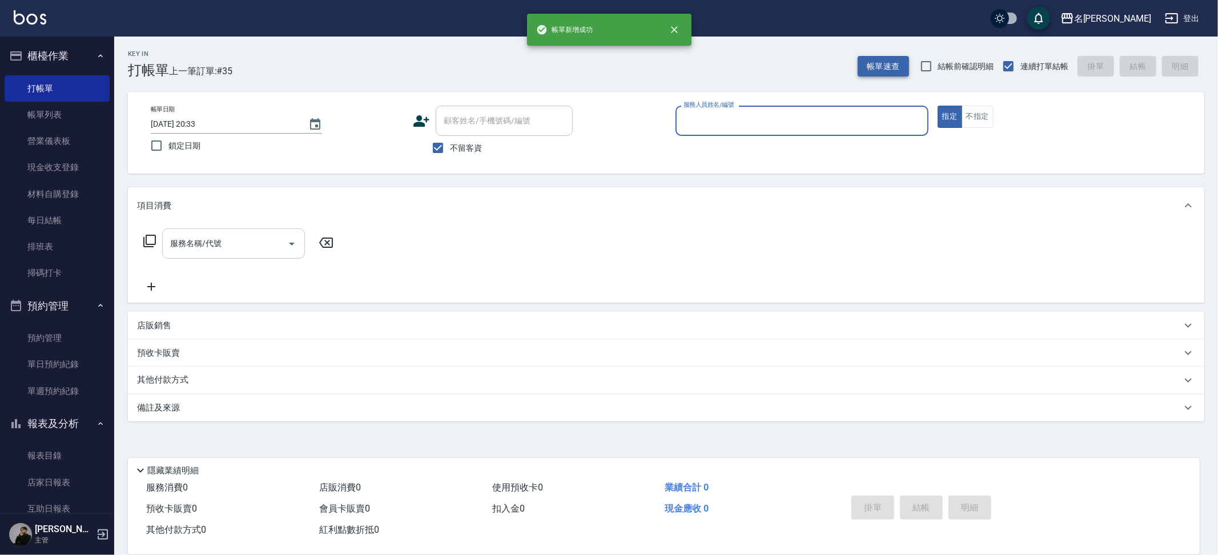
click at [876, 62] on button "帳單速查" at bounding box center [882, 66] width 51 height 21
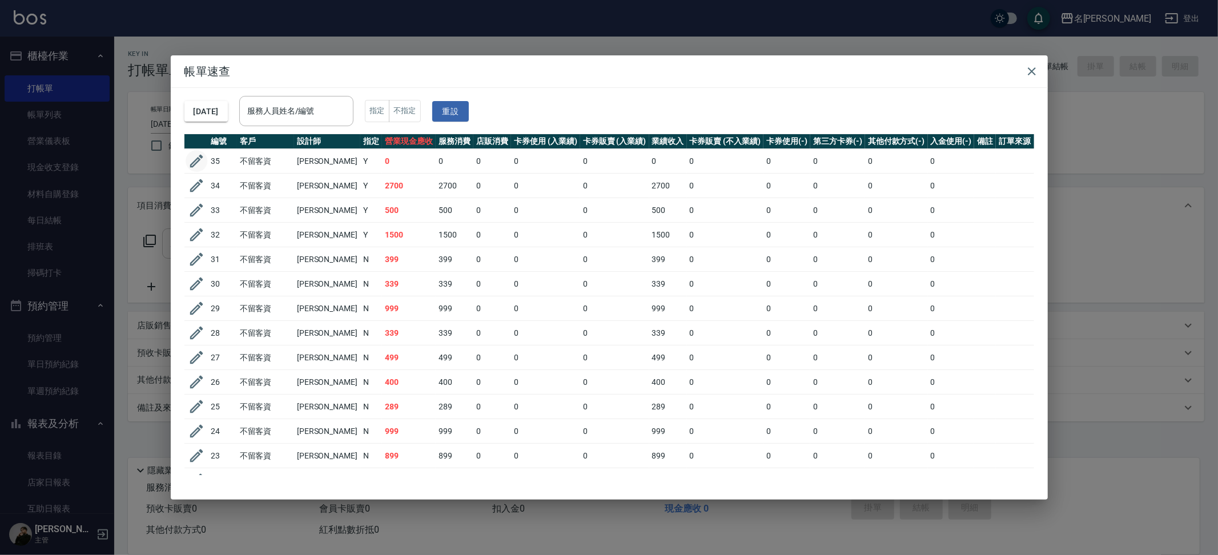
click at [201, 163] on icon "button" at bounding box center [196, 160] width 17 height 17
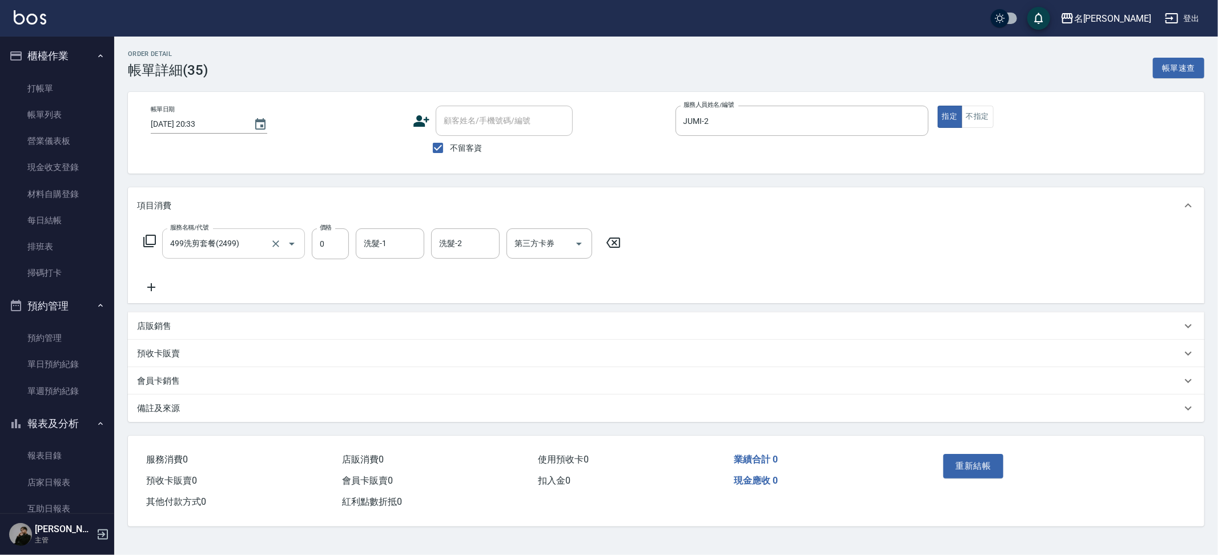
click at [260, 228] on div "服務名稱/代號 499洗剪套餐(2499) 服務名稱/代號 價格 0 價格 洗髮-1 洗髮-1 洗髮-2 洗髮-2 第三方卡券 第三方卡券" at bounding box center [666, 263] width 1076 height 79
click at [260, 233] on input "499洗剪套餐(2499)" at bounding box center [217, 243] width 100 height 20
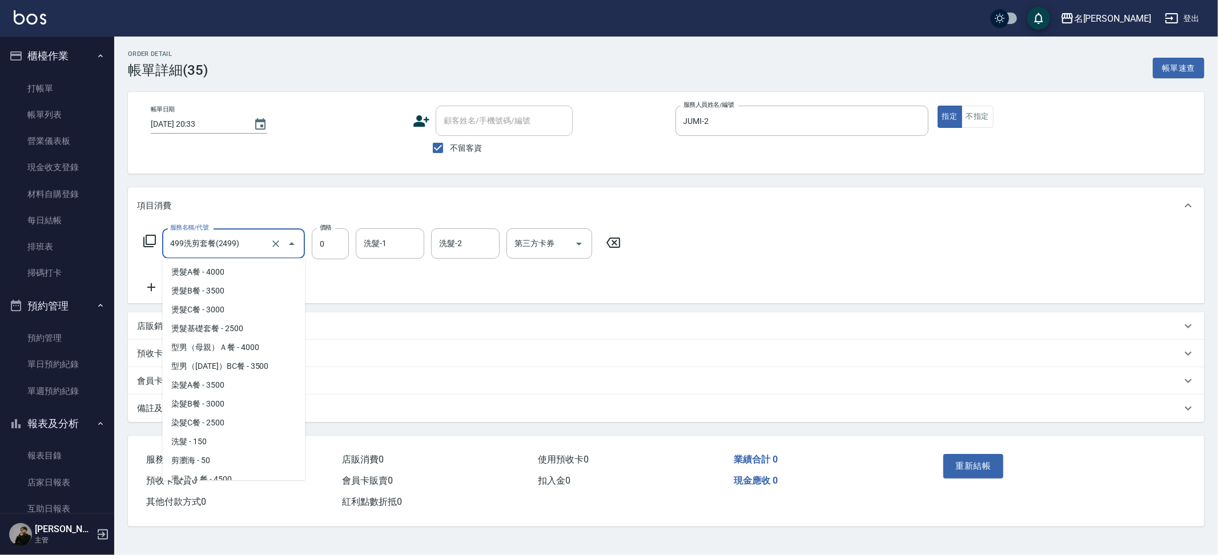
click at [260, 235] on input "499洗剪套餐(2499)" at bounding box center [217, 243] width 100 height 20
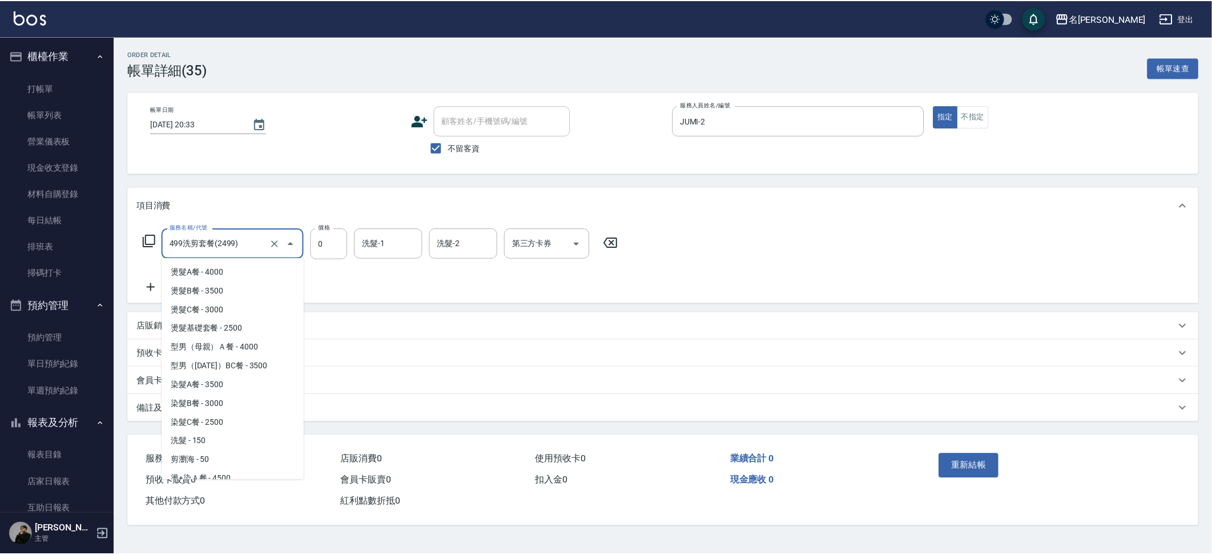
scroll to position [549, 0]
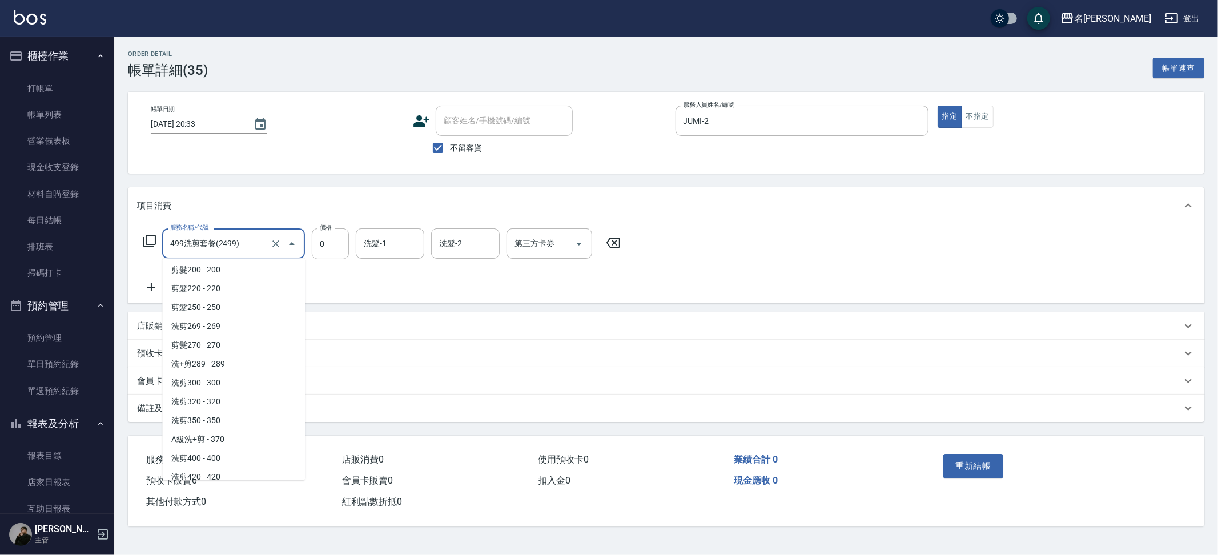
click at [260, 235] on input "499洗剪套餐(2499)" at bounding box center [217, 243] width 100 height 20
click at [261, 235] on input "499洗剪套餐(2499)" at bounding box center [217, 243] width 100 height 20
click at [283, 243] on button "Close" at bounding box center [292, 244] width 18 height 18
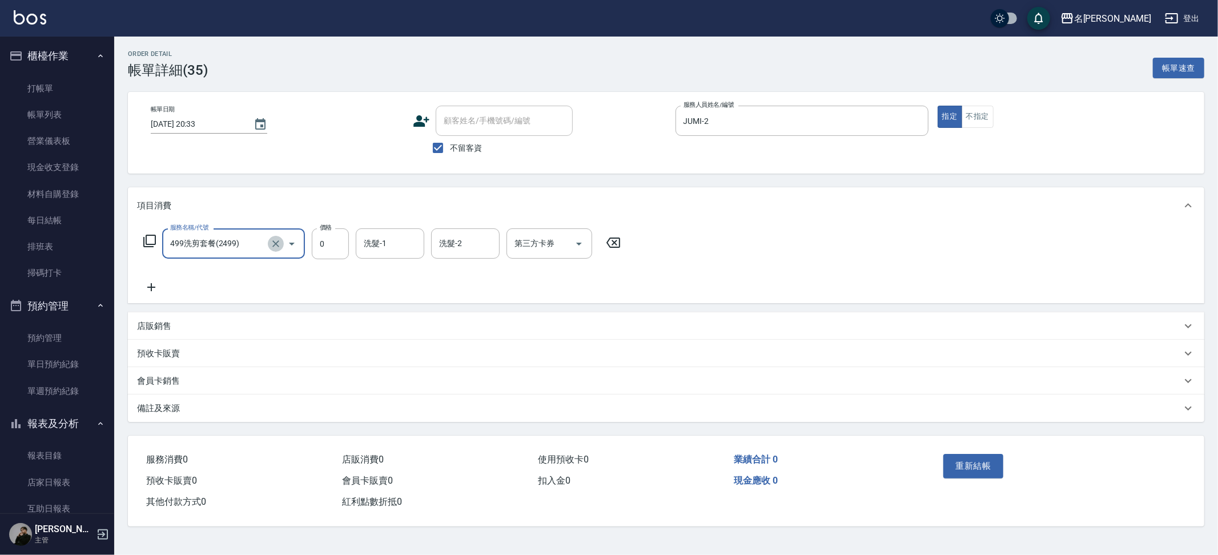
click at [276, 241] on icon "Clear" at bounding box center [275, 243] width 11 height 11
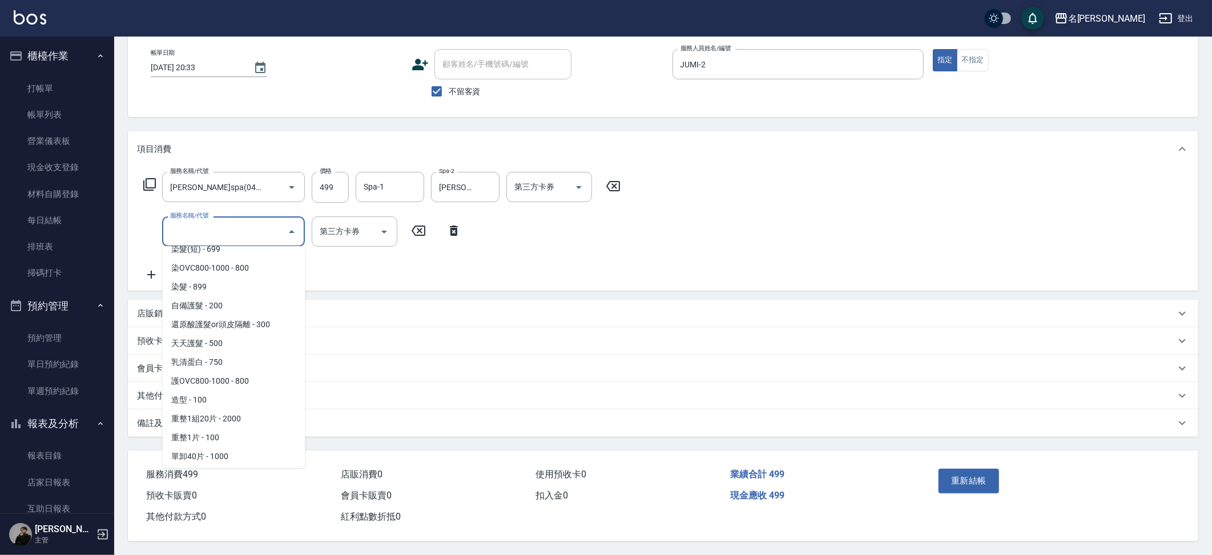
scroll to position [914, 0]
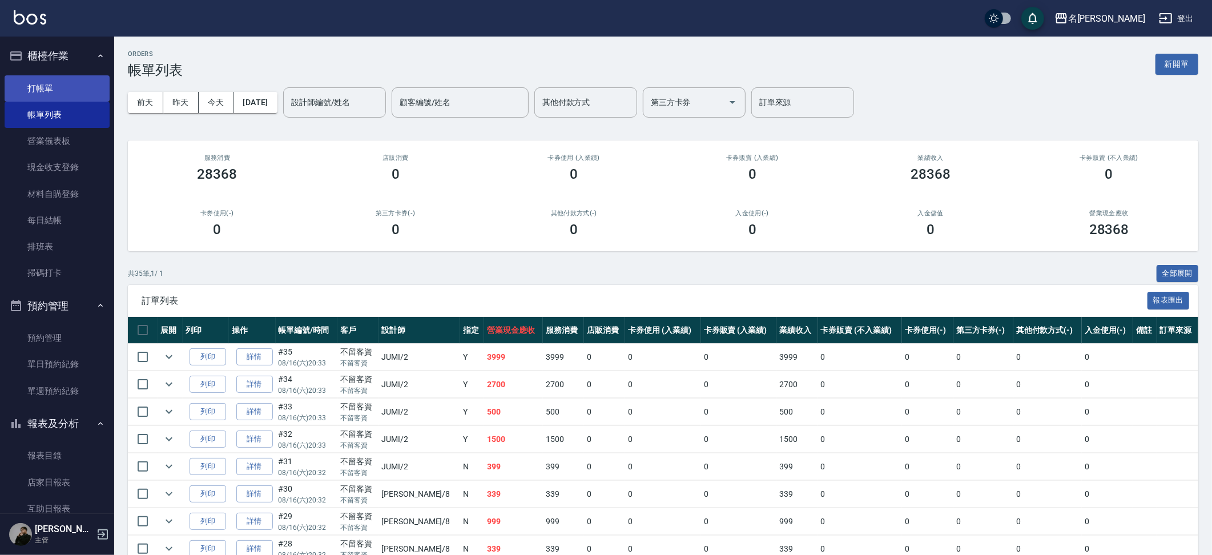
click at [56, 95] on link "打帳單" at bounding box center [57, 88] width 105 height 26
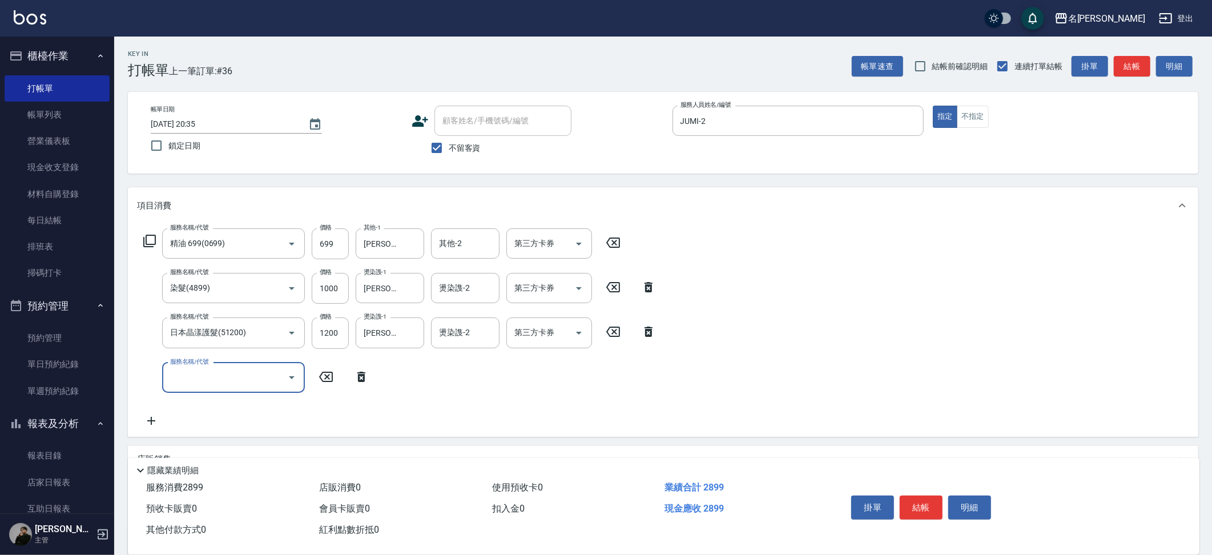
click at [296, 380] on icon "Open" at bounding box center [292, 377] width 14 height 14
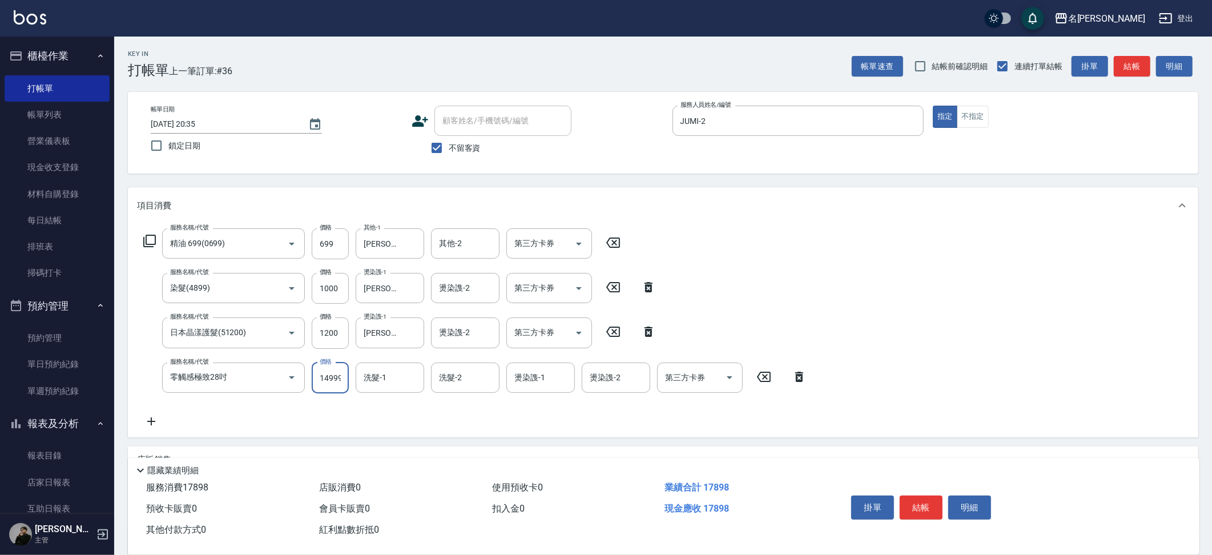
click at [326, 377] on input "14999" at bounding box center [330, 377] width 37 height 31
drag, startPoint x: 489, startPoint y: 378, endPoint x: 416, endPoint y: 379, distance: 72.5
click at [483, 378] on icon "Clear" at bounding box center [487, 377] width 11 height 11
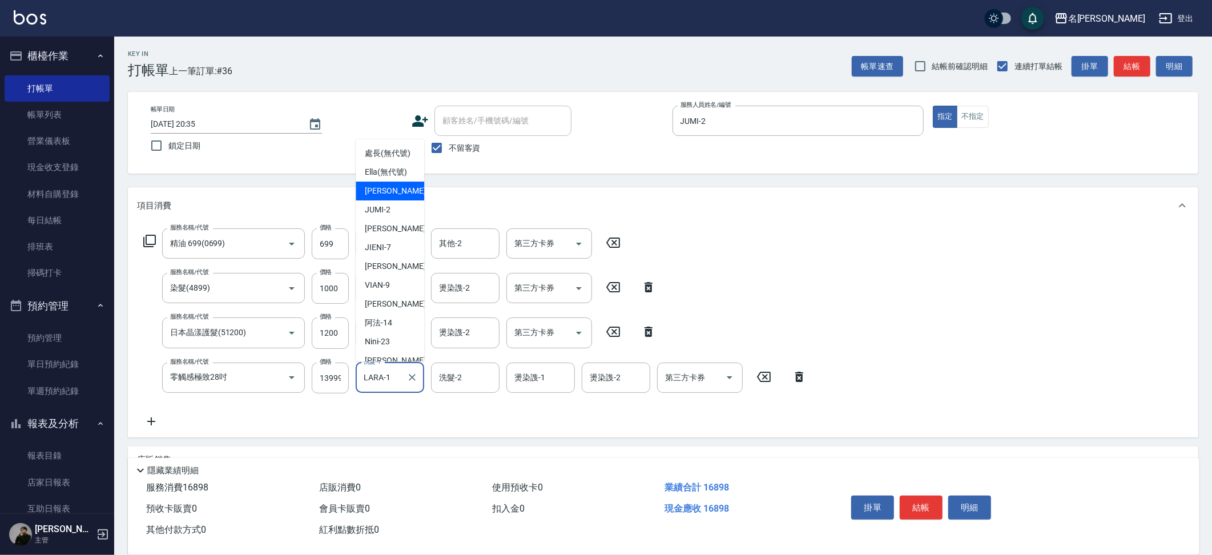
click at [401, 381] on input "LARA-1" at bounding box center [381, 378] width 41 height 20
click at [409, 377] on icon "Clear" at bounding box center [411, 377] width 11 height 11
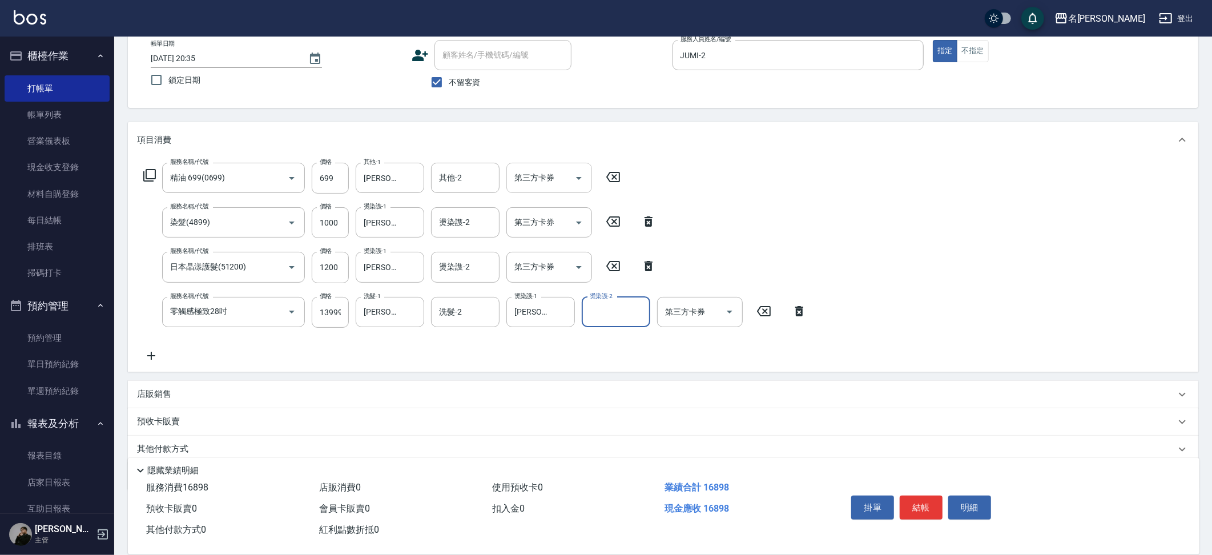
scroll to position [108, 0]
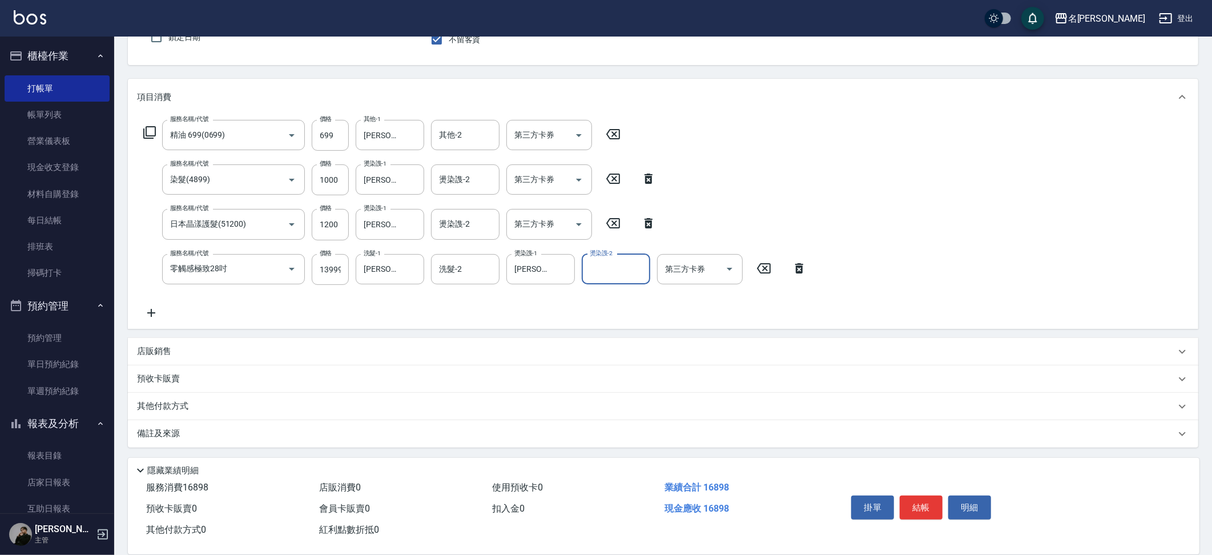
click at [175, 417] on div "其他付款方式" at bounding box center [663, 406] width 1070 height 27
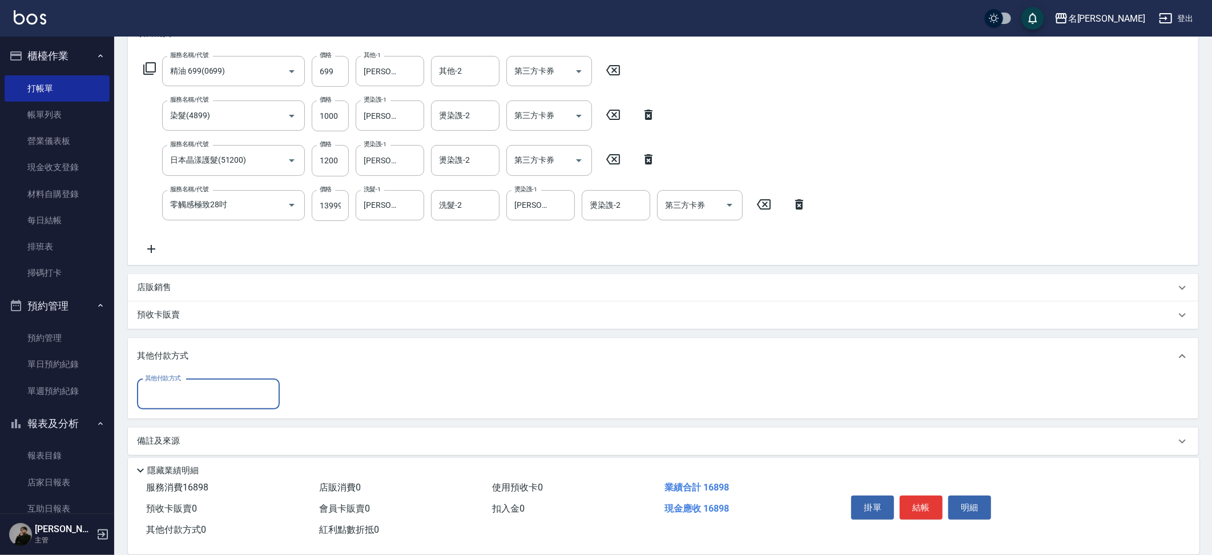
scroll to position [180, 0]
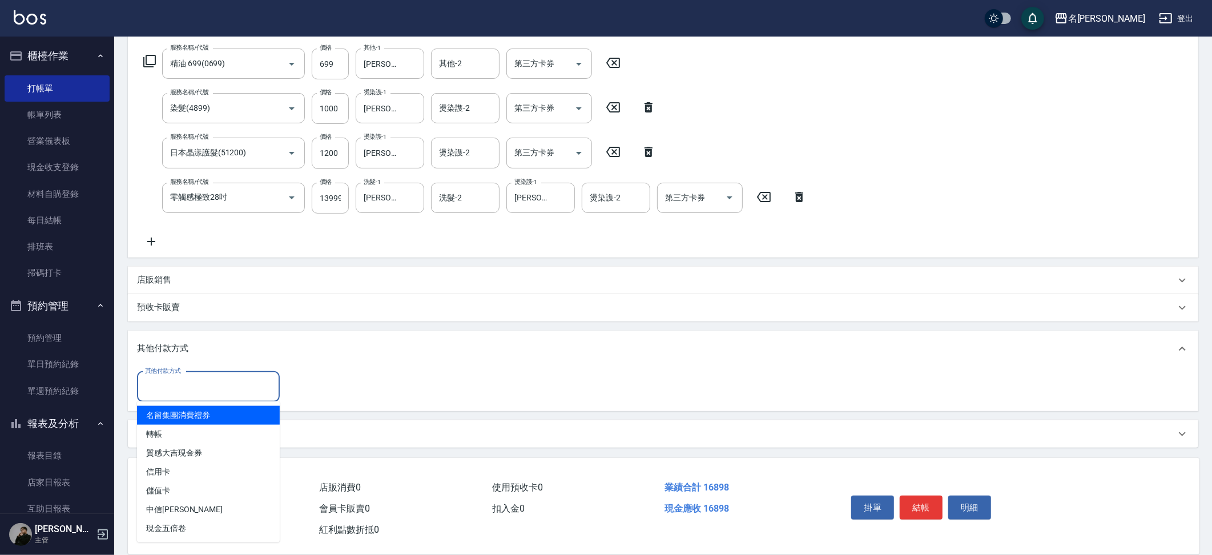
click at [195, 380] on input "其他付款方式" at bounding box center [208, 387] width 132 height 20
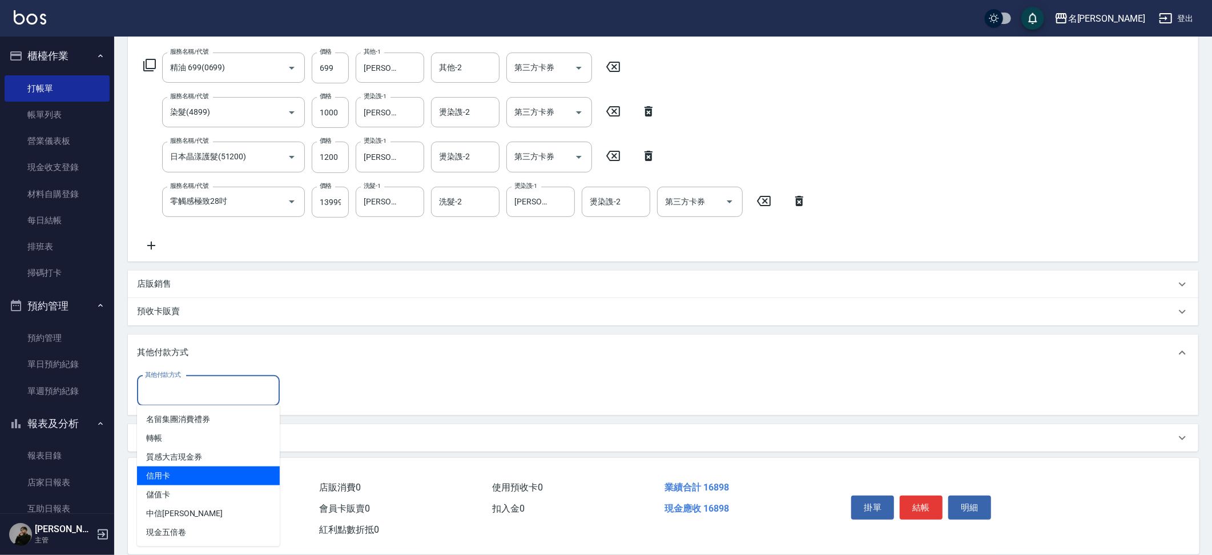
scroll to position [175, 0]
click at [180, 472] on span "信用卡" at bounding box center [208, 476] width 143 height 19
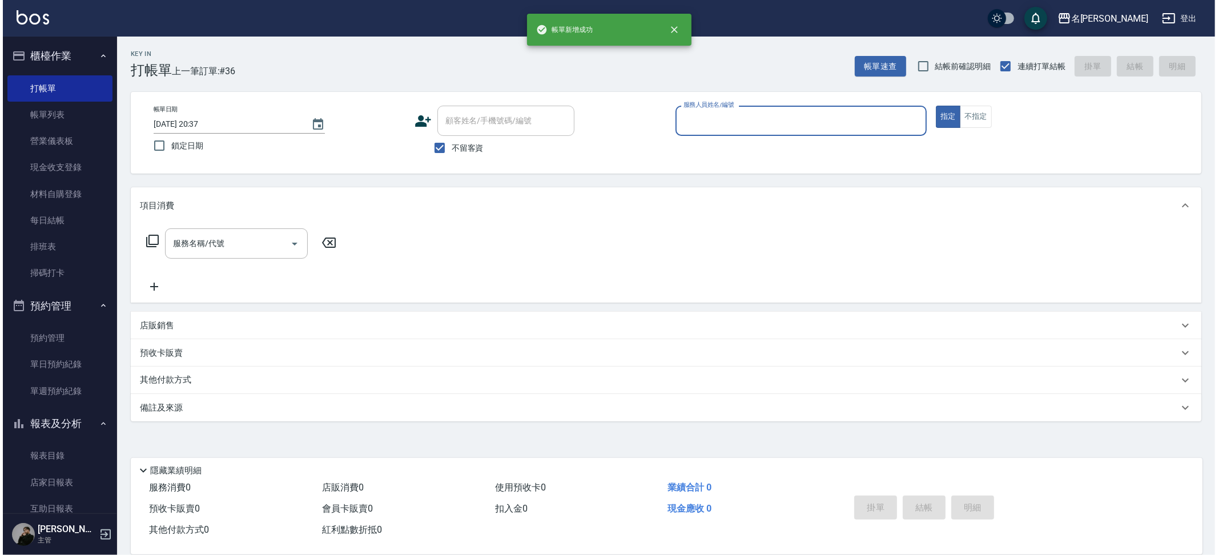
scroll to position [0, 0]
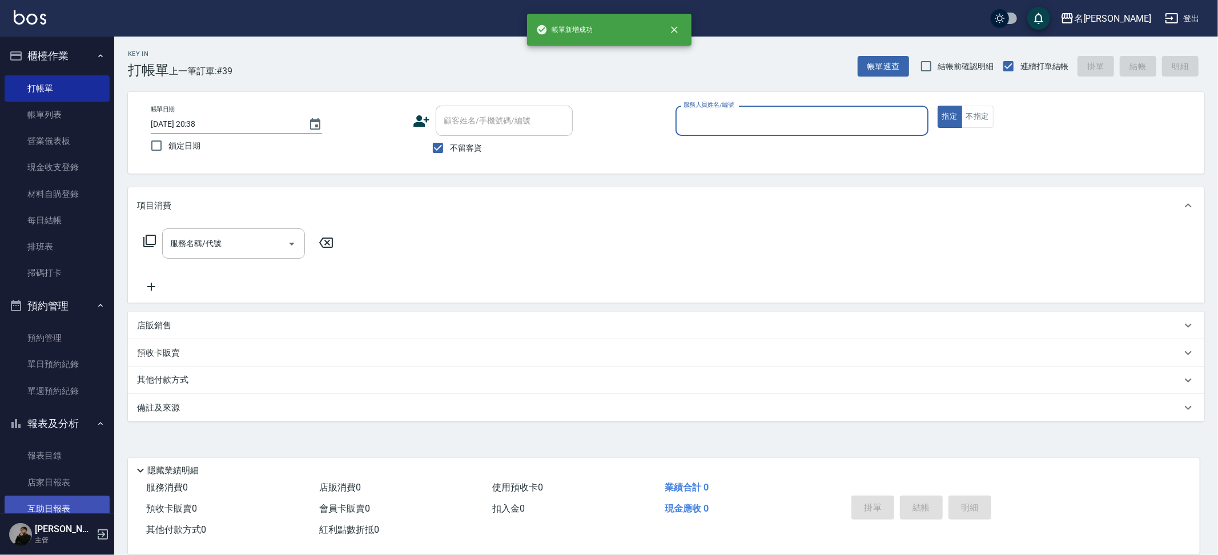
click at [14, 495] on link "互助日報表" at bounding box center [57, 508] width 105 height 26
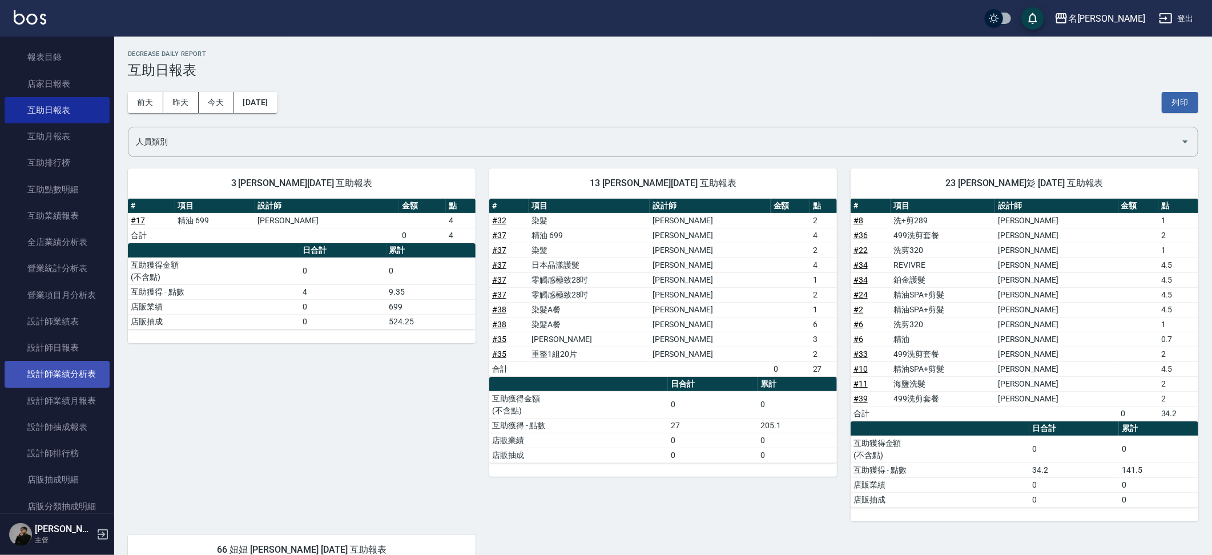
scroll to position [400, 0]
click at [67, 337] on link "設計師日報表" at bounding box center [57, 346] width 105 height 26
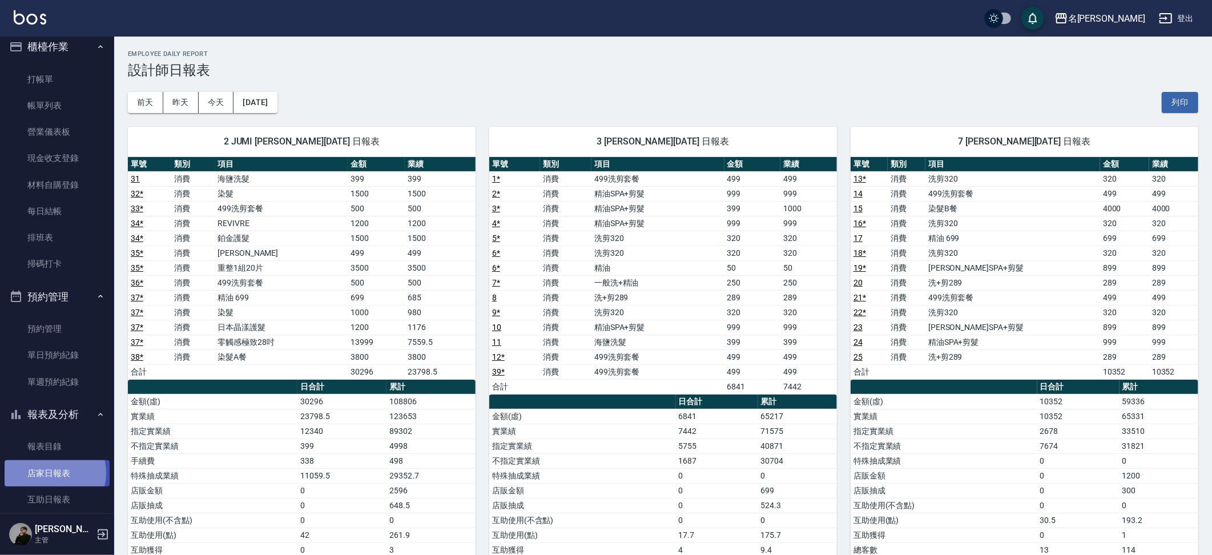
click at [51, 467] on link "店家日報表" at bounding box center [57, 473] width 105 height 26
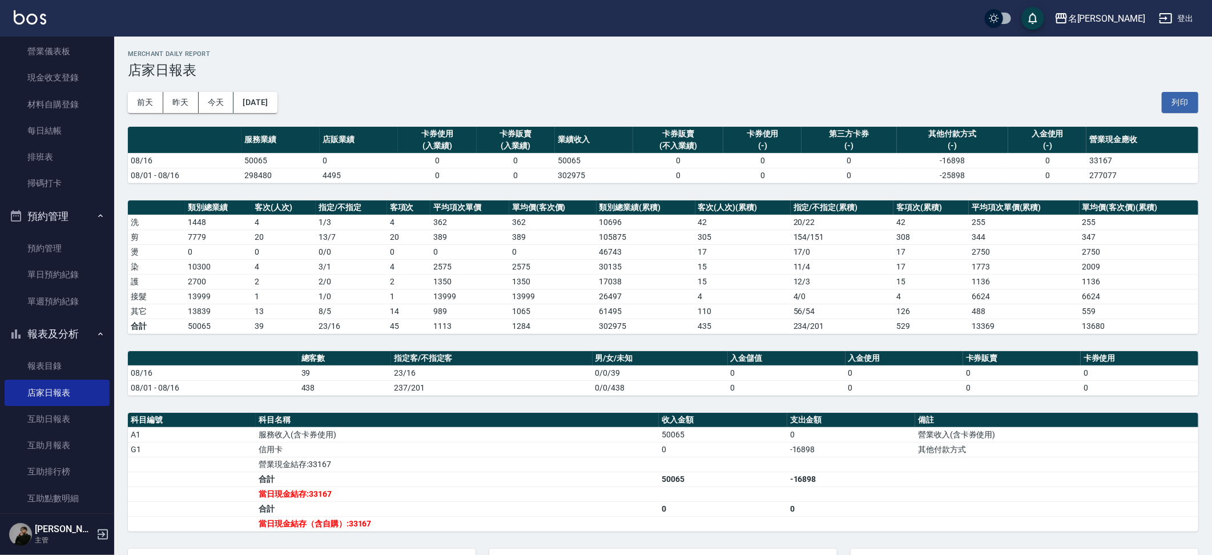
scroll to position [143, 0]
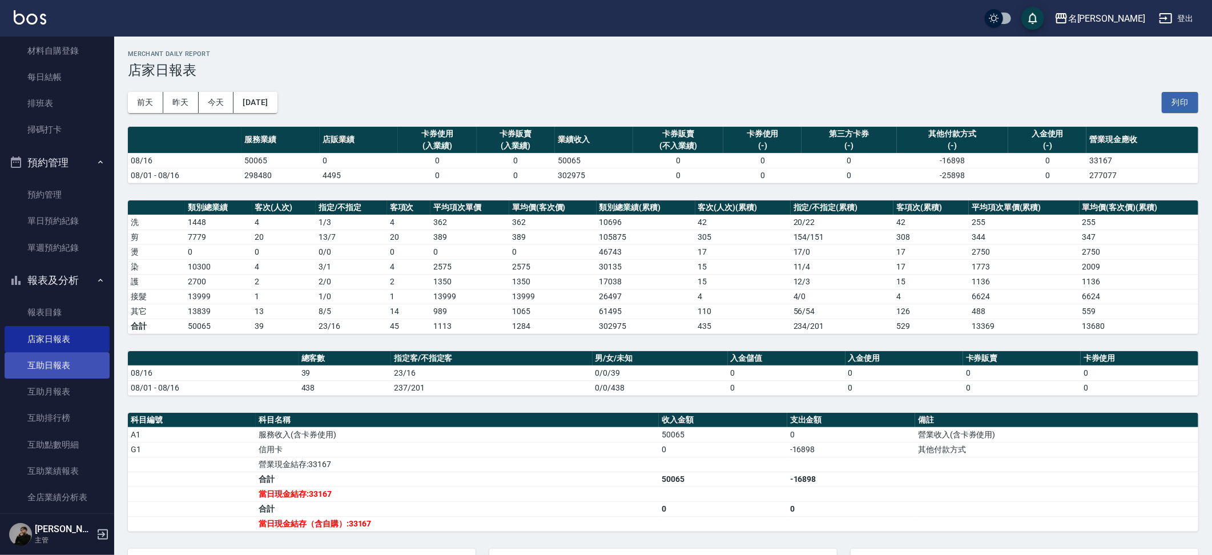
click at [57, 361] on link "互助日報表" at bounding box center [57, 365] width 105 height 26
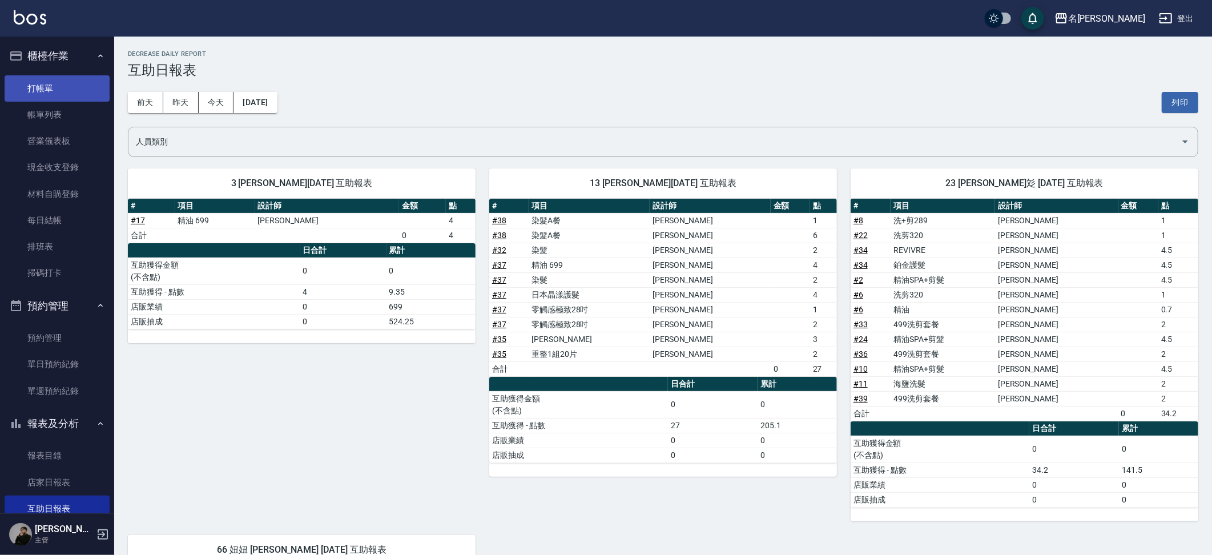
click at [51, 86] on link "打帳單" at bounding box center [57, 88] width 105 height 26
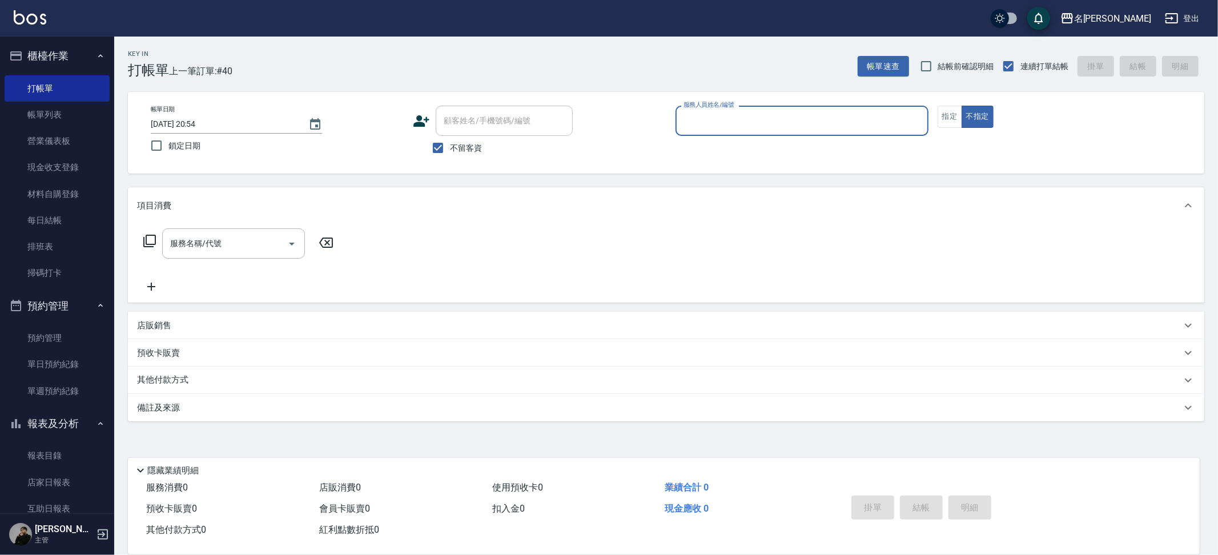
click at [248, 486] on div "服務消費 0" at bounding box center [228, 487] width 173 height 21
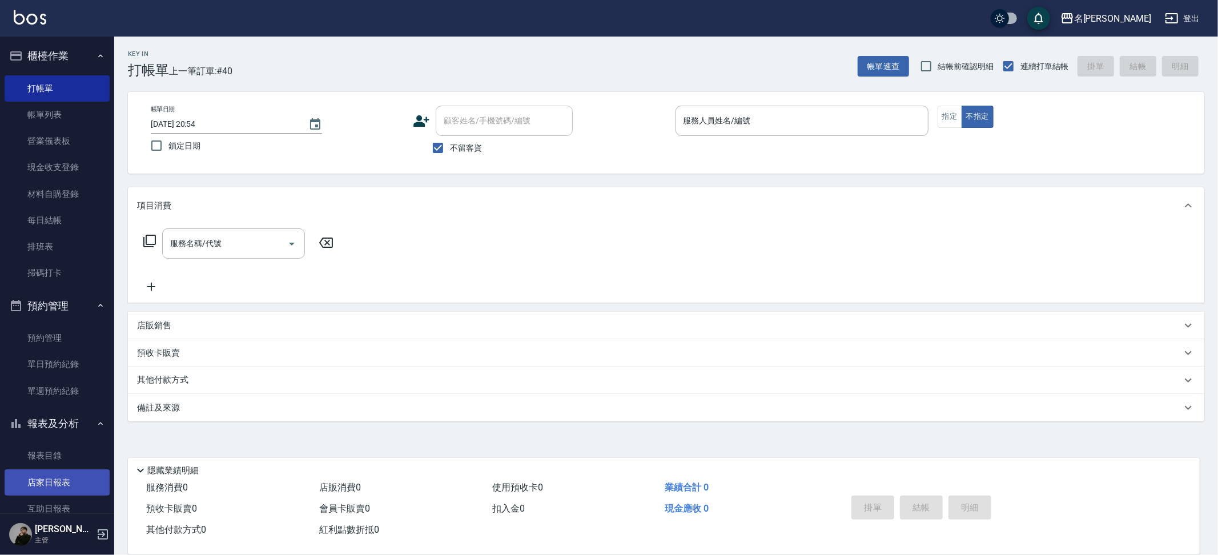
click at [46, 472] on link "店家日報表" at bounding box center [57, 482] width 105 height 26
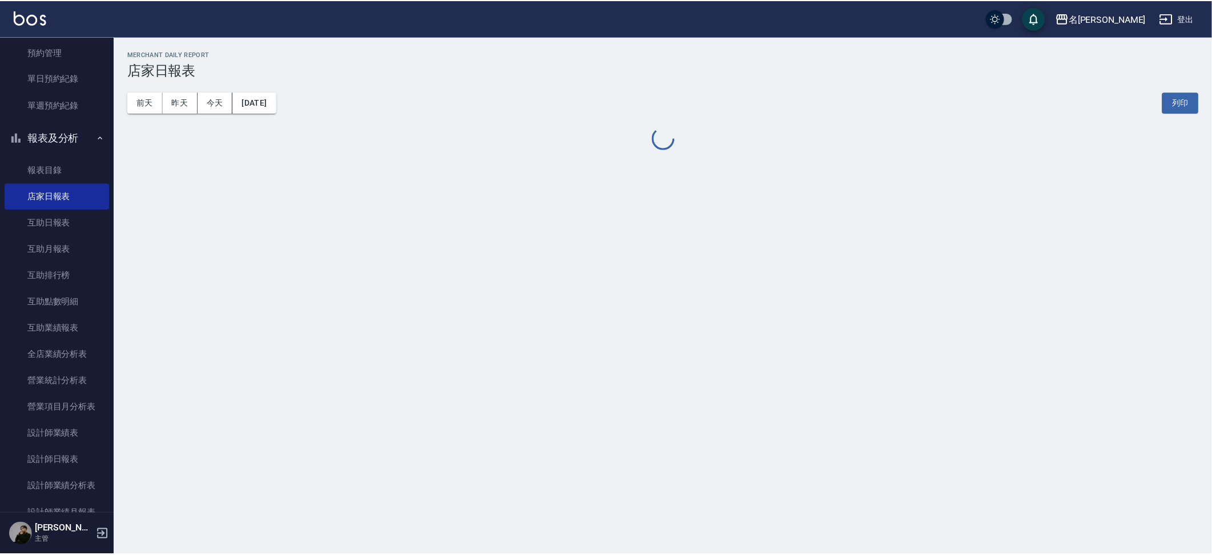
scroll to position [299, 0]
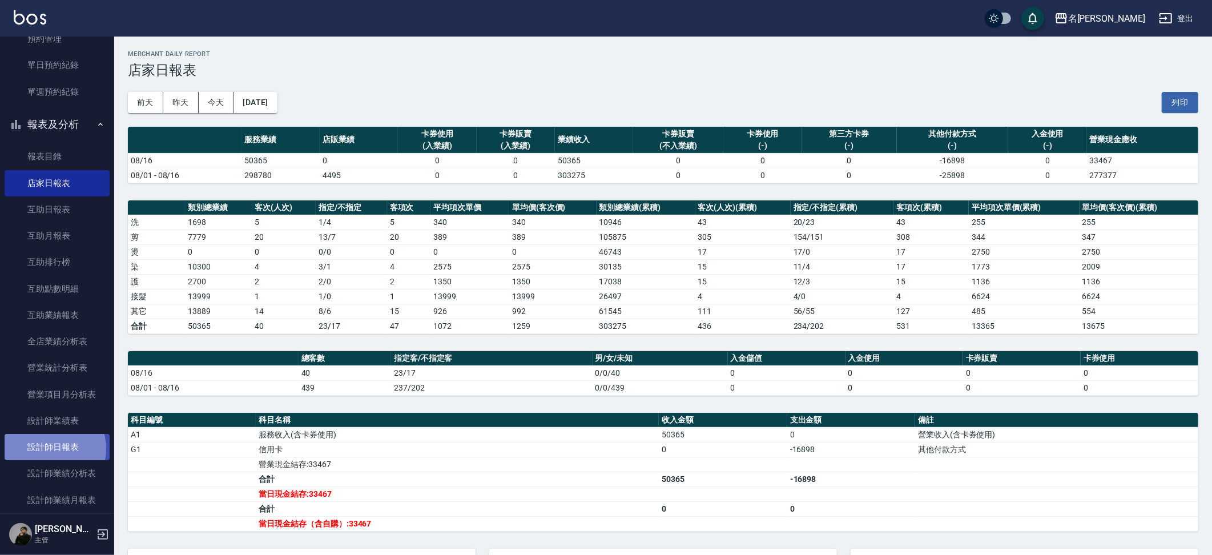
click at [46, 439] on link "設計師日報表" at bounding box center [57, 447] width 105 height 26
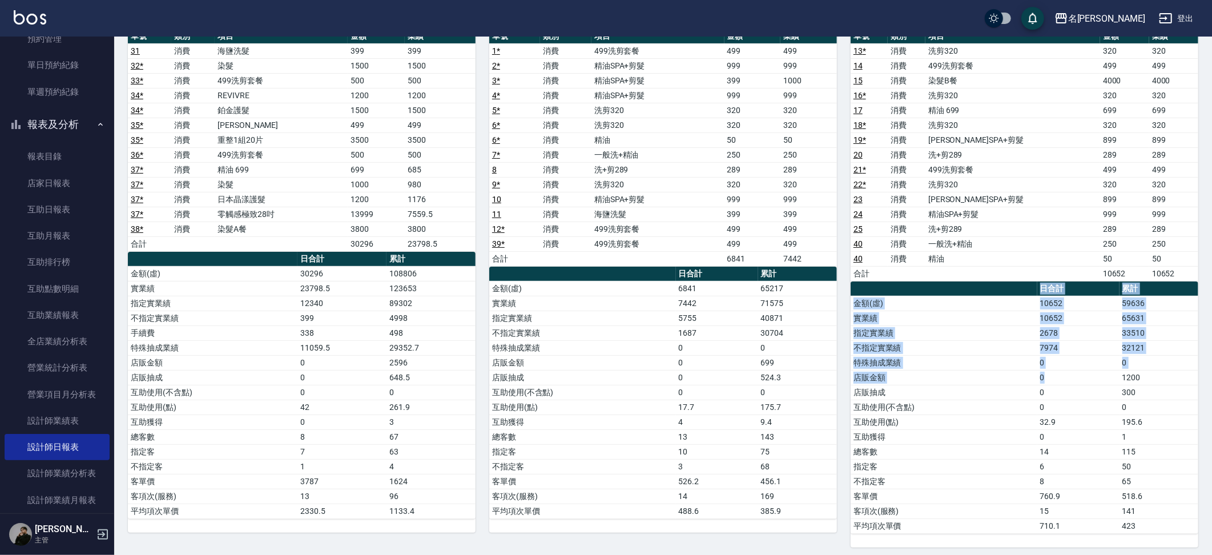
scroll to position [285, 0]
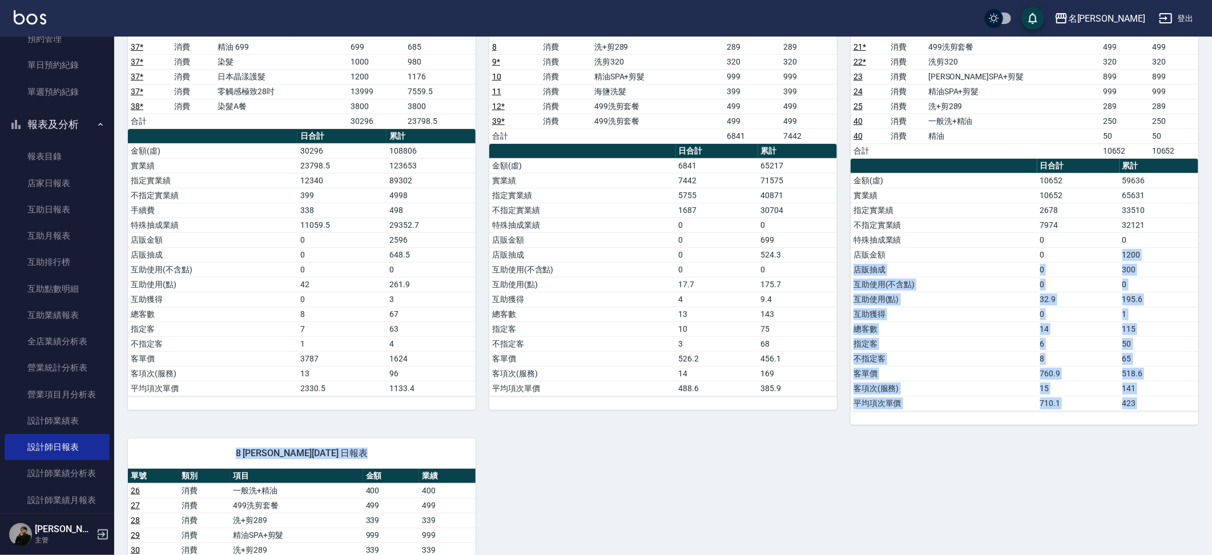
drag, startPoint x: 1045, startPoint y: 368, endPoint x: 1162, endPoint y: 588, distance: 249.7
click at [1162, 554] on html "名留霧峰 登出 櫃檯作業 打帳單 帳單列表 營業儀表板 現金收支登錄 材料自購登錄 每日結帳 排班表 掃碼打卡 預約管理 預約管理 單日預約紀錄 單週預約紀錄…" at bounding box center [606, 300] width 1212 height 1103
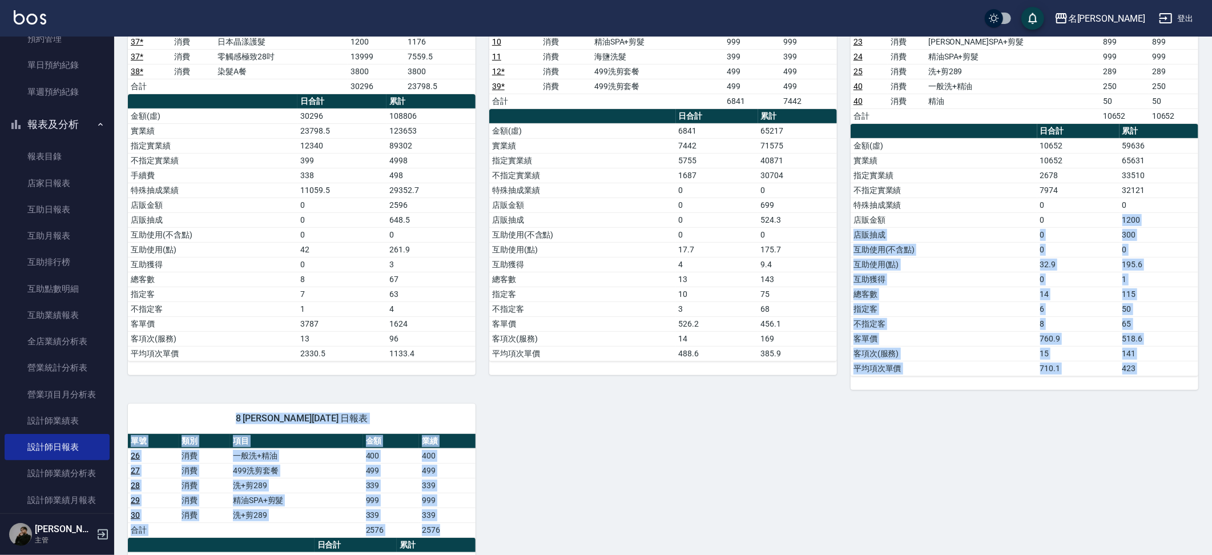
click at [574, 429] on div "2 JUMI [PERSON_NAME][DATE] 日報表 單號 類別 項目 金額 業績 31 消費 海鹽洗髮 399 399 32 * 消費 染髮 150…" at bounding box center [656, 316] width 1084 height 976
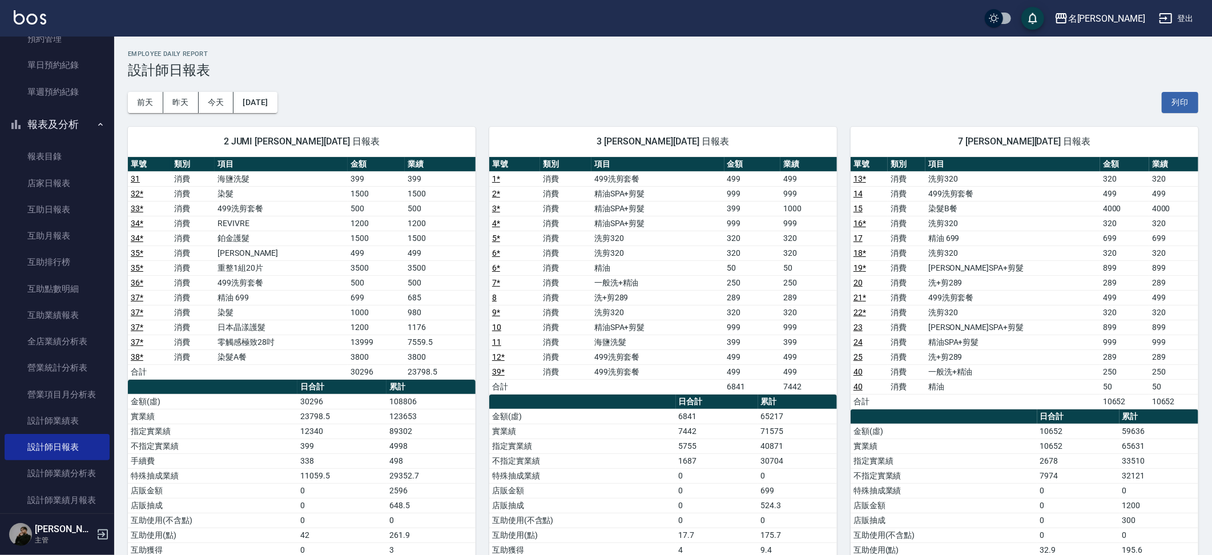
scroll to position [295, 0]
click at [54, 193] on link "店家日報表" at bounding box center [57, 188] width 105 height 26
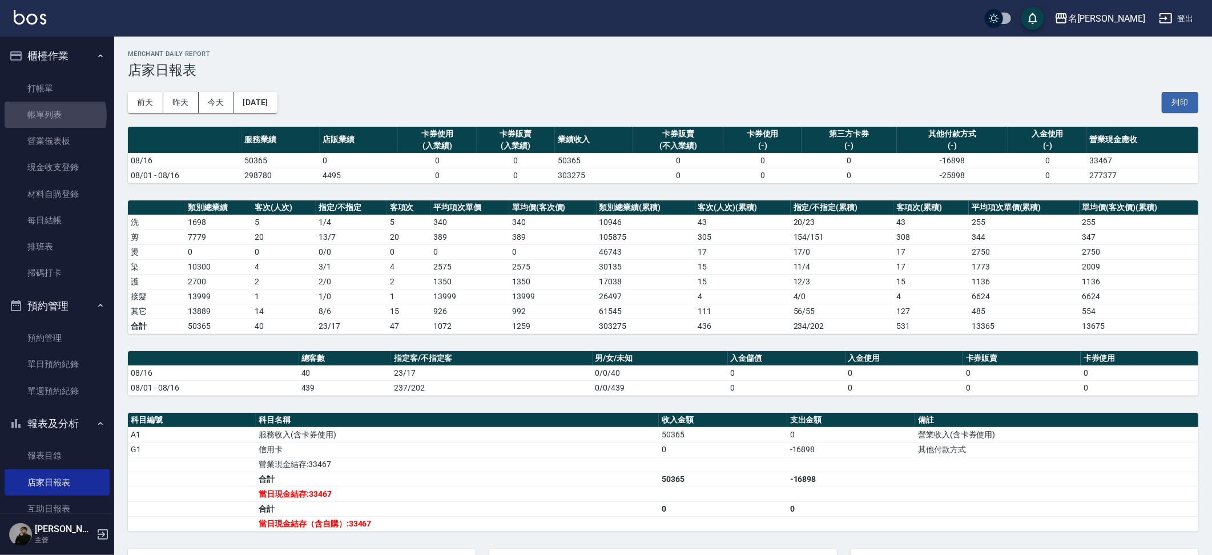
drag, startPoint x: 50, startPoint y: 115, endPoint x: 462, endPoint y: 5, distance: 426.0
click at [50, 115] on link "帳單列表" at bounding box center [57, 115] width 105 height 26
click at [41, 119] on link "帳單列表" at bounding box center [57, 115] width 105 height 26
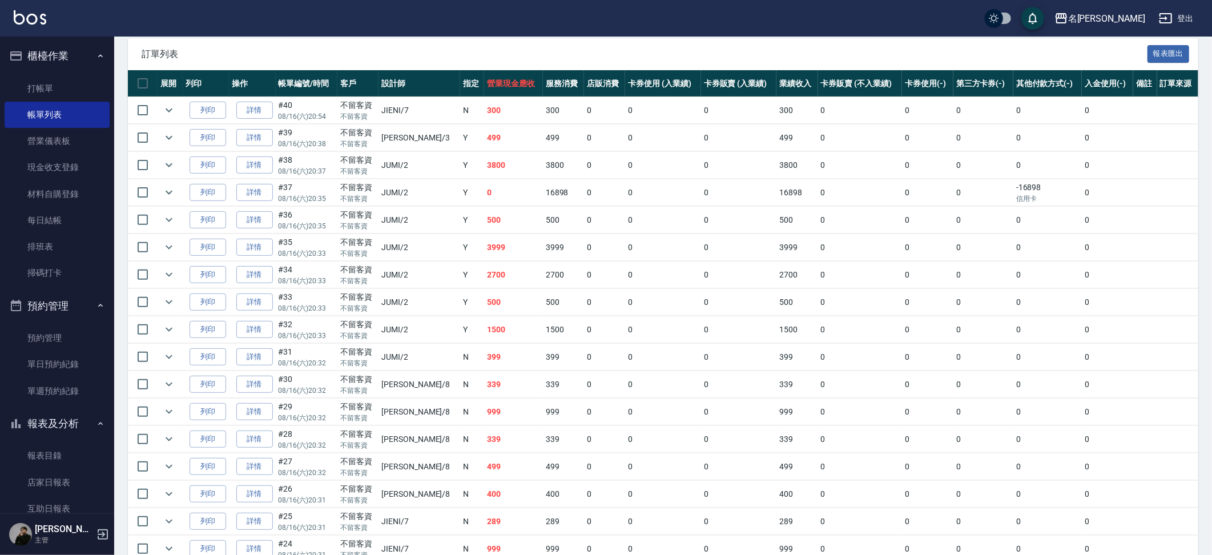
scroll to position [247, 0]
click at [253, 273] on link "詳情" at bounding box center [254, 274] width 37 height 18
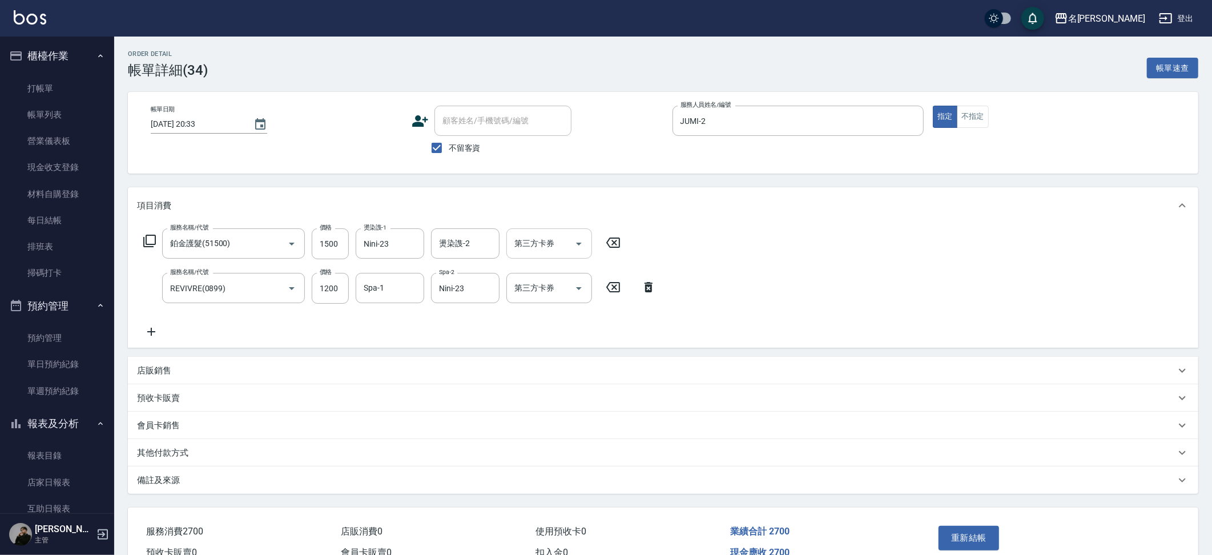
drag, startPoint x: 543, startPoint y: 278, endPoint x: 554, endPoint y: 248, distance: 31.6
click at [543, 276] on div "第三方卡券" at bounding box center [549, 288] width 86 height 30
drag, startPoint x: 553, startPoint y: 247, endPoint x: 546, endPoint y: 310, distance: 63.7
click at [553, 247] on input "第三方卡券" at bounding box center [540, 243] width 58 height 20
click at [546, 357] on span "儲值卡" at bounding box center [549, 366] width 86 height 19
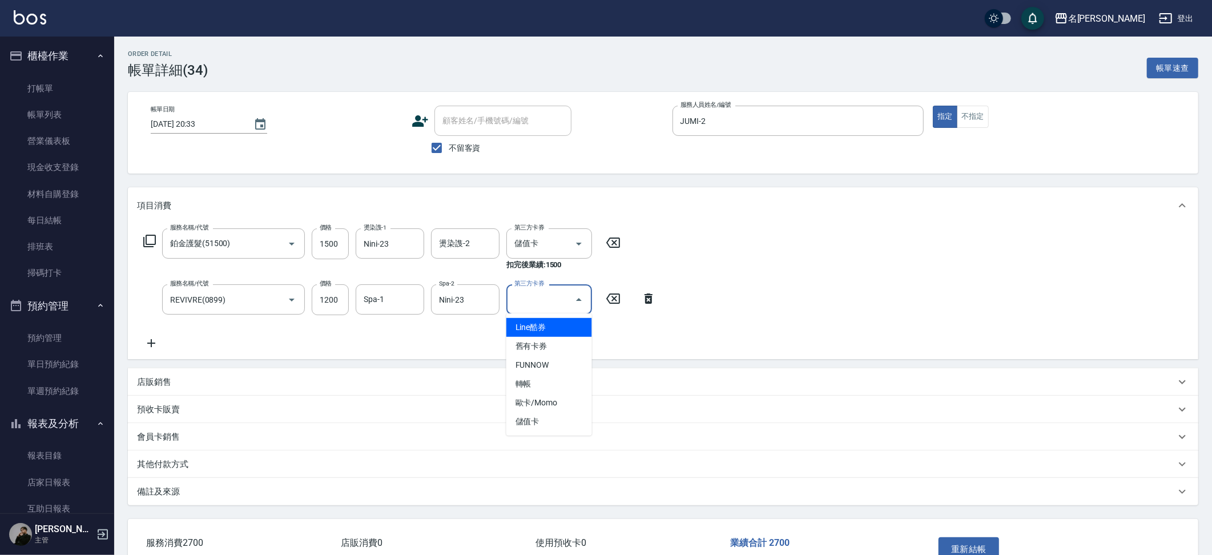
drag, startPoint x: 555, startPoint y: 292, endPoint x: 574, endPoint y: 382, distance: 92.1
click at [555, 292] on input "第三方卡券" at bounding box center [540, 299] width 58 height 20
click at [559, 412] on span "儲值卡" at bounding box center [549, 421] width 86 height 19
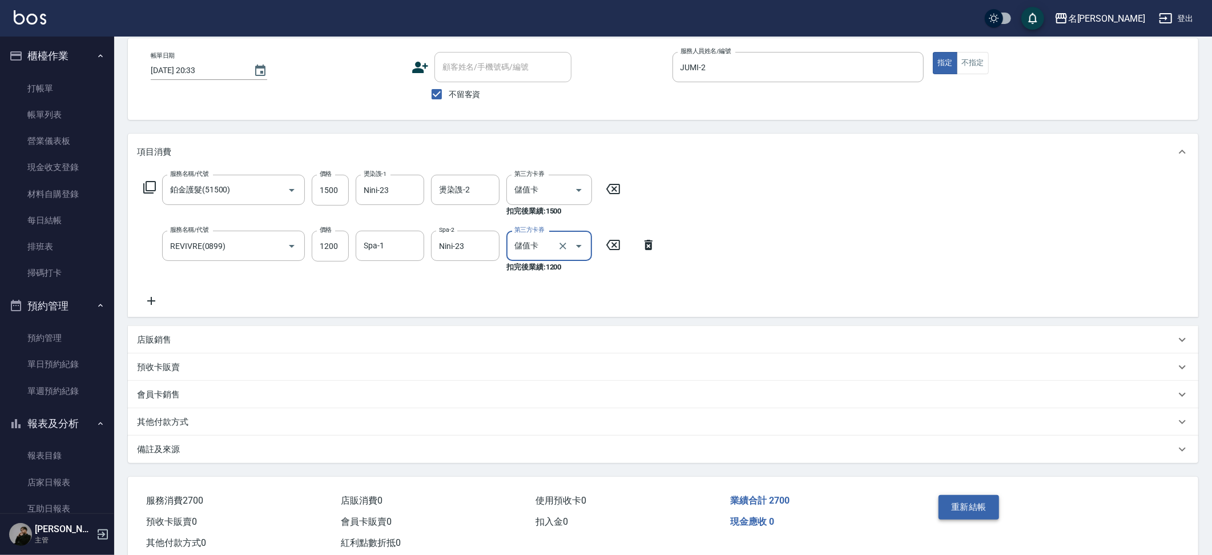
scroll to position [82, 0]
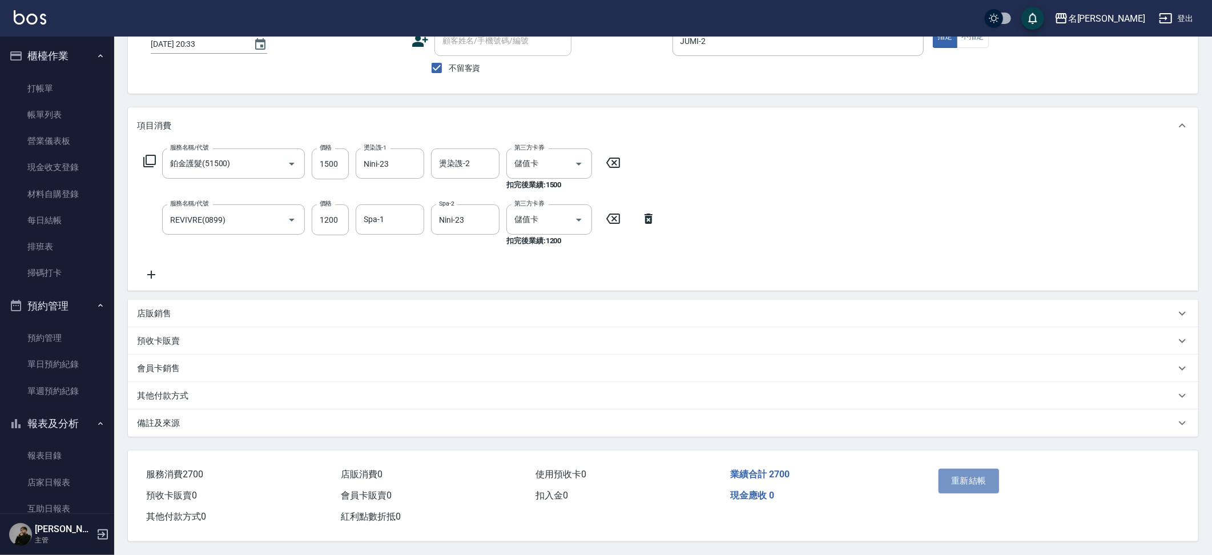
click at [941, 473] on button "重新結帳" at bounding box center [968, 481] width 61 height 24
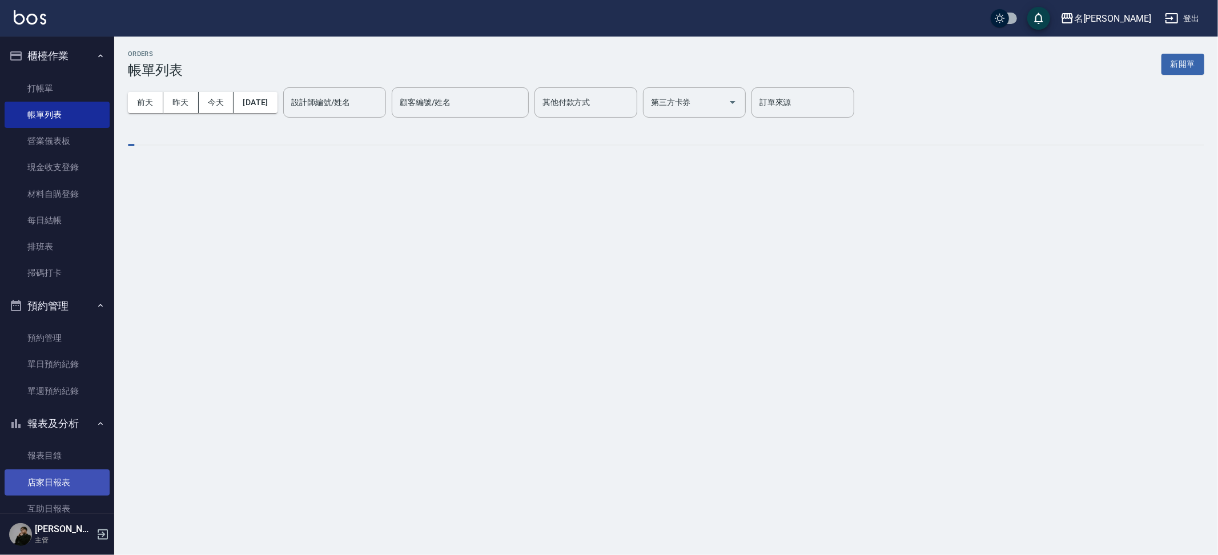
click at [54, 484] on link "店家日報表" at bounding box center [57, 482] width 105 height 26
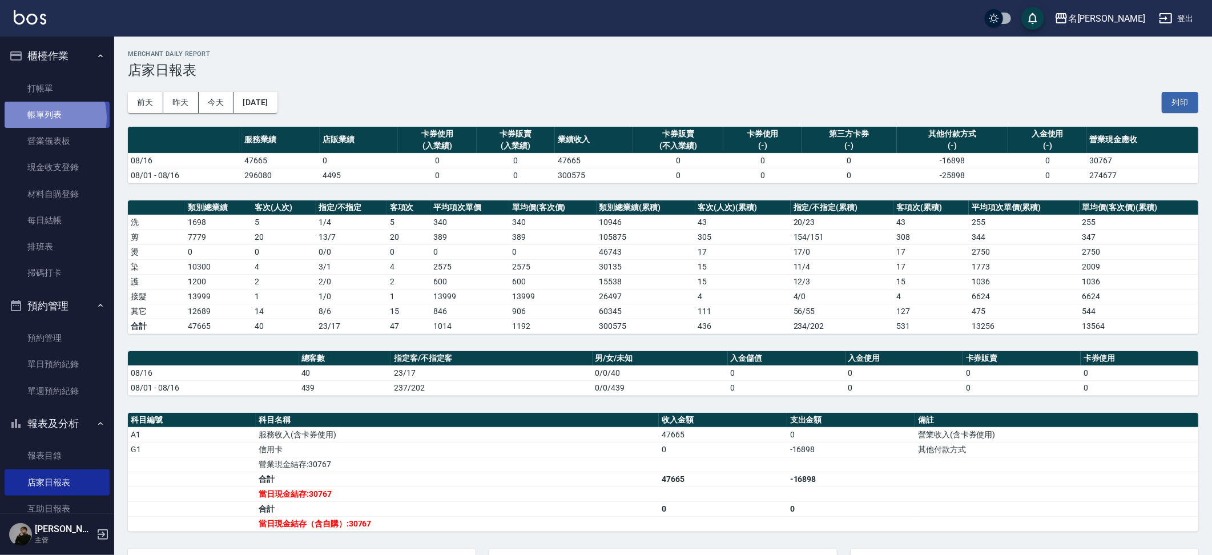
click at [45, 117] on link "帳單列表" at bounding box center [57, 115] width 105 height 26
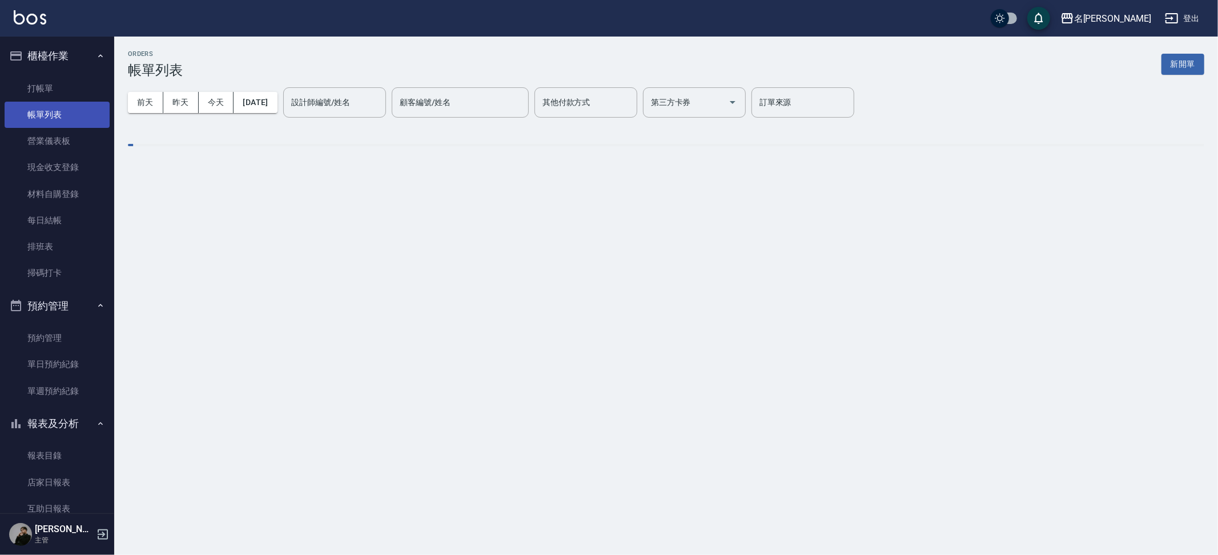
click at [60, 112] on link "帳單列表" at bounding box center [57, 115] width 105 height 26
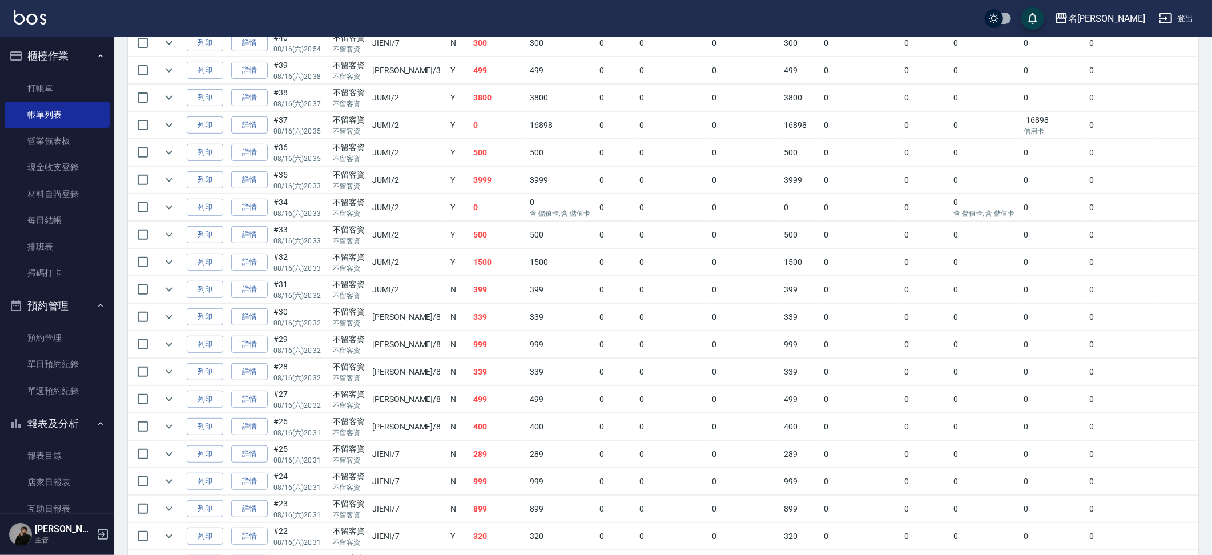
scroll to position [343, 0]
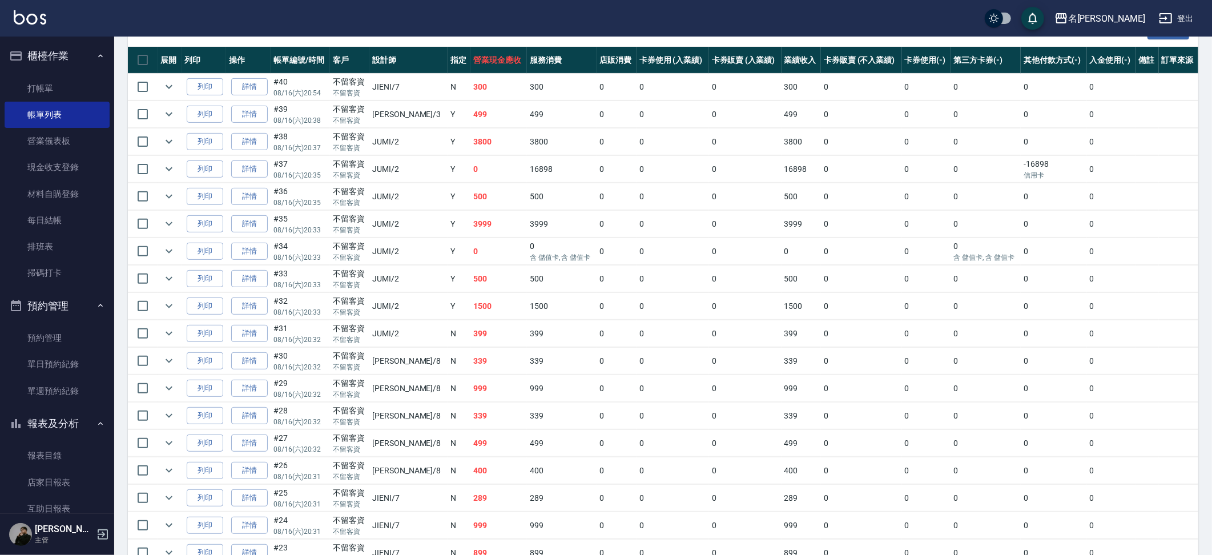
scroll to position [269, 0]
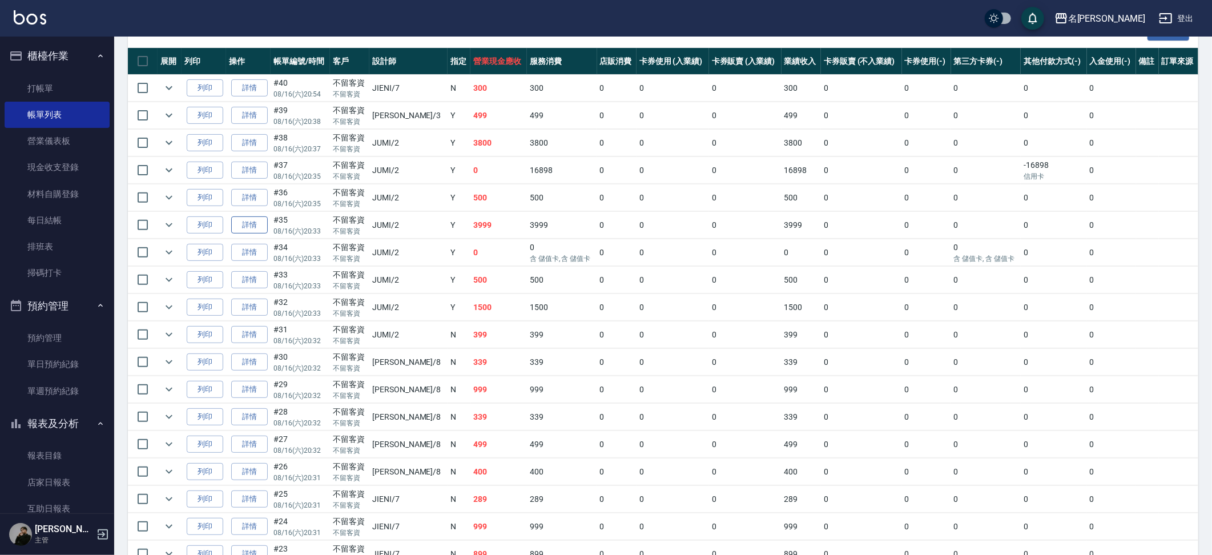
click at [256, 229] on link "詳情" at bounding box center [249, 225] width 37 height 18
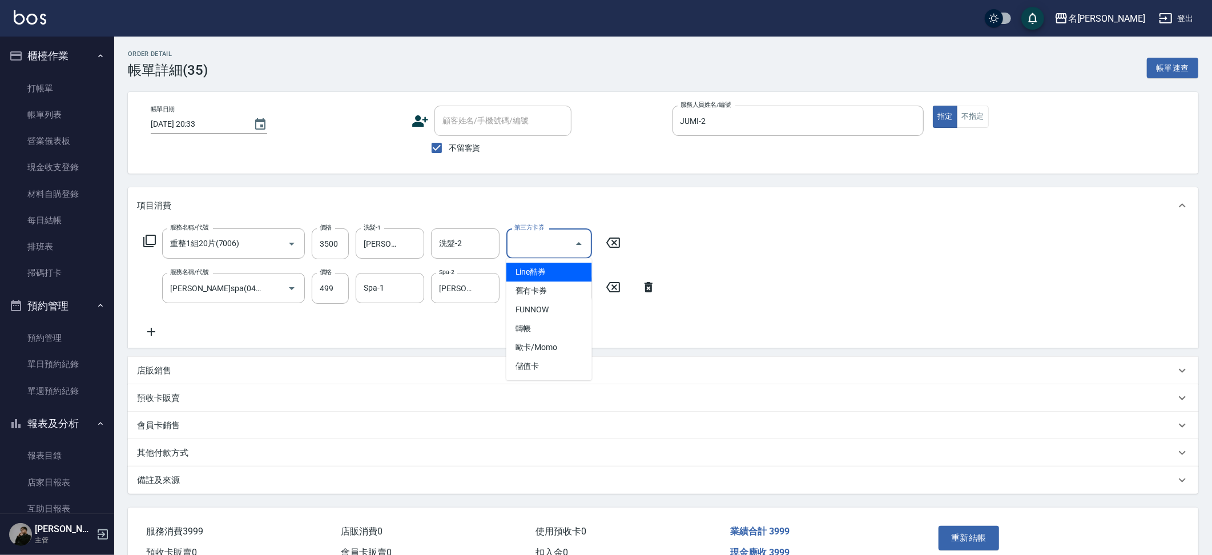
click at [559, 248] on input "第三方卡券" at bounding box center [540, 243] width 58 height 20
click at [537, 326] on span "轉帳" at bounding box center [549, 328] width 86 height 19
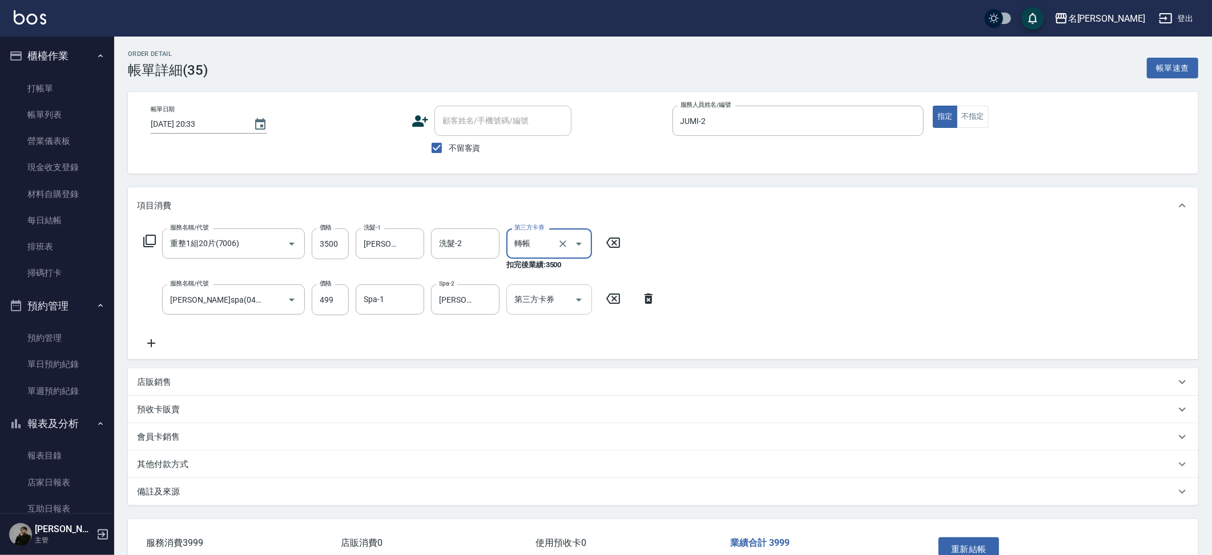
click at [569, 284] on div "第三方卡券" at bounding box center [549, 299] width 86 height 30
click at [534, 386] on span "轉帳" at bounding box center [549, 383] width 86 height 19
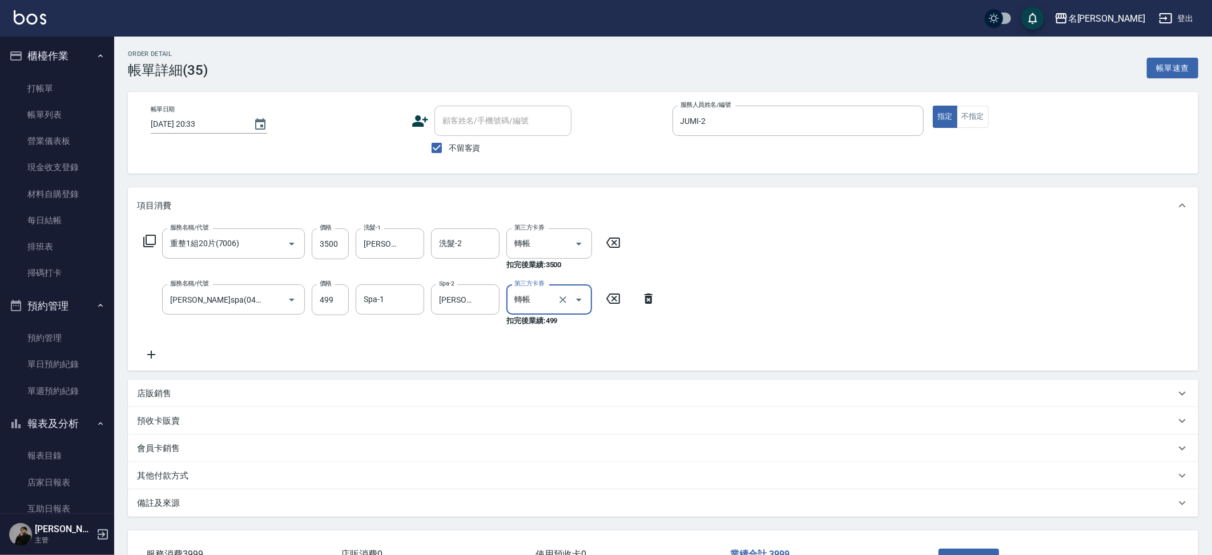
scroll to position [82, 0]
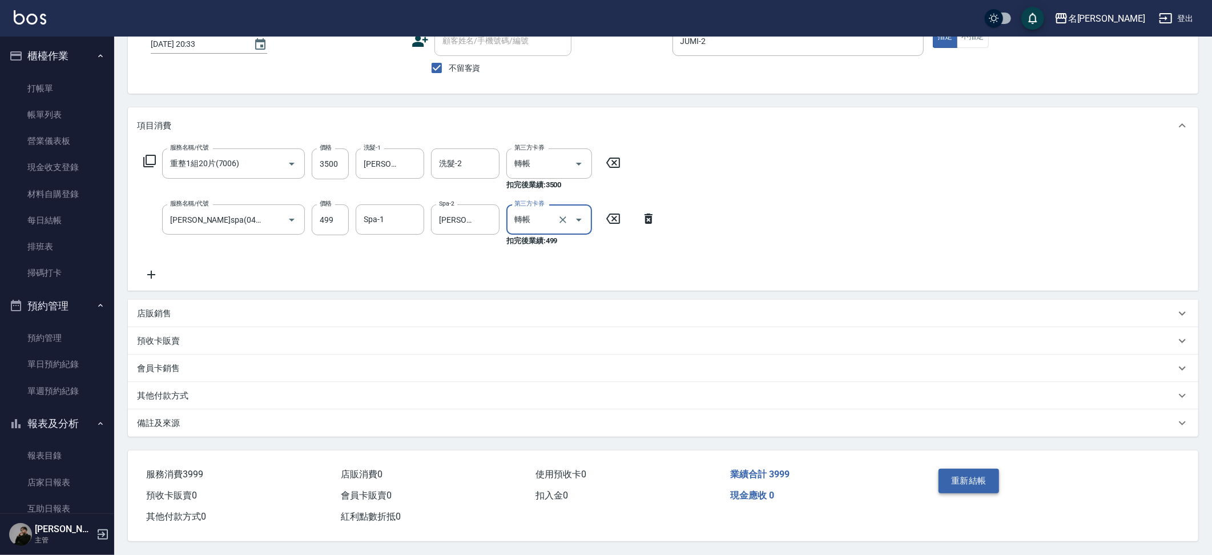
click at [962, 484] on button "重新結帳" at bounding box center [968, 481] width 61 height 24
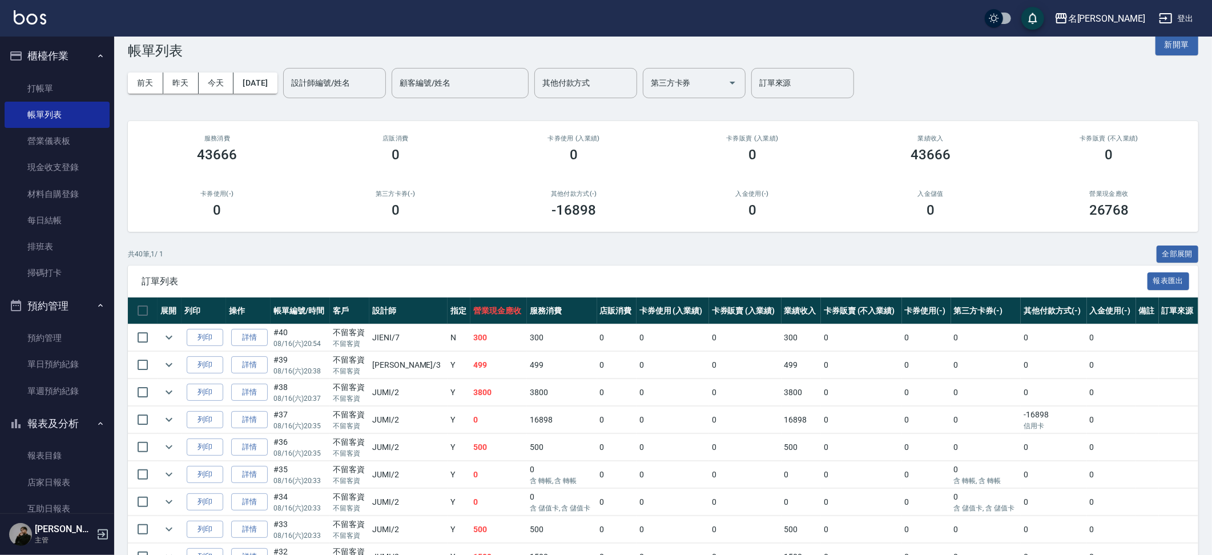
scroll to position [24, 0]
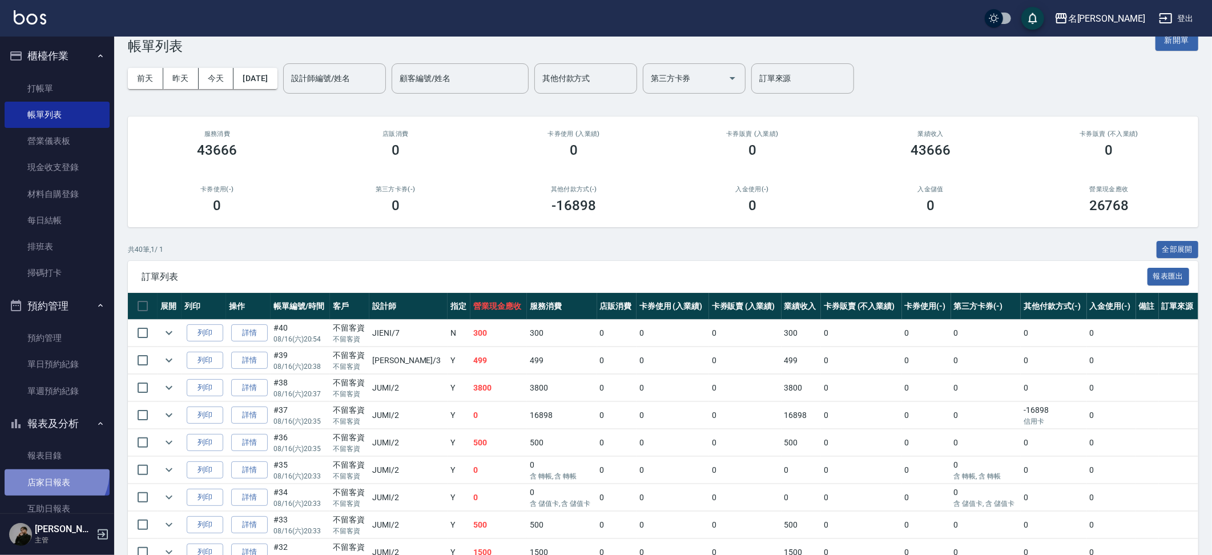
click at [49, 469] on link "店家日報表" at bounding box center [57, 482] width 105 height 26
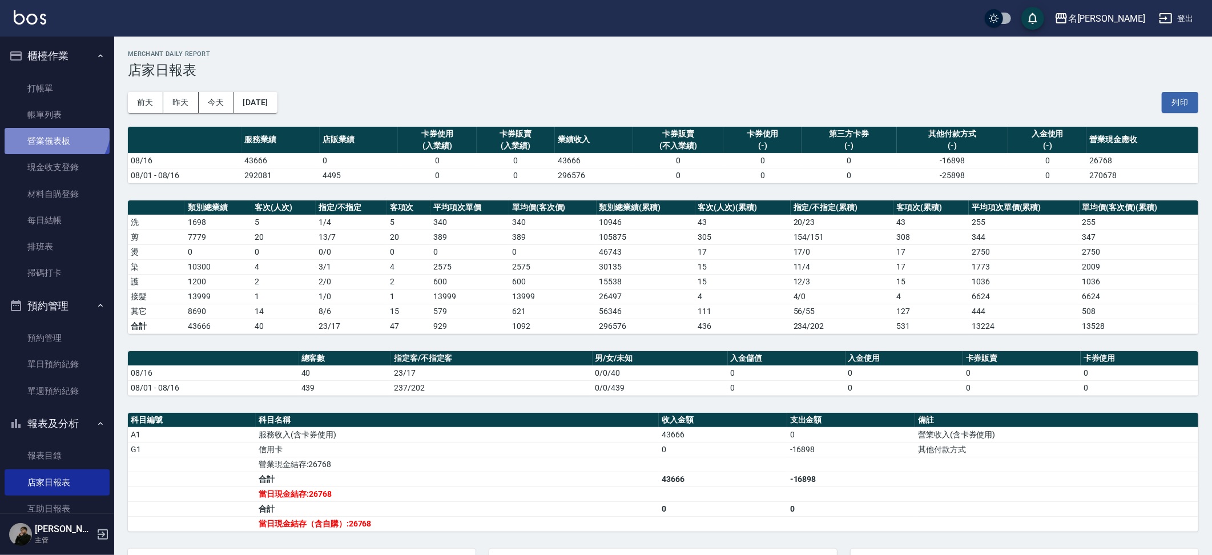
click at [54, 128] on link "營業儀表板" at bounding box center [57, 141] width 105 height 26
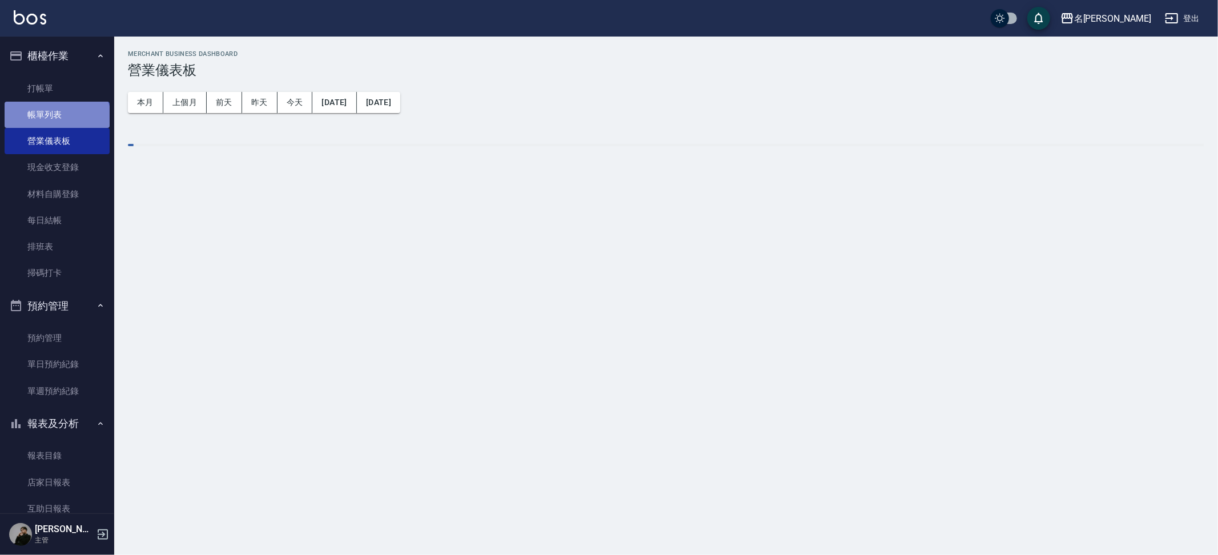
click at [56, 119] on link "帳單列表" at bounding box center [57, 115] width 105 height 26
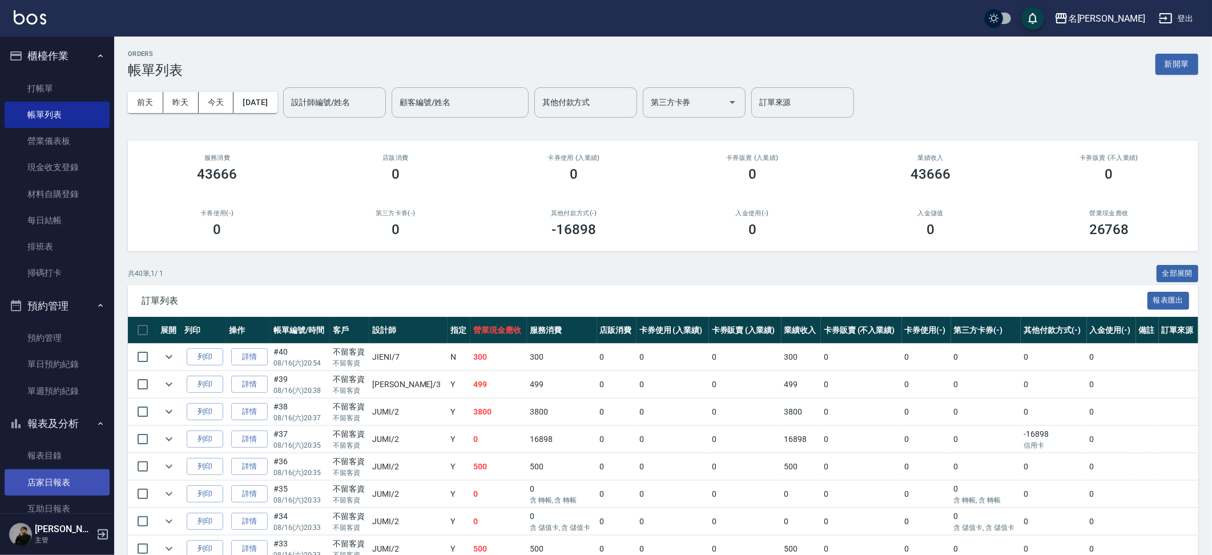
click at [62, 483] on link "店家日報表" at bounding box center [57, 482] width 105 height 26
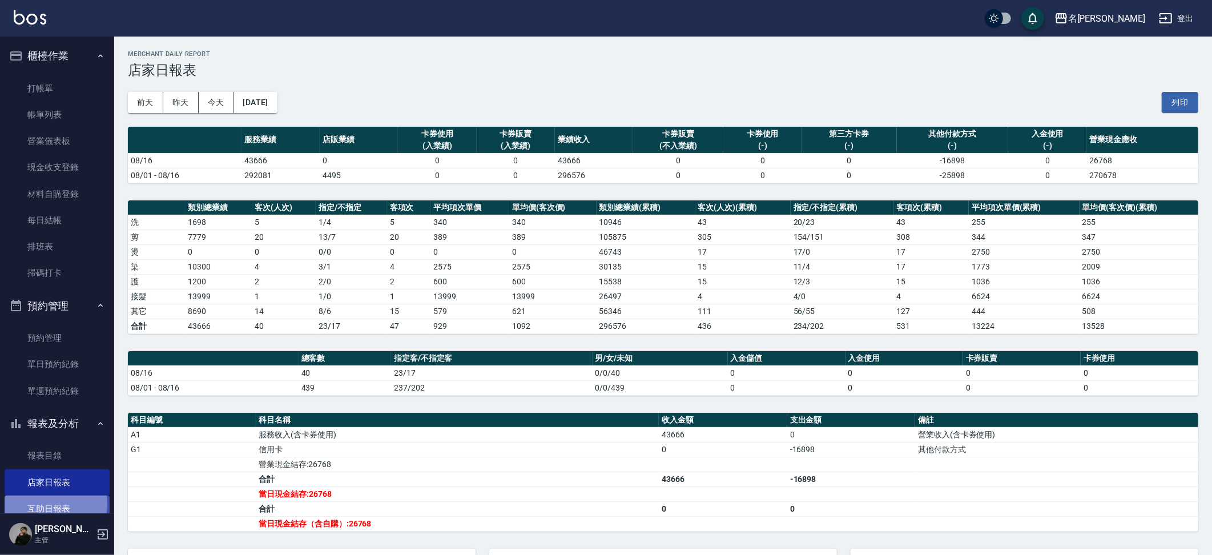
drag, startPoint x: 43, startPoint y: 497, endPoint x: 42, endPoint y: 489, distance: 8.1
click at [43, 497] on link "互助日報表" at bounding box center [57, 508] width 105 height 26
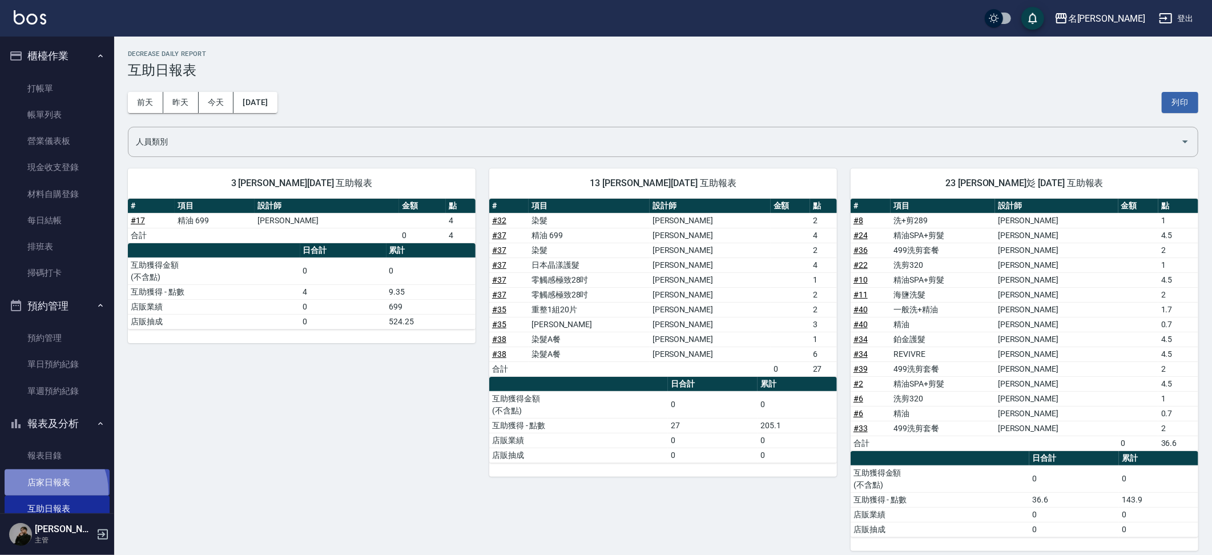
click at [41, 486] on link "店家日報表" at bounding box center [57, 482] width 105 height 26
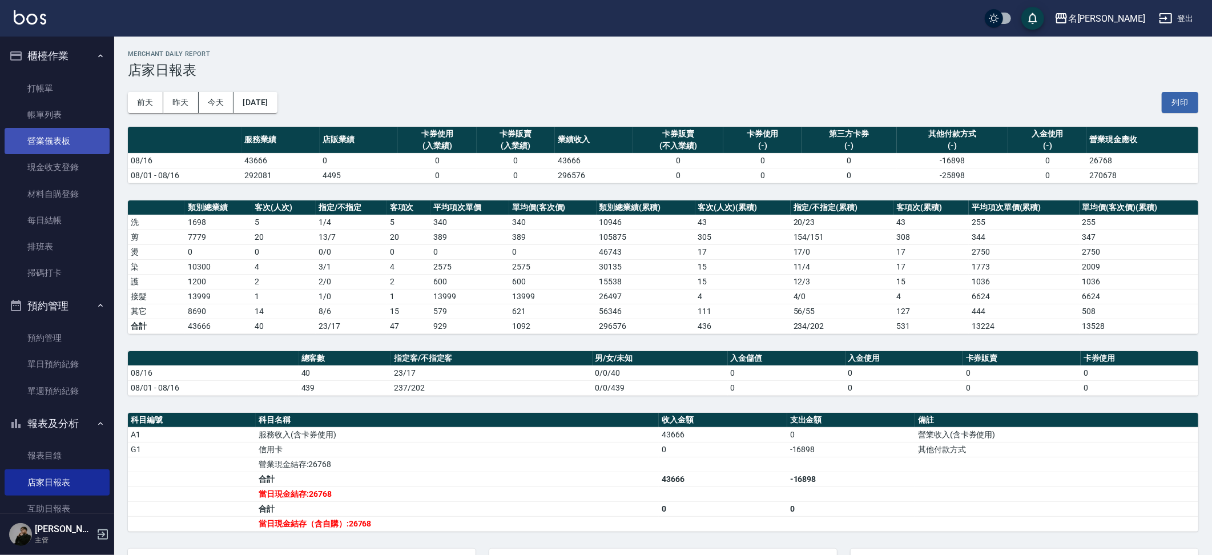
drag, startPoint x: 33, startPoint y: 114, endPoint x: 87, endPoint y: 132, distance: 57.4
click at [33, 114] on link "帳單列表" at bounding box center [57, 115] width 105 height 26
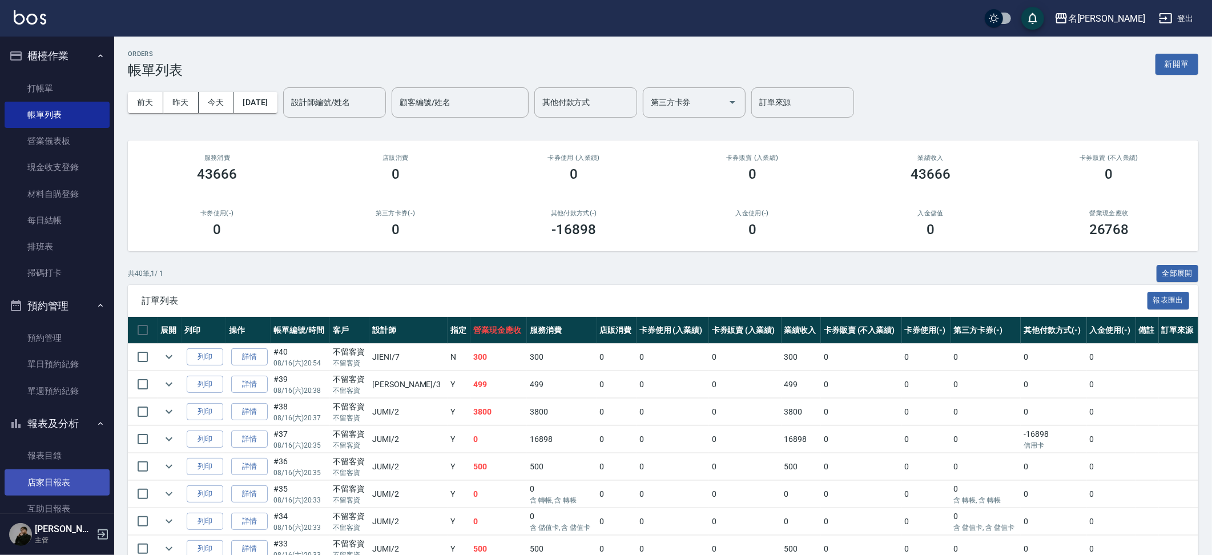
click at [71, 469] on link "店家日報表" at bounding box center [57, 482] width 105 height 26
